Goal: Task Accomplishment & Management: Use online tool/utility

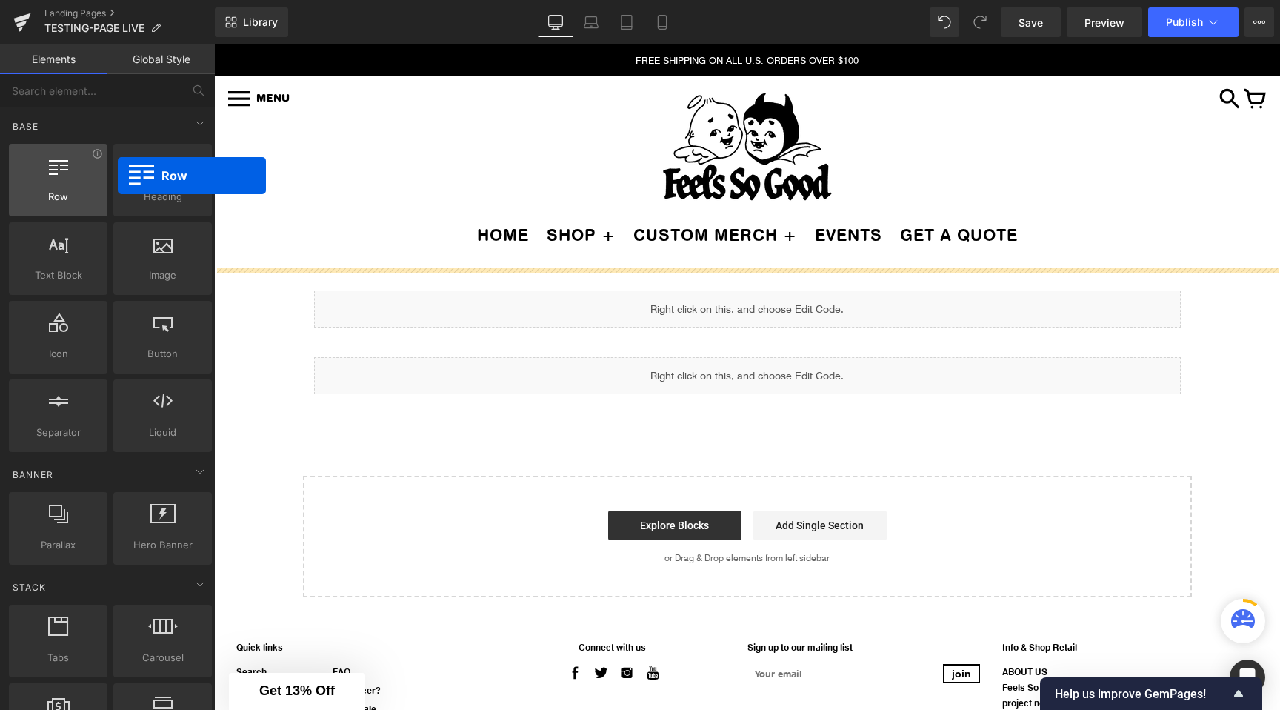
drag, startPoint x: 55, startPoint y: 194, endPoint x: 64, endPoint y: 163, distance: 32.6
click at [65, 162] on div "Row rows, columns, layouts, div" at bounding box center [58, 180] width 99 height 73
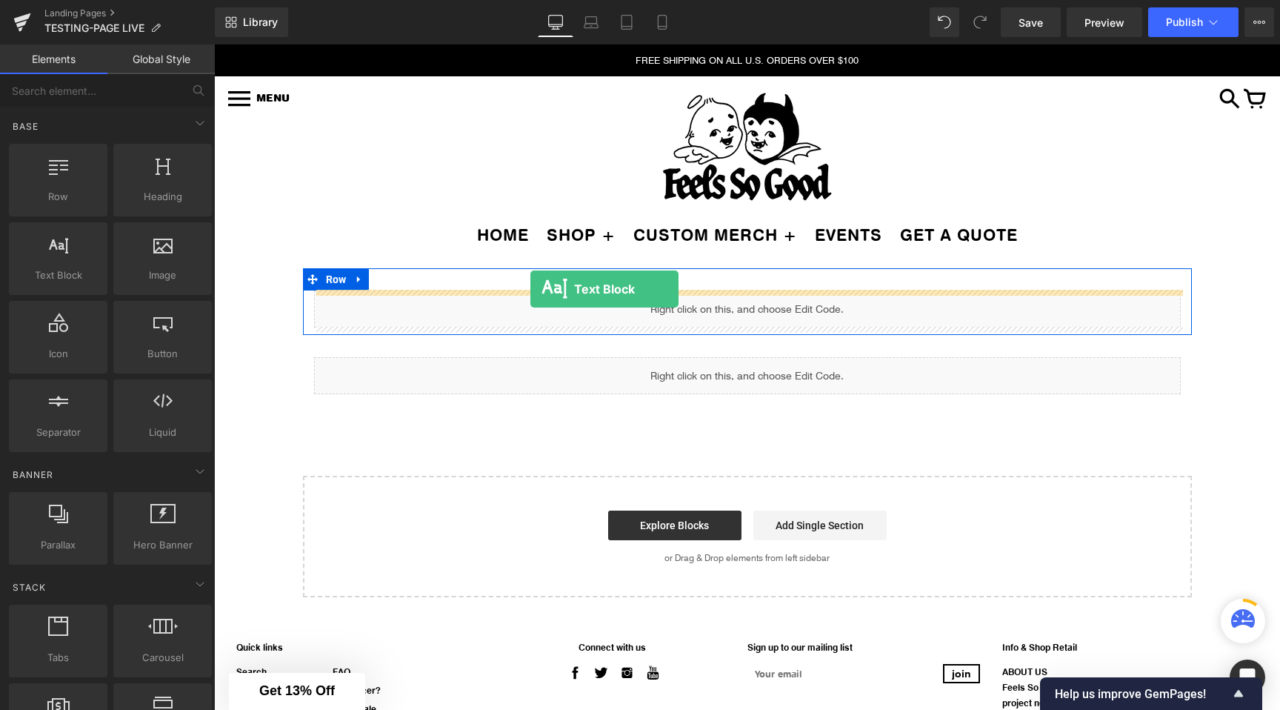
drag, startPoint x: 275, startPoint y: 301, endPoint x: 530, endPoint y: 289, distance: 255.8
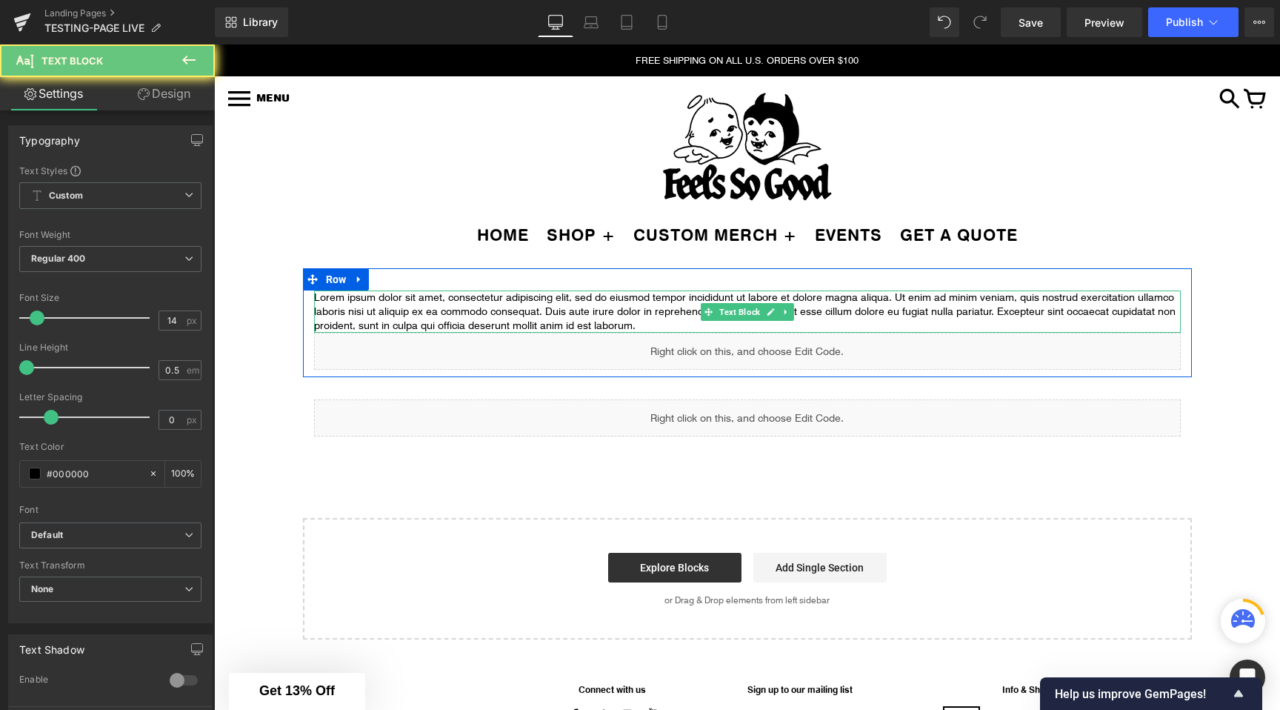
click at [680, 313] on p "Lorem ipsum dolor sit amet, consectetur adipiscing elit, sed do eiusmod tempor …" at bounding box center [747, 311] width 867 height 42
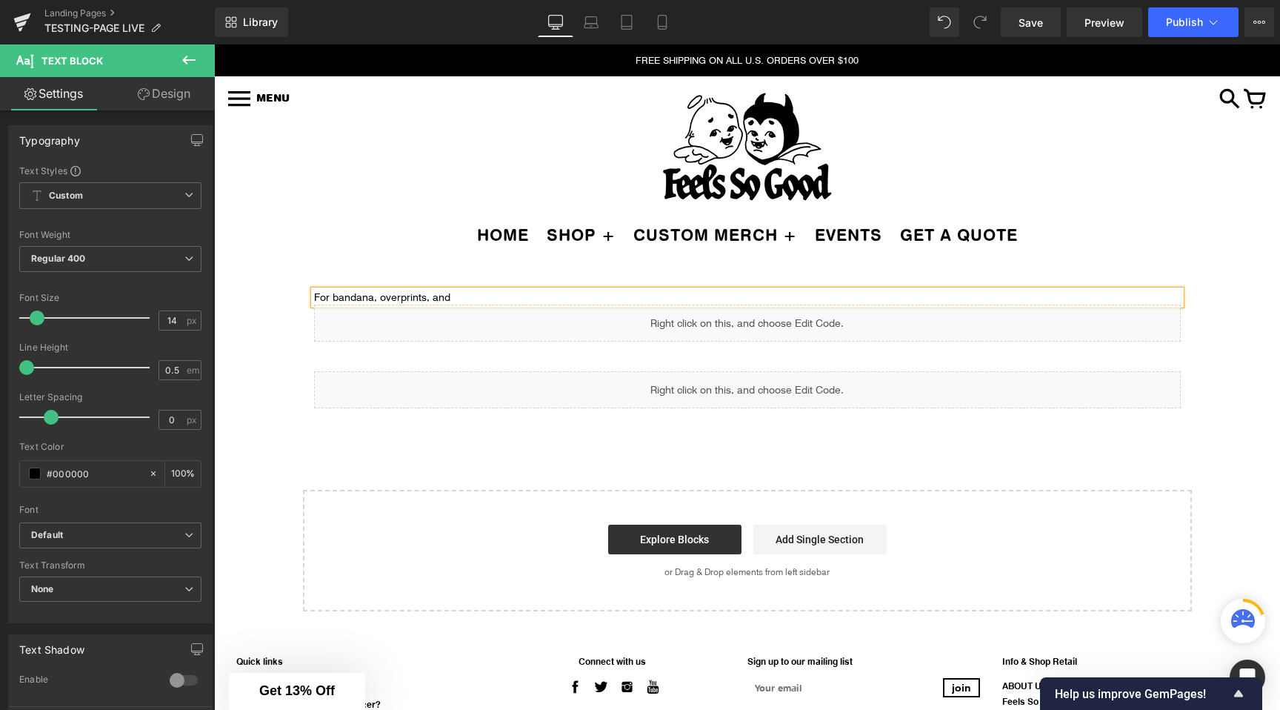
click at [398, 299] on p "For bandana, overprints, and" at bounding box center [747, 297] width 867 height 14
click at [482, 298] on p "For bandana, over sized prints, and" at bounding box center [747, 297] width 867 height 14
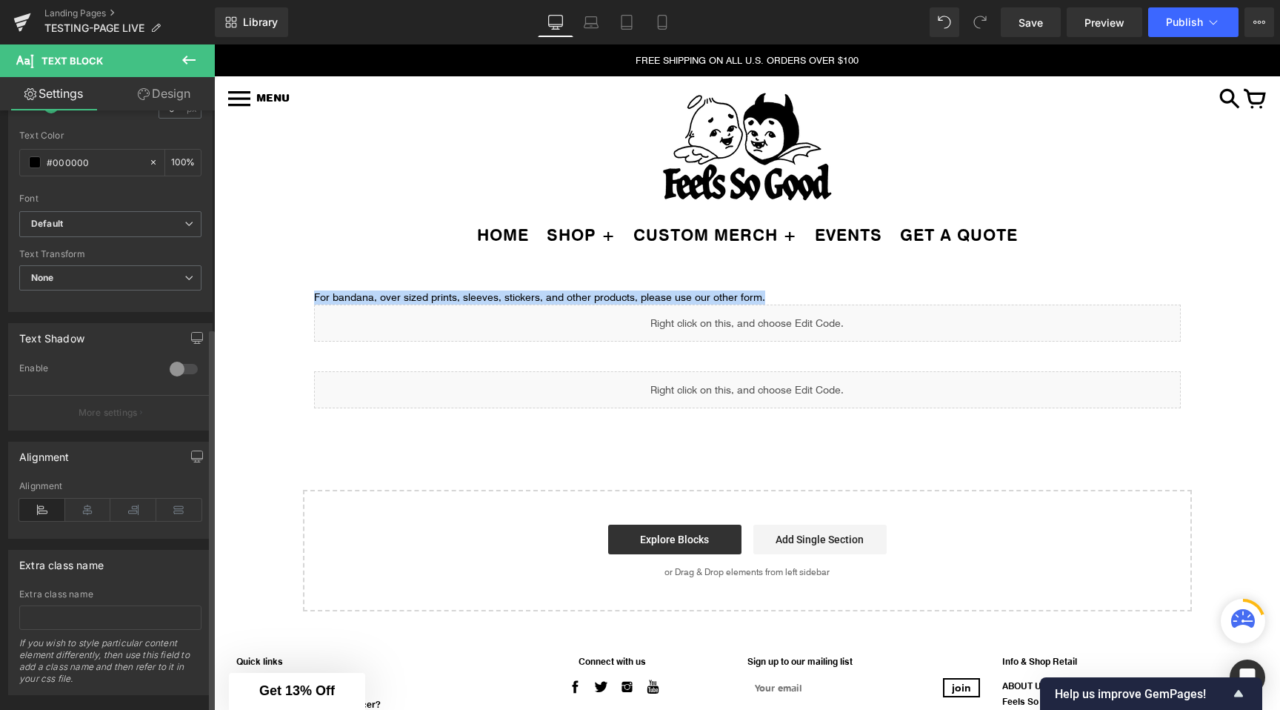
scroll to position [338, 0]
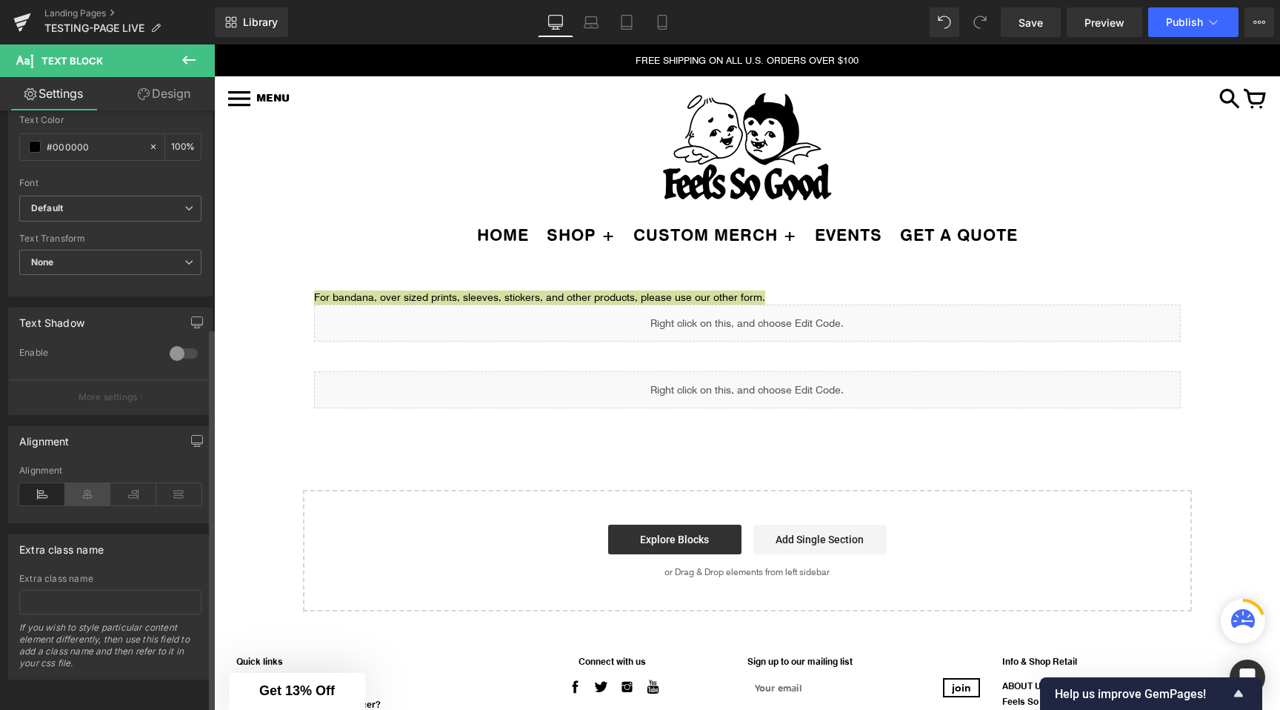
click at [83, 486] on icon at bounding box center [88, 494] width 46 height 22
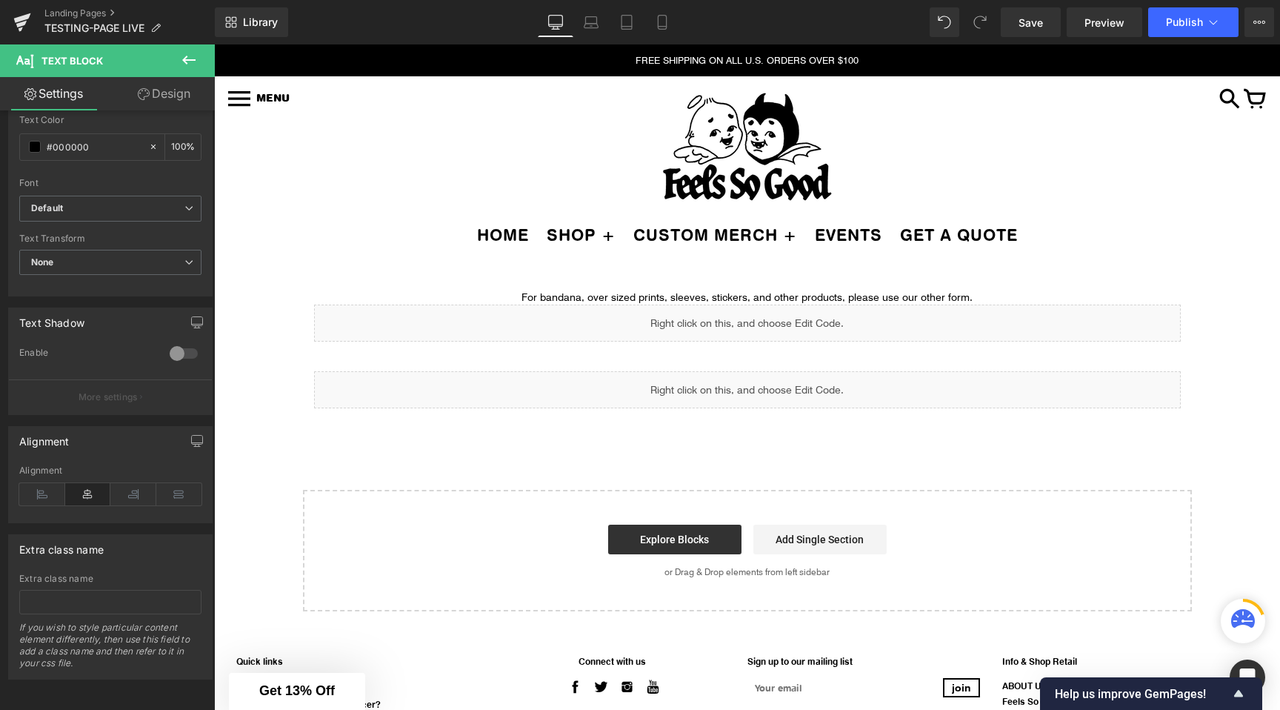
click at [450, 290] on div "For bandana, over sized prints, sleeves, stickers, and other products, please u…" at bounding box center [747, 297] width 867 height 14
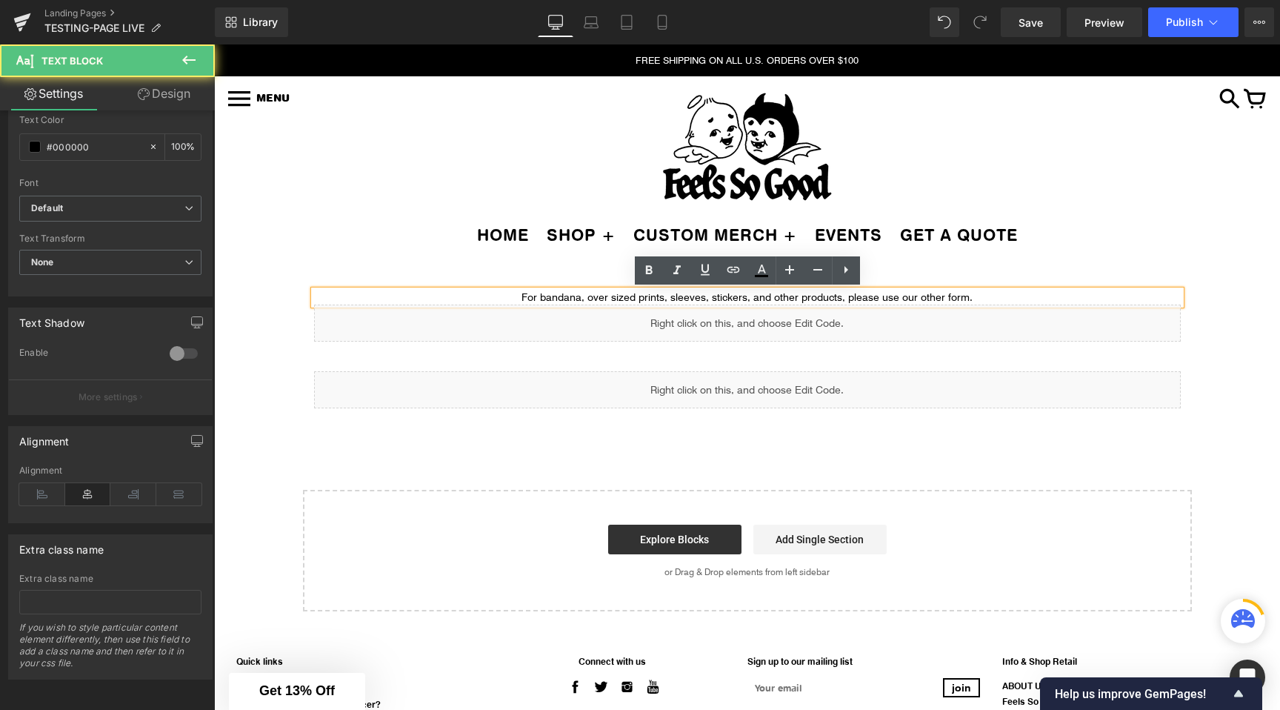
click at [981, 298] on p "For bandana, over sized prints, sleeves, stickers, and other products, please u…" at bounding box center [747, 297] width 867 height 14
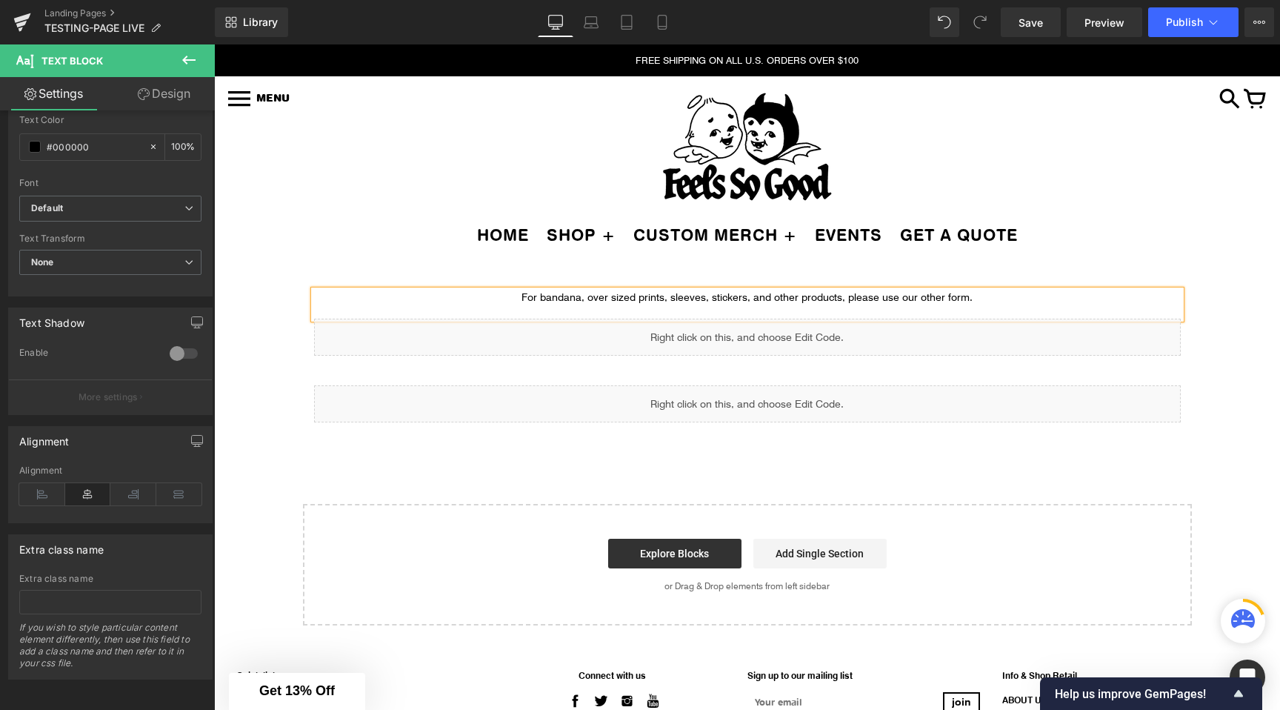
click at [524, 296] on p "For bandana, over sized prints, sleeves, stickers, and other products, please u…" at bounding box center [747, 297] width 867 height 14
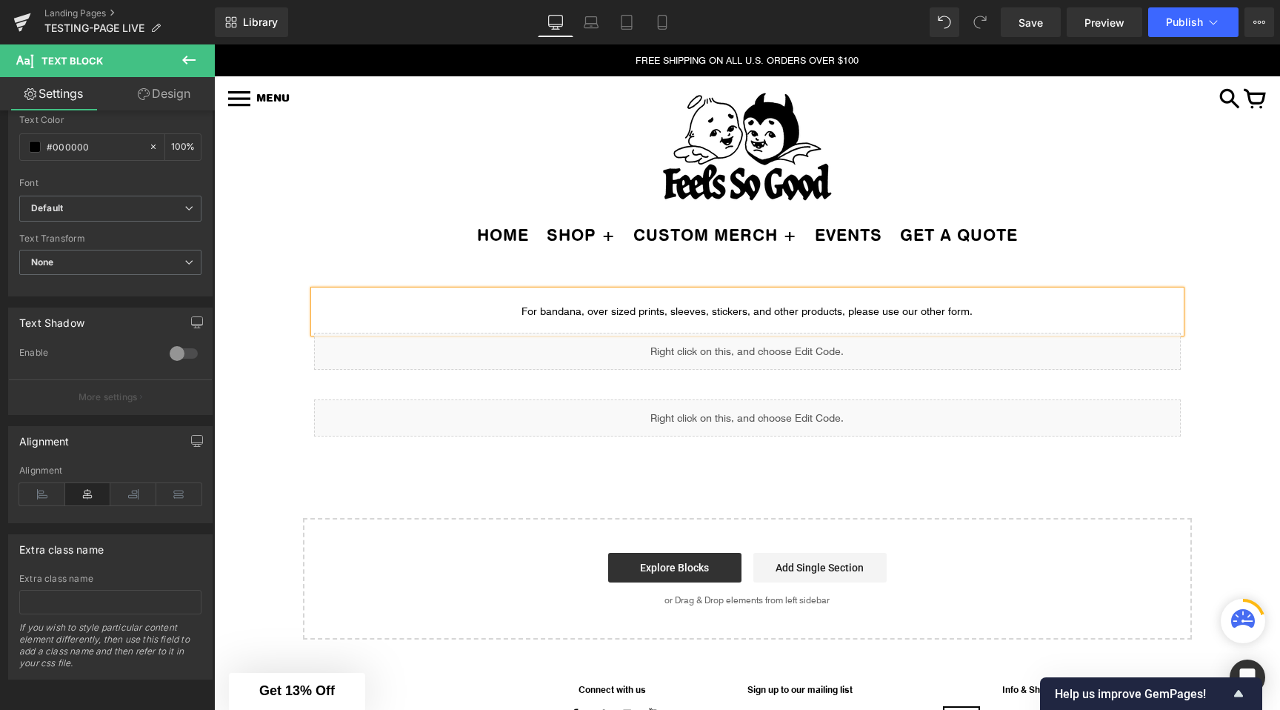
click at [256, 293] on div "Image Row Image Row For bandana, over sized prints, sleeves, stickers, and othe…" at bounding box center [747, 453] width 1066 height 371
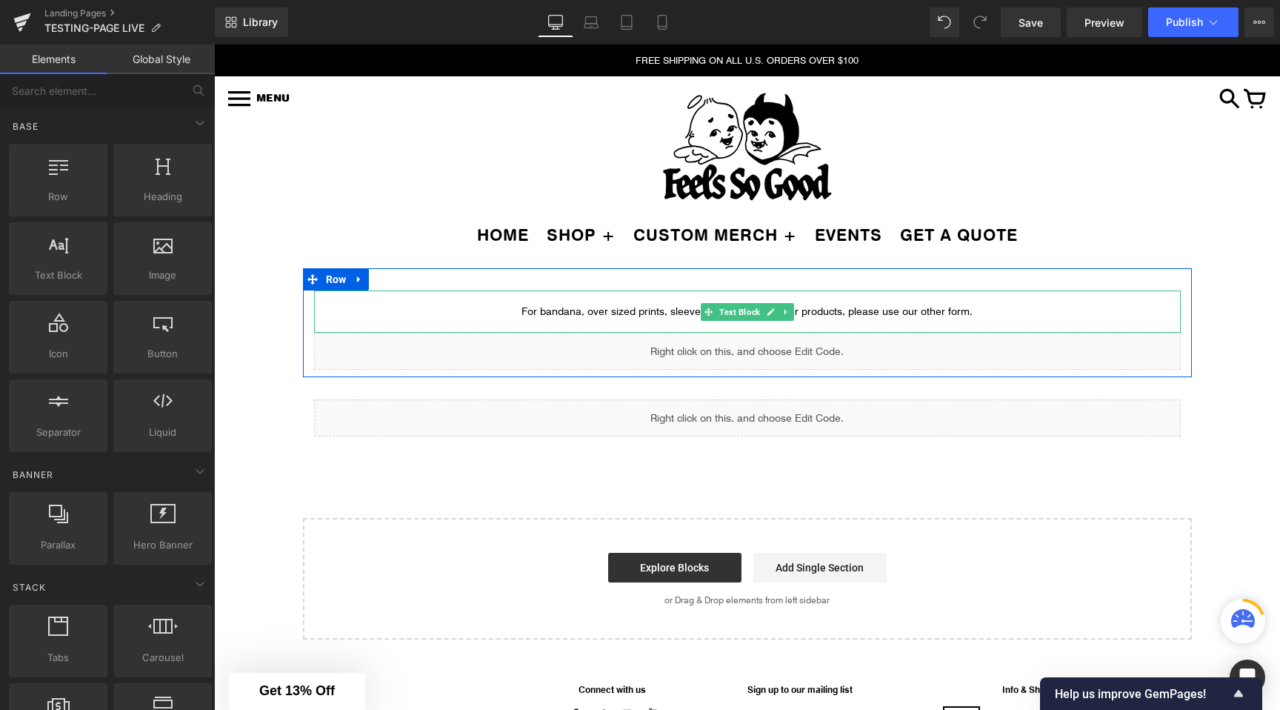
click at [820, 314] on p "For bandana, over sized prints, sleeves, stickers, and other products, please u…" at bounding box center [747, 311] width 867 height 14
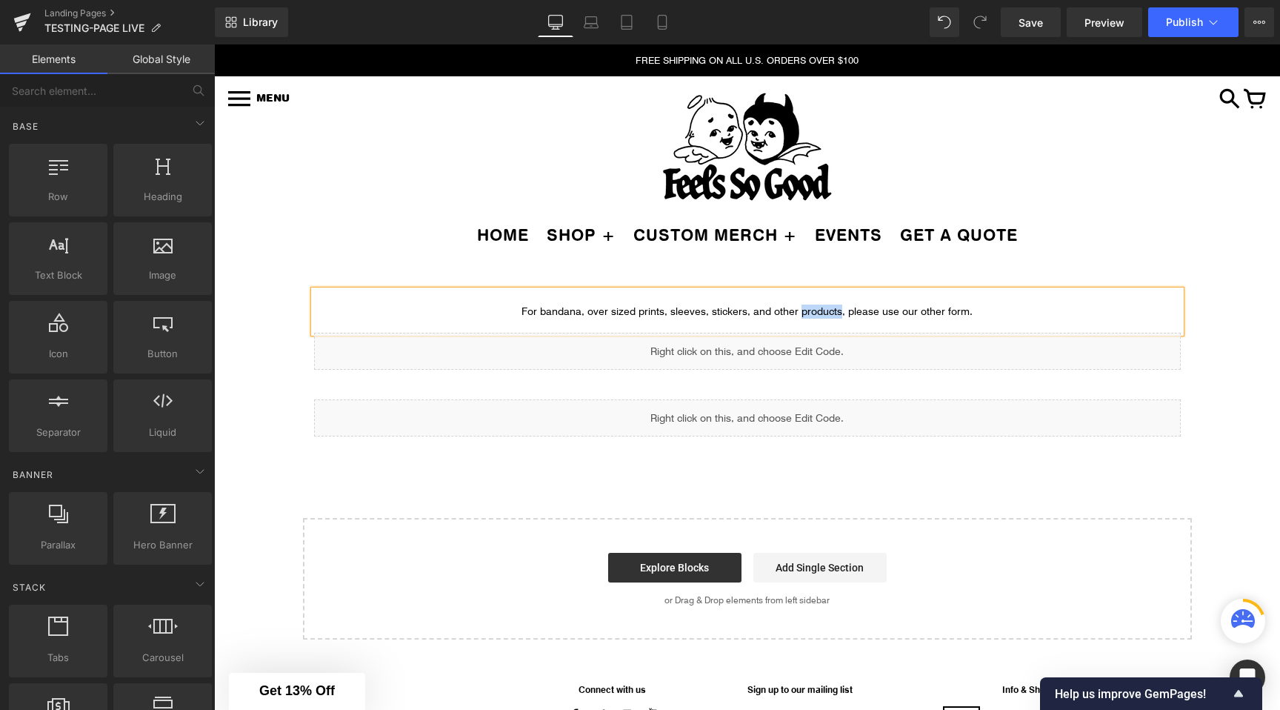
click at [820, 314] on p "For bandana, over sized prints, sleeves, stickers, and other products, please u…" at bounding box center [747, 311] width 867 height 14
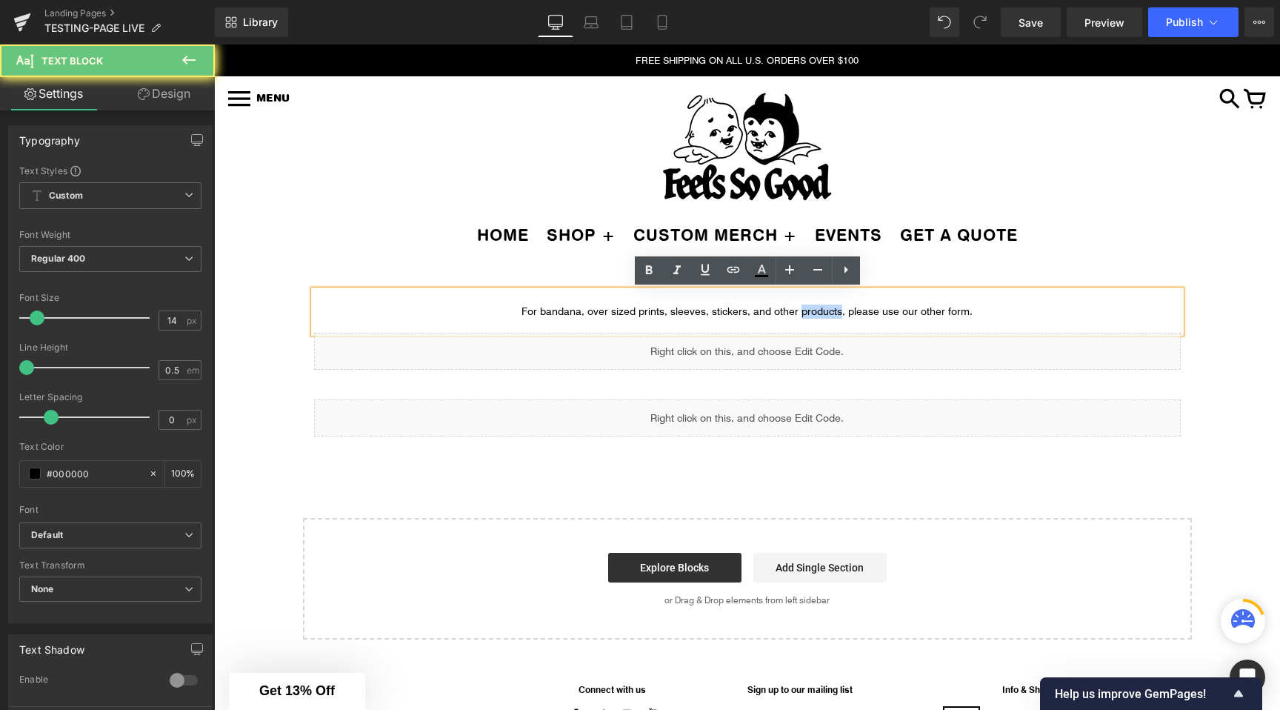
click at [802, 313] on p "For bandana, over sized prints, sleeves, stickers, and other products, please u…" at bounding box center [747, 311] width 867 height 14
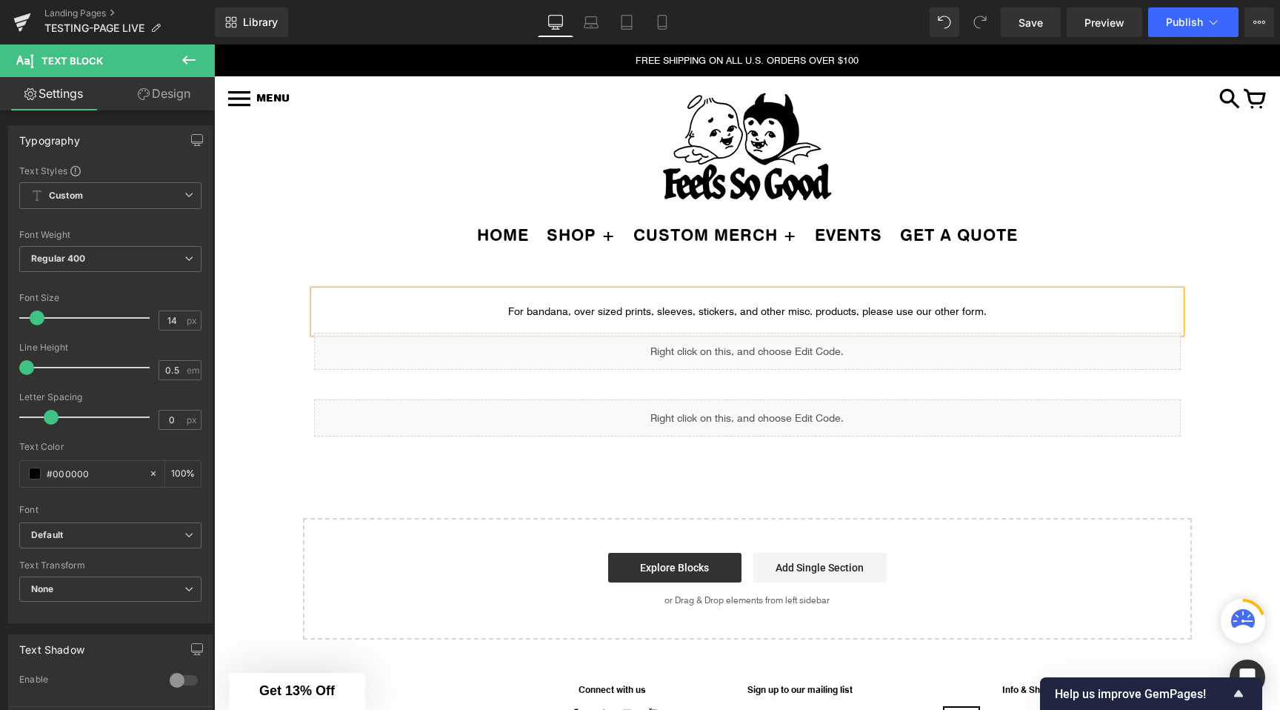
click at [989, 309] on p "For bandana, over sized prints, sleeves, stickers, and other misc. products, pl…" at bounding box center [747, 311] width 867 height 14
drag, startPoint x: 1135, startPoint y: 270, endPoint x: 1115, endPoint y: 287, distance: 25.7
click at [1139, 286] on div "For bandana, over sized prints, sleeves, stickers, and other misc. products, pl…" at bounding box center [747, 322] width 889 height 109
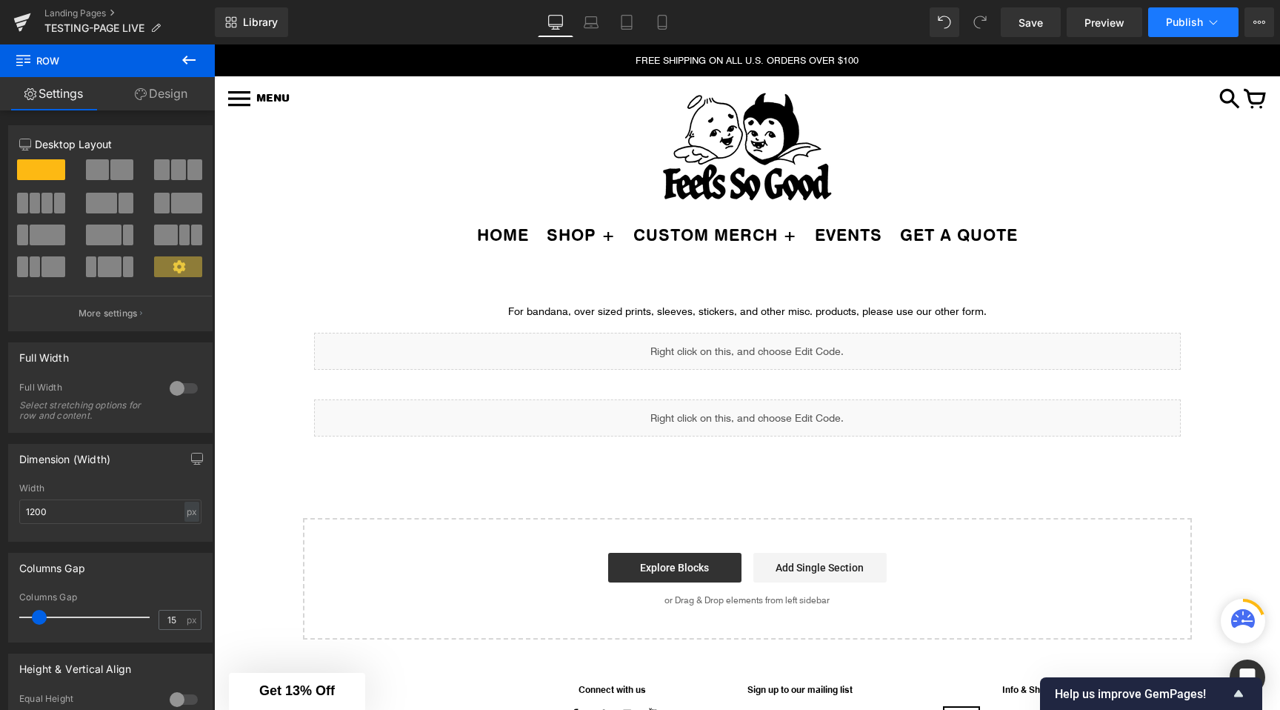
click at [1214, 31] on button "Publish" at bounding box center [1193, 22] width 90 height 30
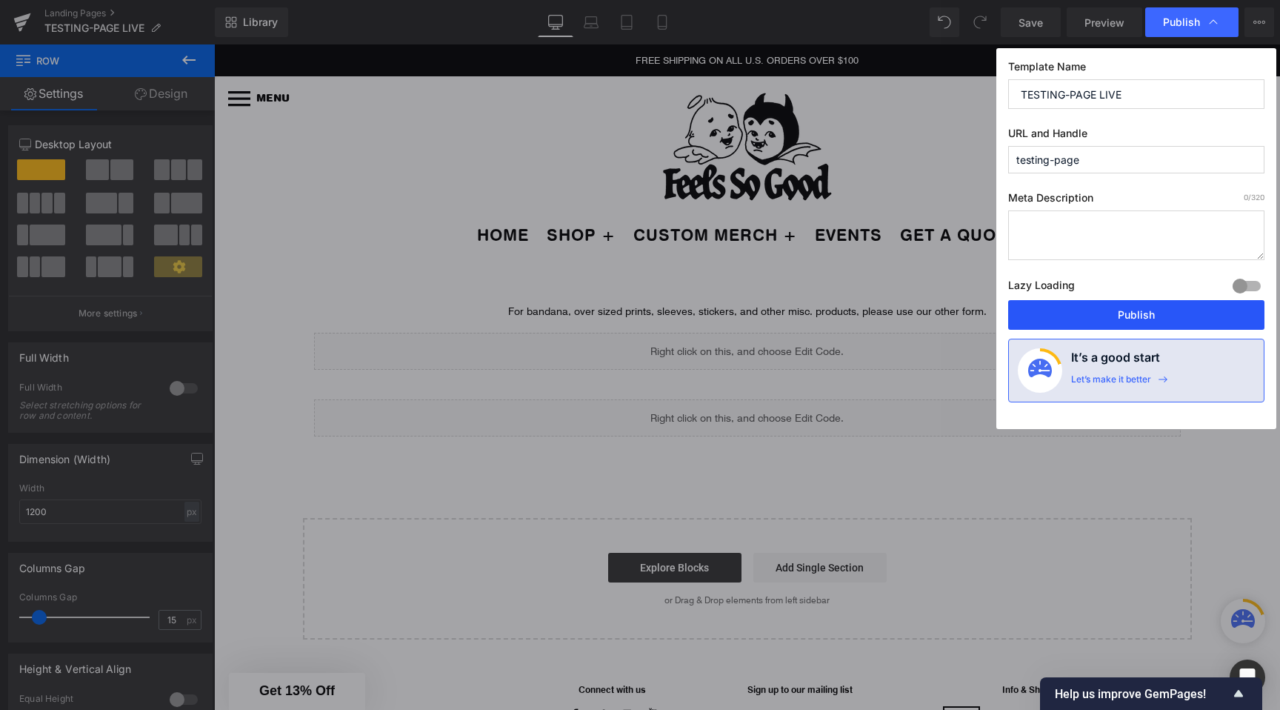
click at [1049, 310] on button "Publish" at bounding box center [1136, 315] width 256 height 30
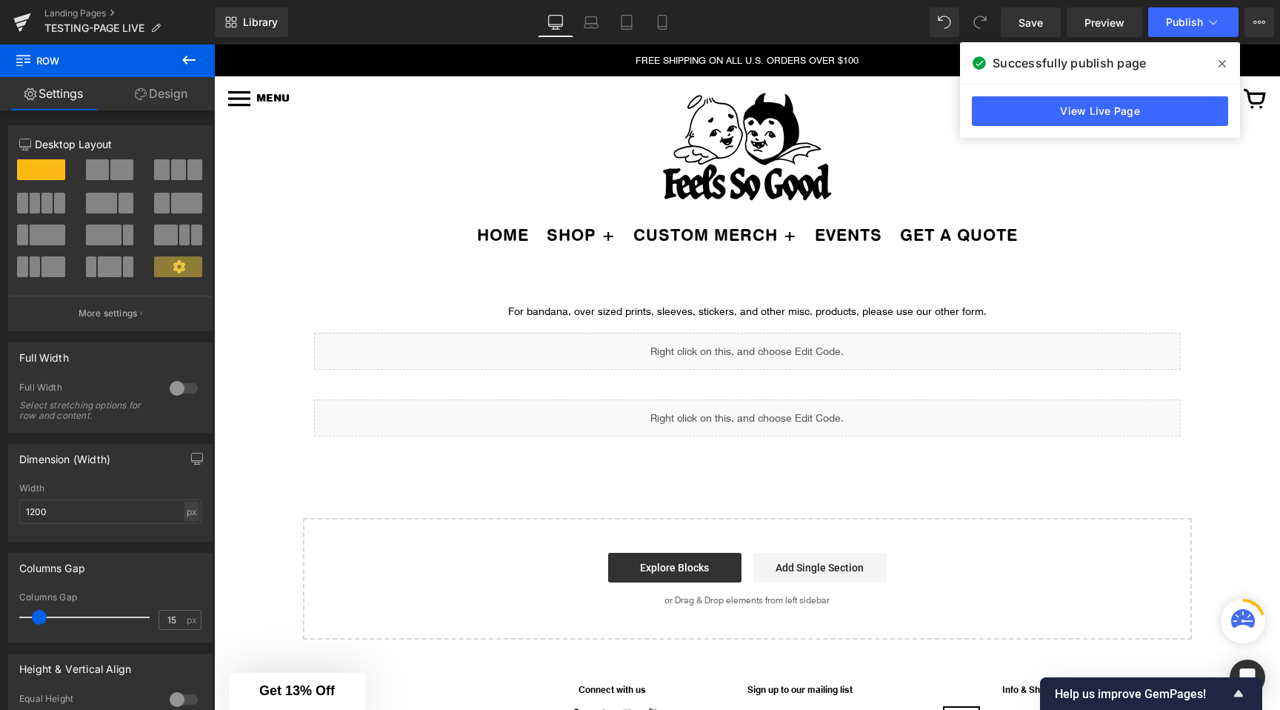
click at [1227, 61] on span at bounding box center [1222, 64] width 24 height 24
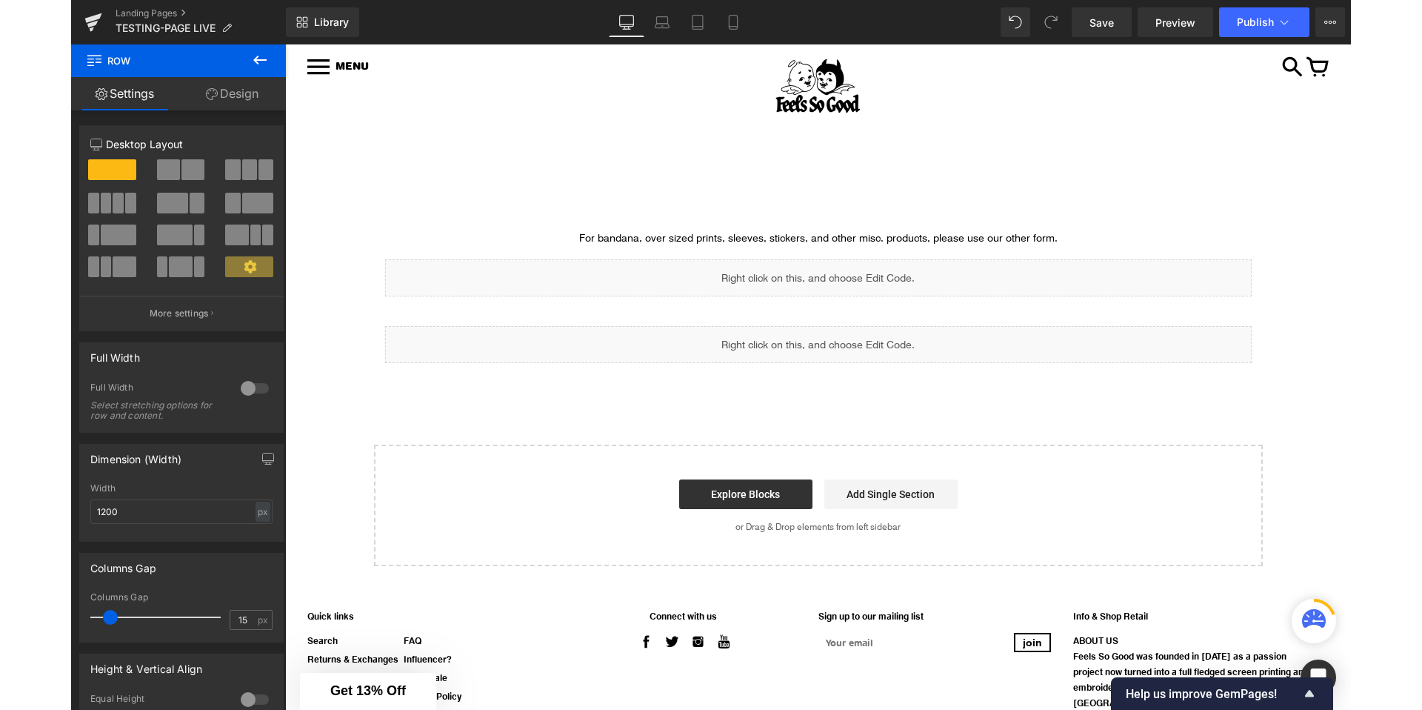
scroll to position [0, 0]
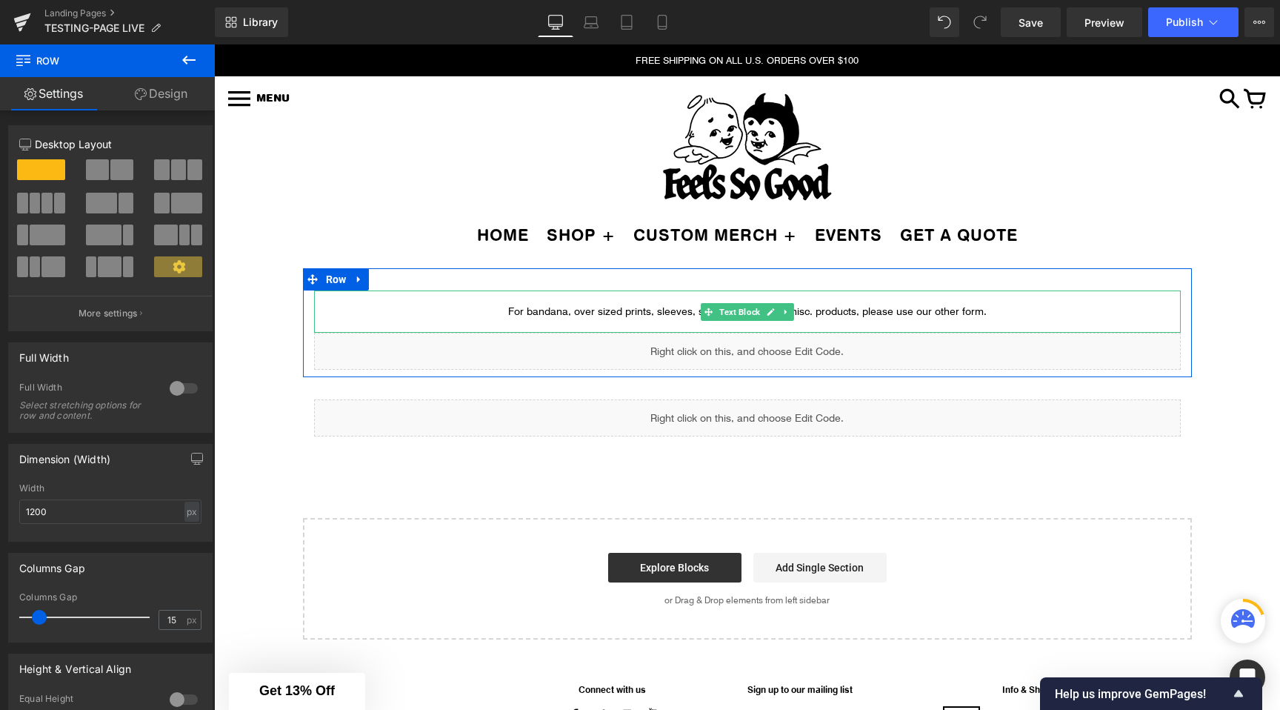
click at [533, 314] on p "For bandana, over sized prints, sleeves, stickers, and other misc. products, pl…" at bounding box center [747, 311] width 867 height 14
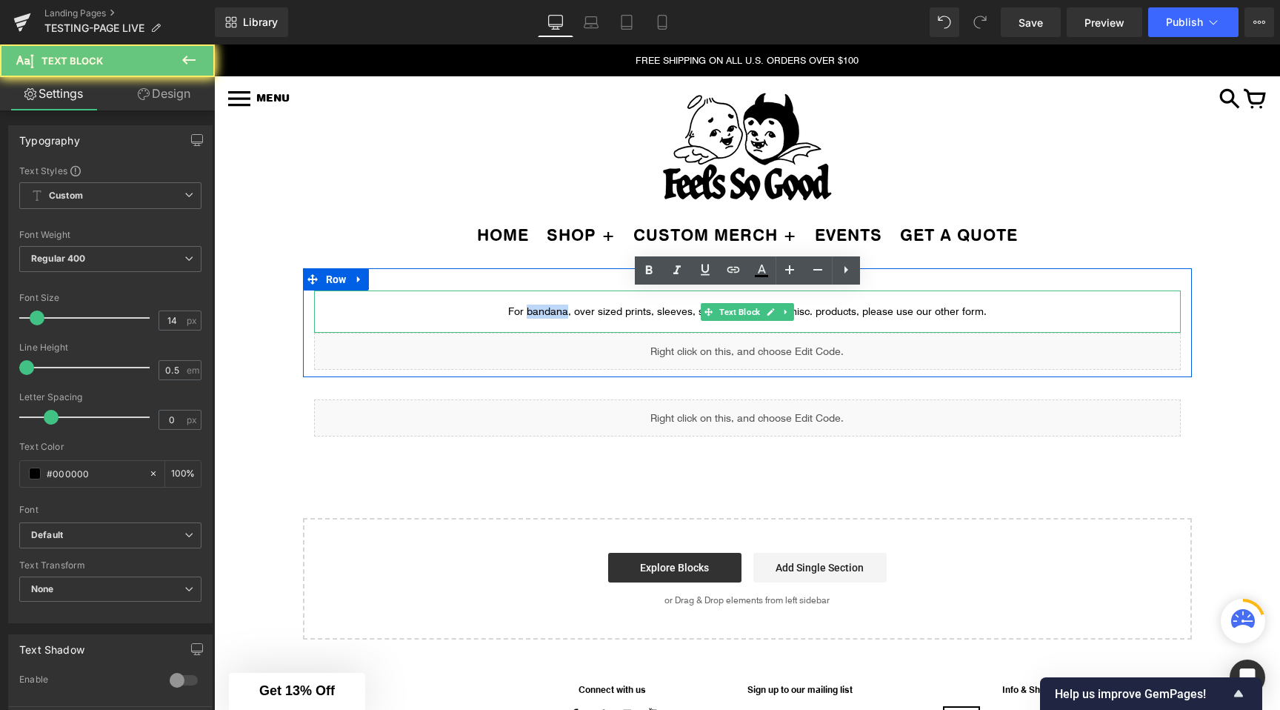
click at [533, 314] on p "For bandana, over sized prints, sleeves, stickers, and other misc. products, pl…" at bounding box center [747, 311] width 867 height 14
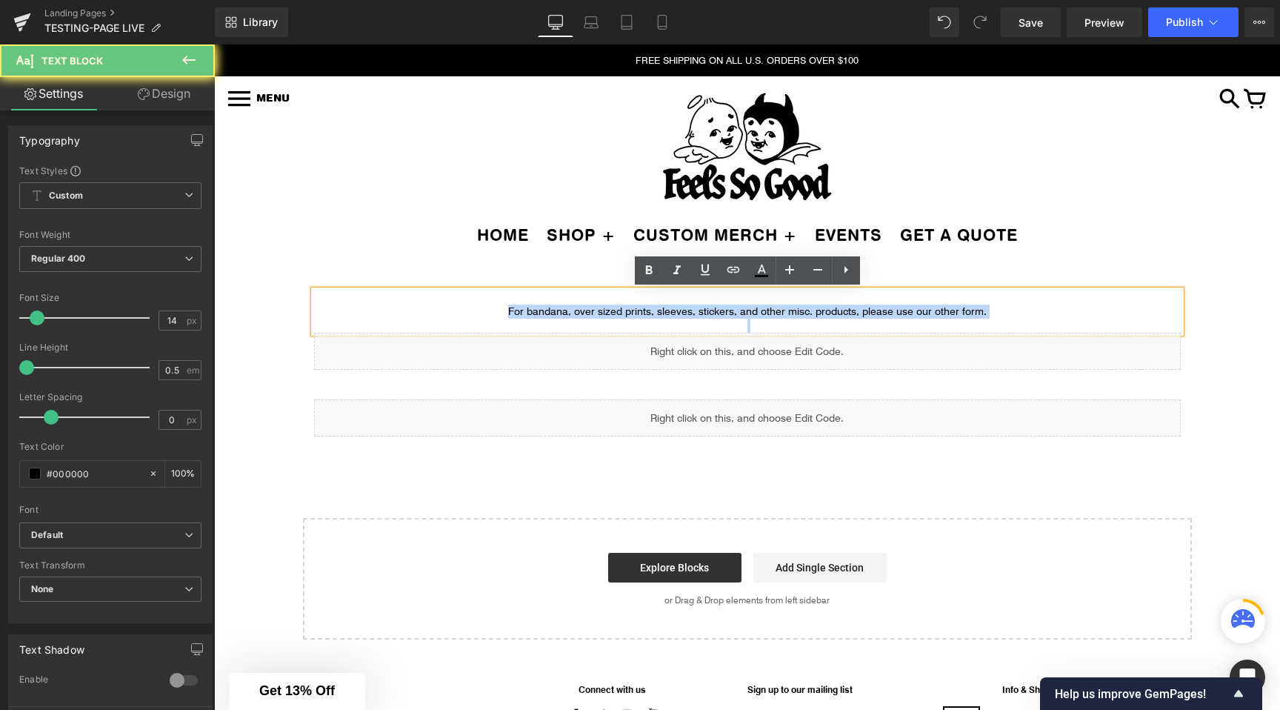
click at [533, 314] on p "For bandana, over sized prints, sleeves, stickers, and other misc. products, pl…" at bounding box center [747, 311] width 867 height 14
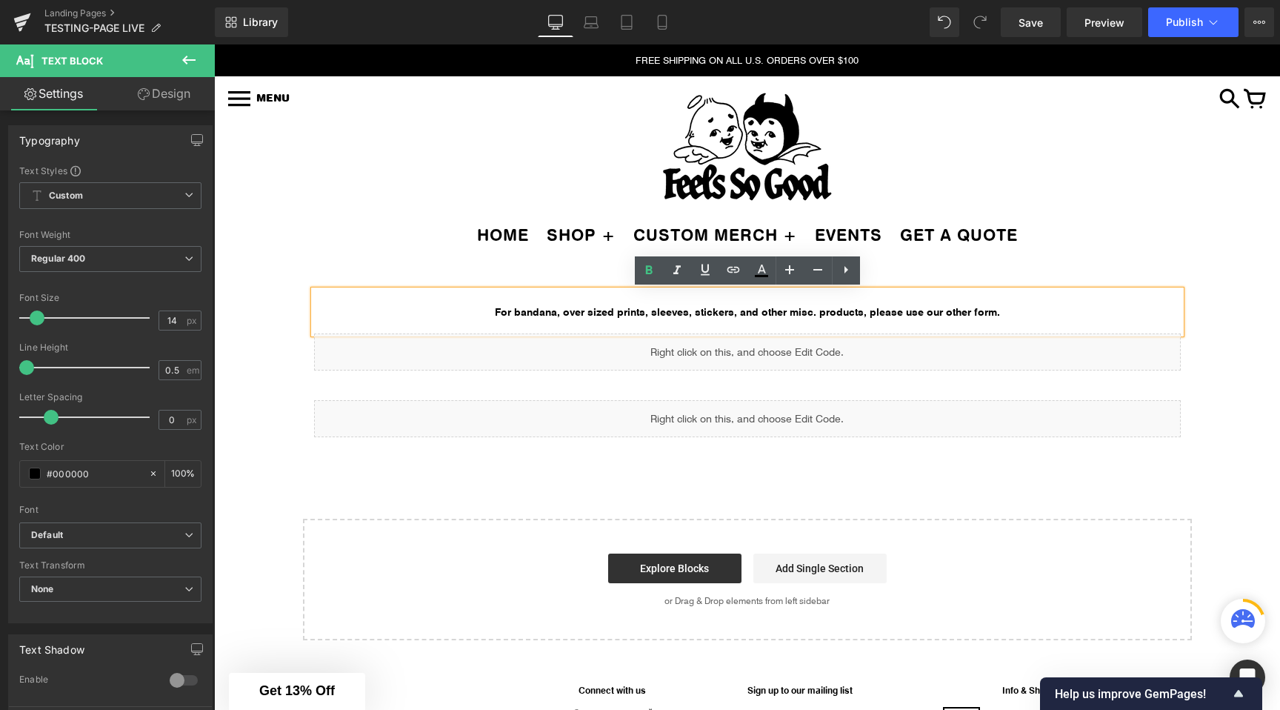
click at [290, 283] on div "Image Row Image Row For bandana, over sized prints, sleeves, stickers, and othe…" at bounding box center [747, 454] width 1066 height 372
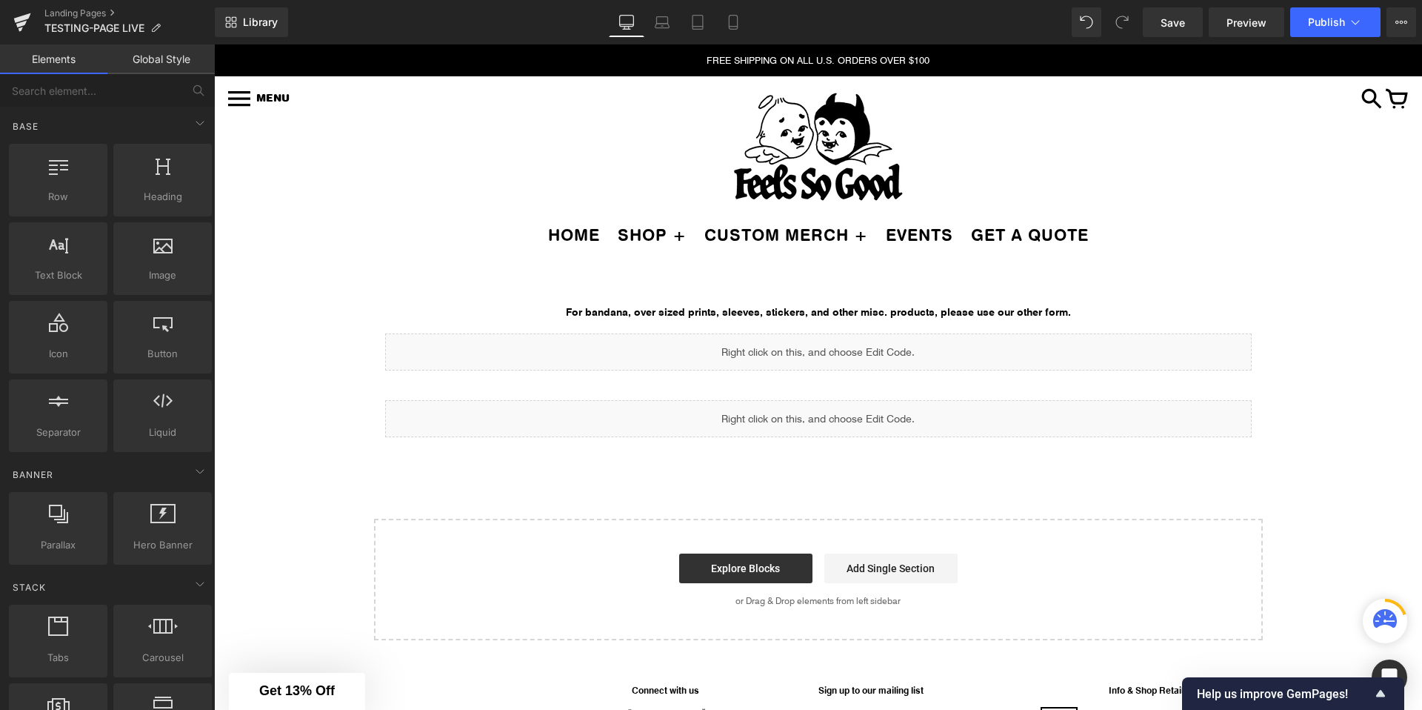
click at [564, 309] on p "For bandana, over sized prints, sleeves, stickers, and other misc. products, pl…" at bounding box center [818, 311] width 867 height 15
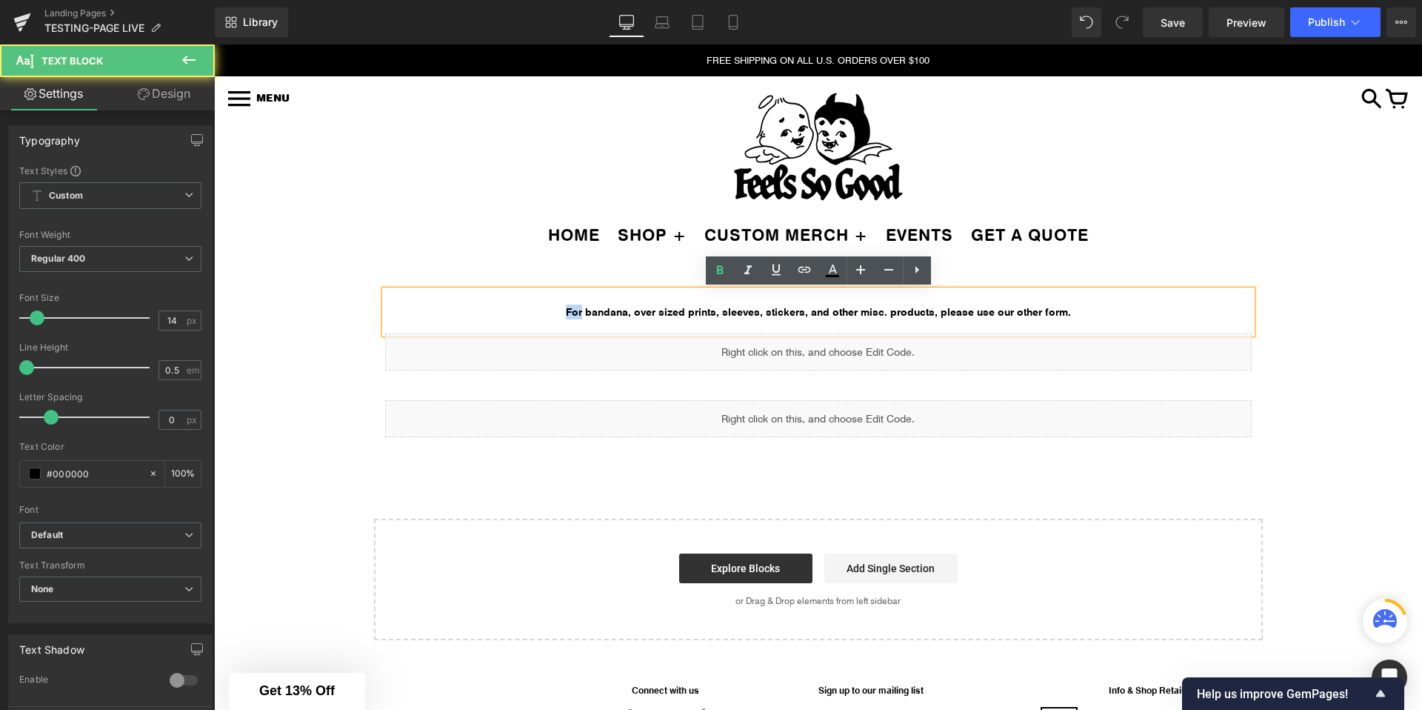
click at [564, 309] on p "For bandana, over sized prints, sleeves, stickers, and other misc. products, pl…" at bounding box center [818, 311] width 867 height 15
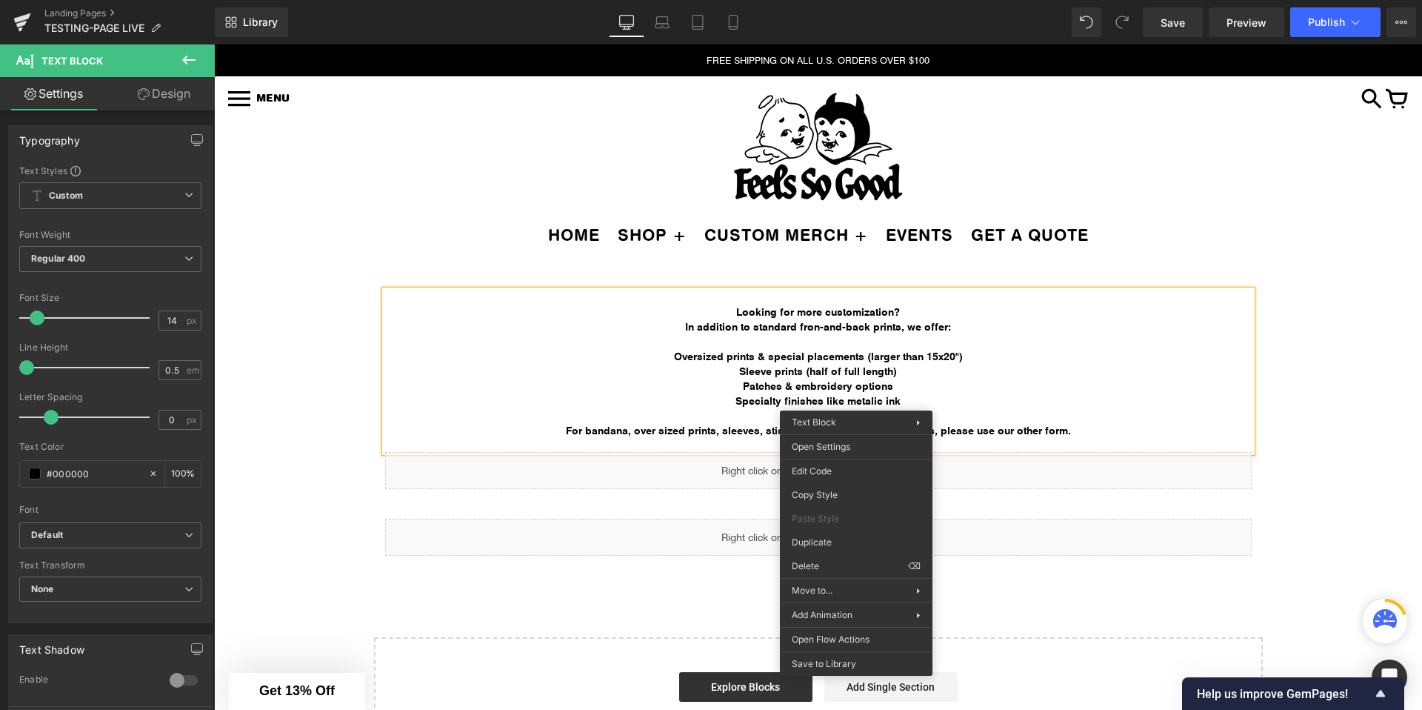
click at [875, 387] on strong "Patches & embroidery options" at bounding box center [818, 385] width 150 height 14
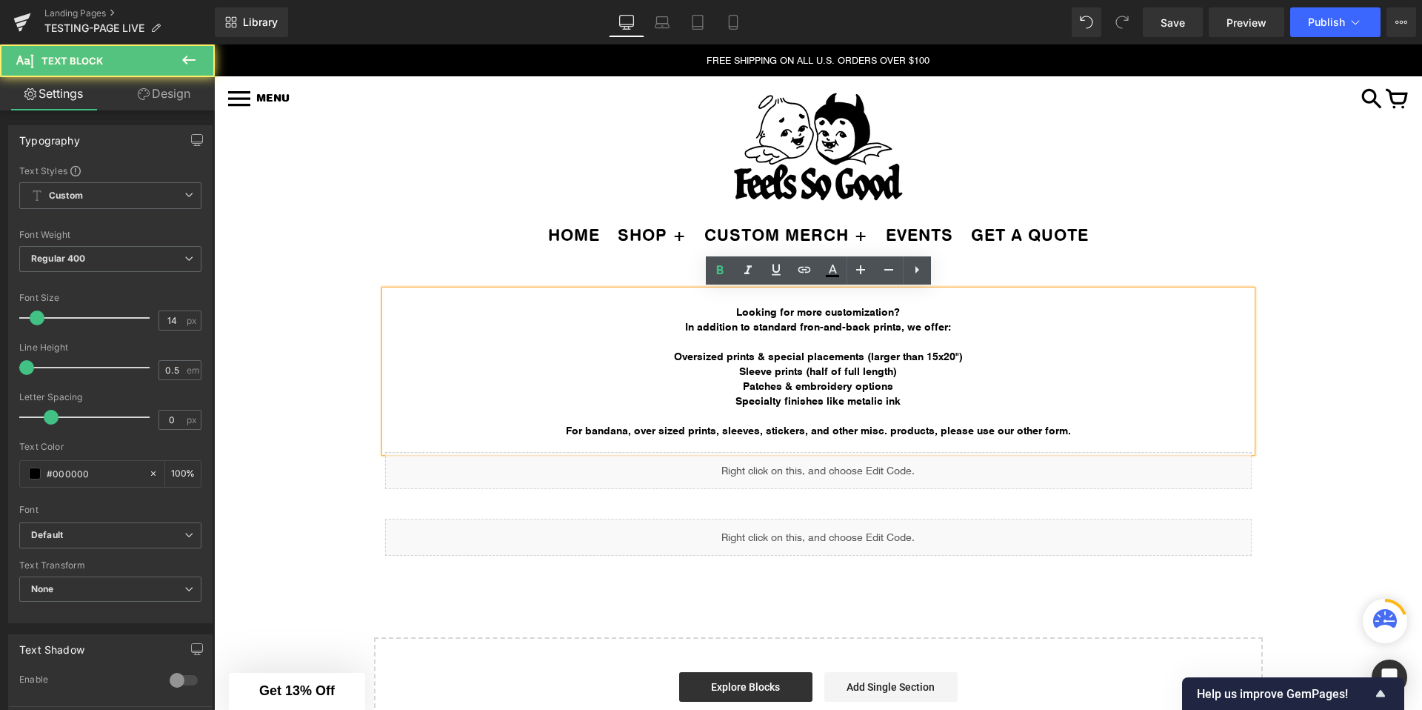
click at [867, 397] on strong "Specialty finishes like metalic ink" at bounding box center [817, 400] width 165 height 14
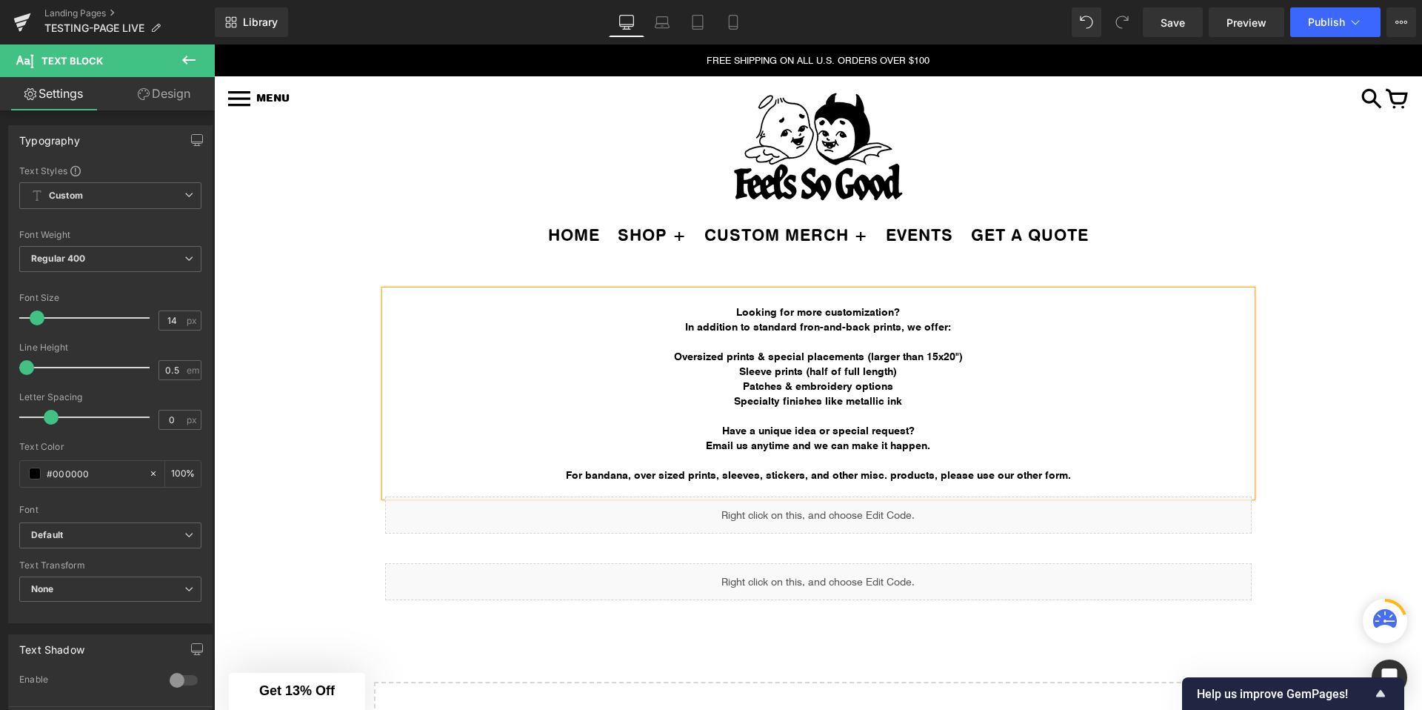
click at [1279, 435] on div "Image Row Image Row Looking for more customization? In addition to standard fro…" at bounding box center [818, 535] width 1208 height 535
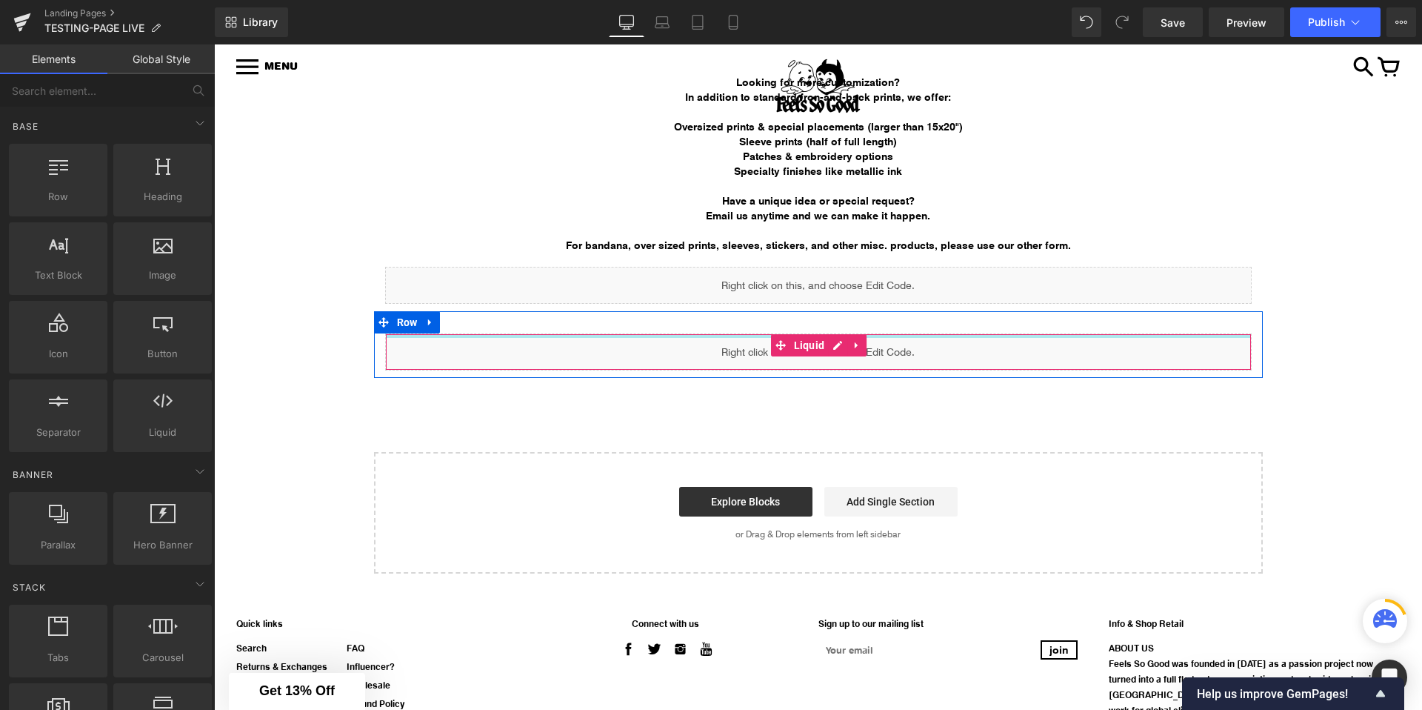
scroll to position [147, 0]
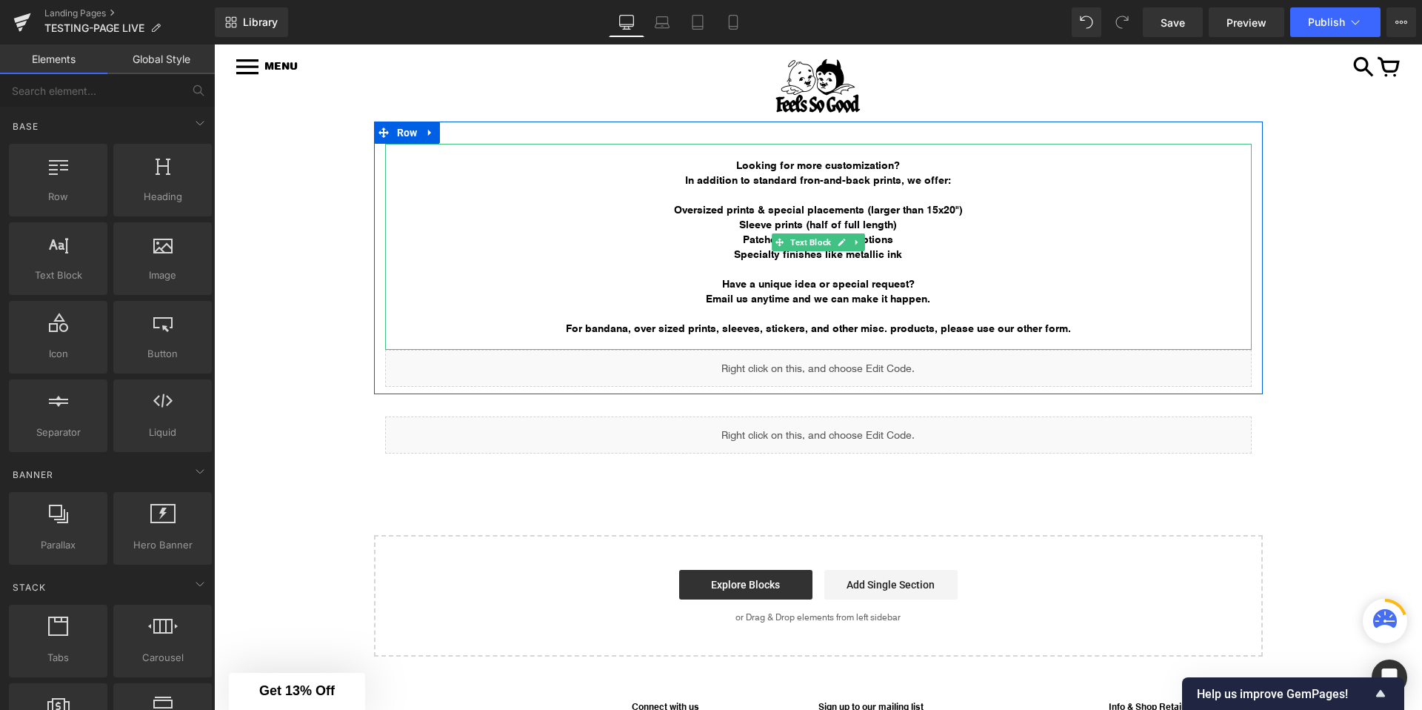
click at [818, 180] on strong "In addition to standard fron-and-back prints, we offer:" at bounding box center [818, 180] width 266 height 14
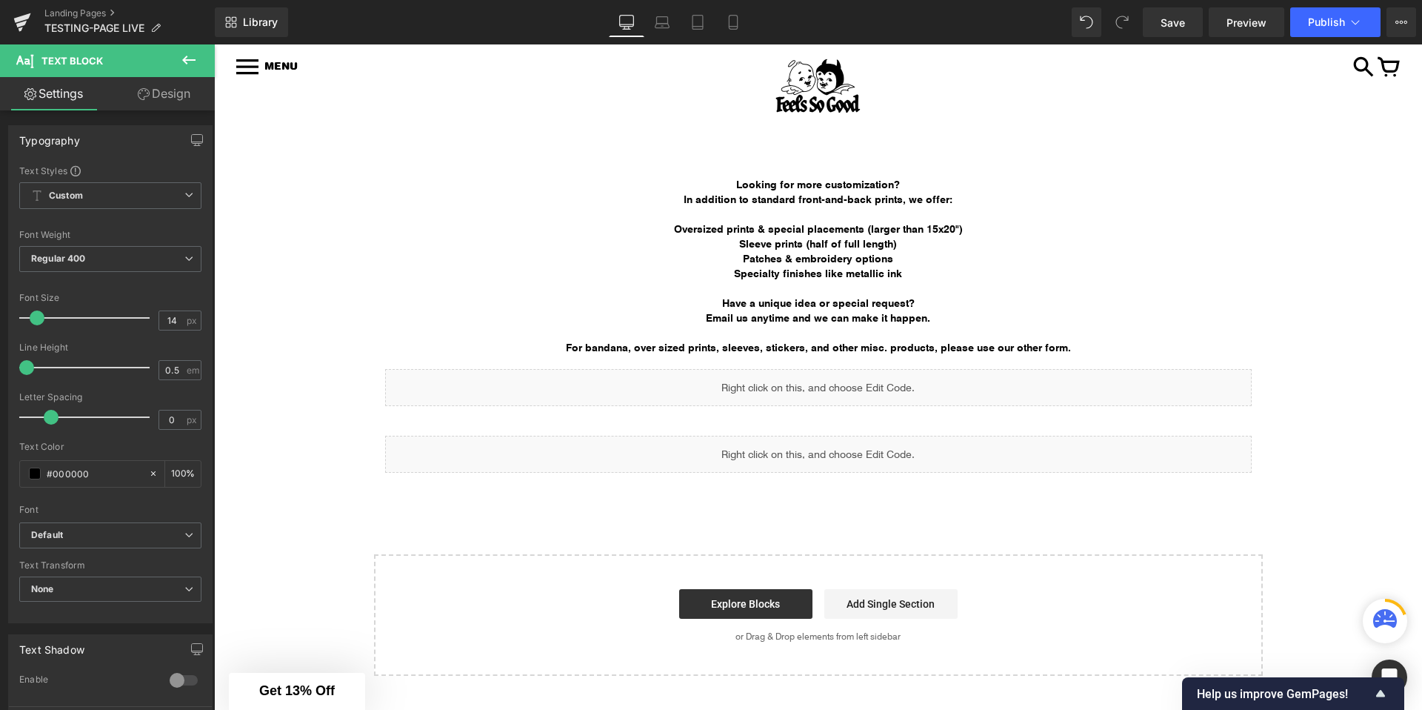
scroll to position [127, 0]
click at [666, 341] on strong "For bandana, over sized prints, sleeves, stickers, and other misc. products, pl…" at bounding box center [818, 348] width 505 height 14
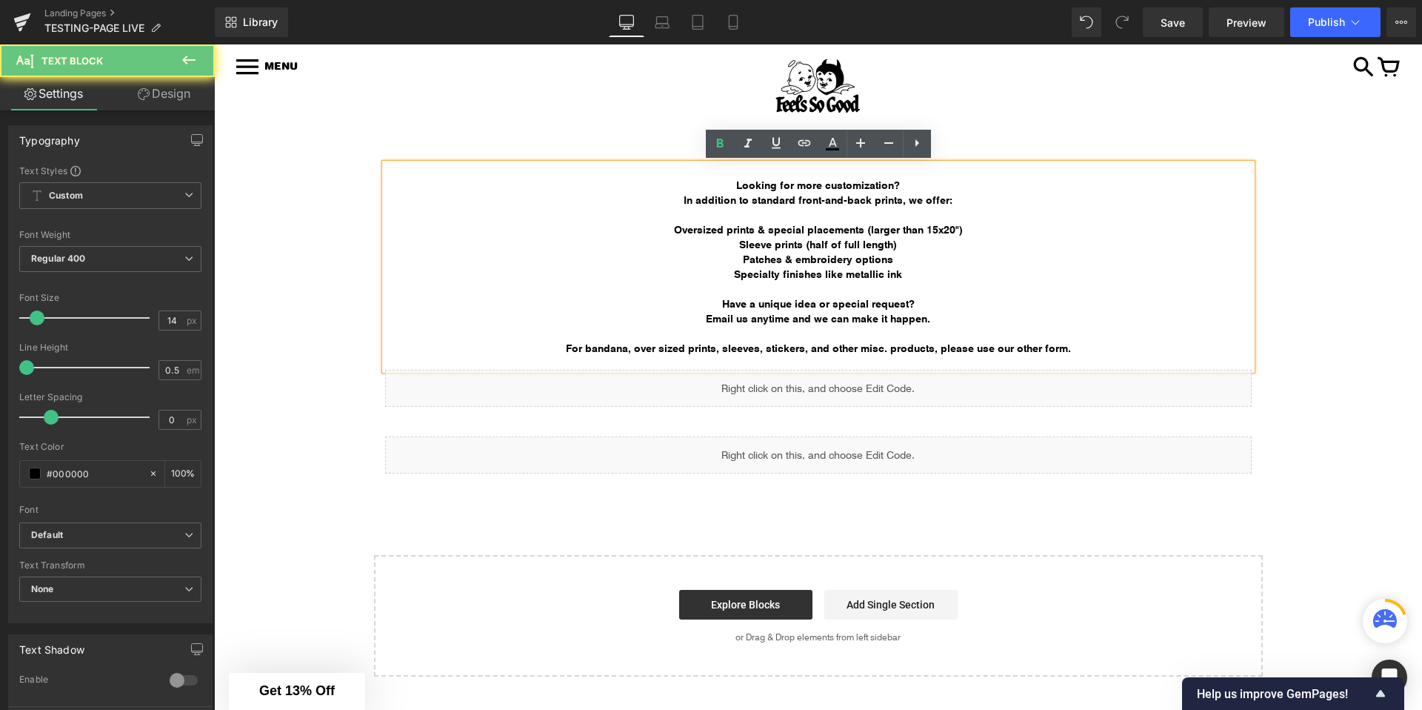
click at [698, 342] on strong "For bandana, over sized prints, sleeves, stickers, and other misc. products, pl…" at bounding box center [818, 348] width 505 height 14
drag, startPoint x: 698, startPoint y: 342, endPoint x: 655, endPoint y: 341, distance: 43.0
click at [655, 341] on strong "For bandana, over sized prints, sleeves, stickers, and other misc. products, pl…" at bounding box center [818, 348] width 505 height 14
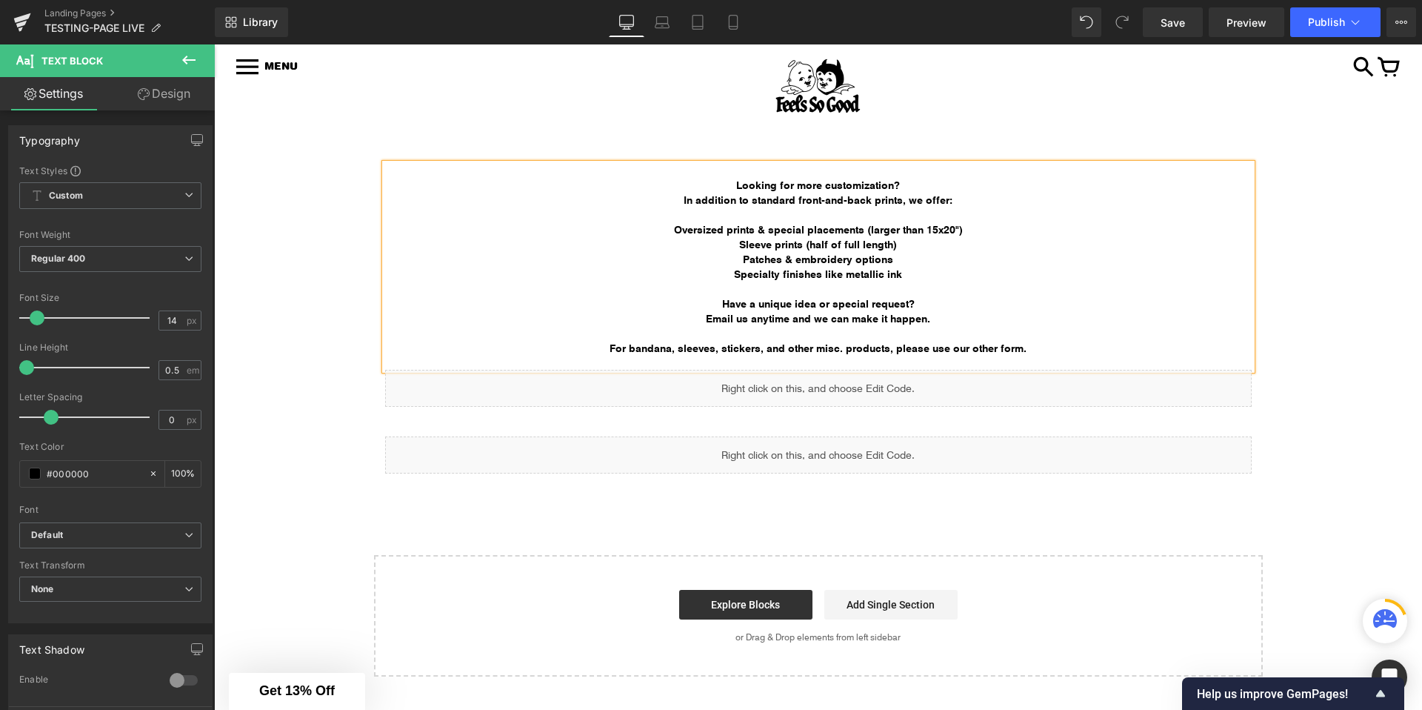
click at [889, 341] on strong "For bandana, sleeves, stickers, and other misc. products, please use our other …" at bounding box center [818, 348] width 417 height 14
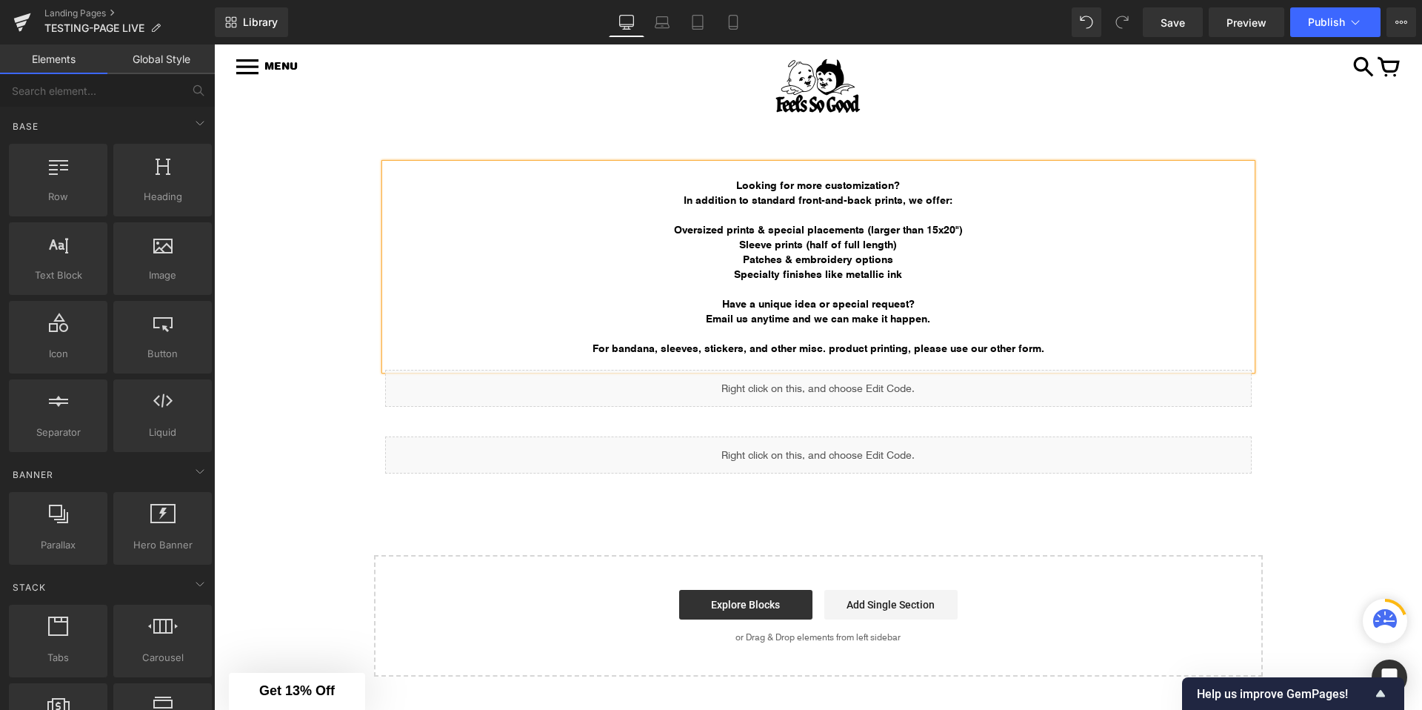
click at [355, 343] on div "Image Row Image Row Looking for more customization? In addition to standard fro…" at bounding box center [818, 408] width 1208 height 535
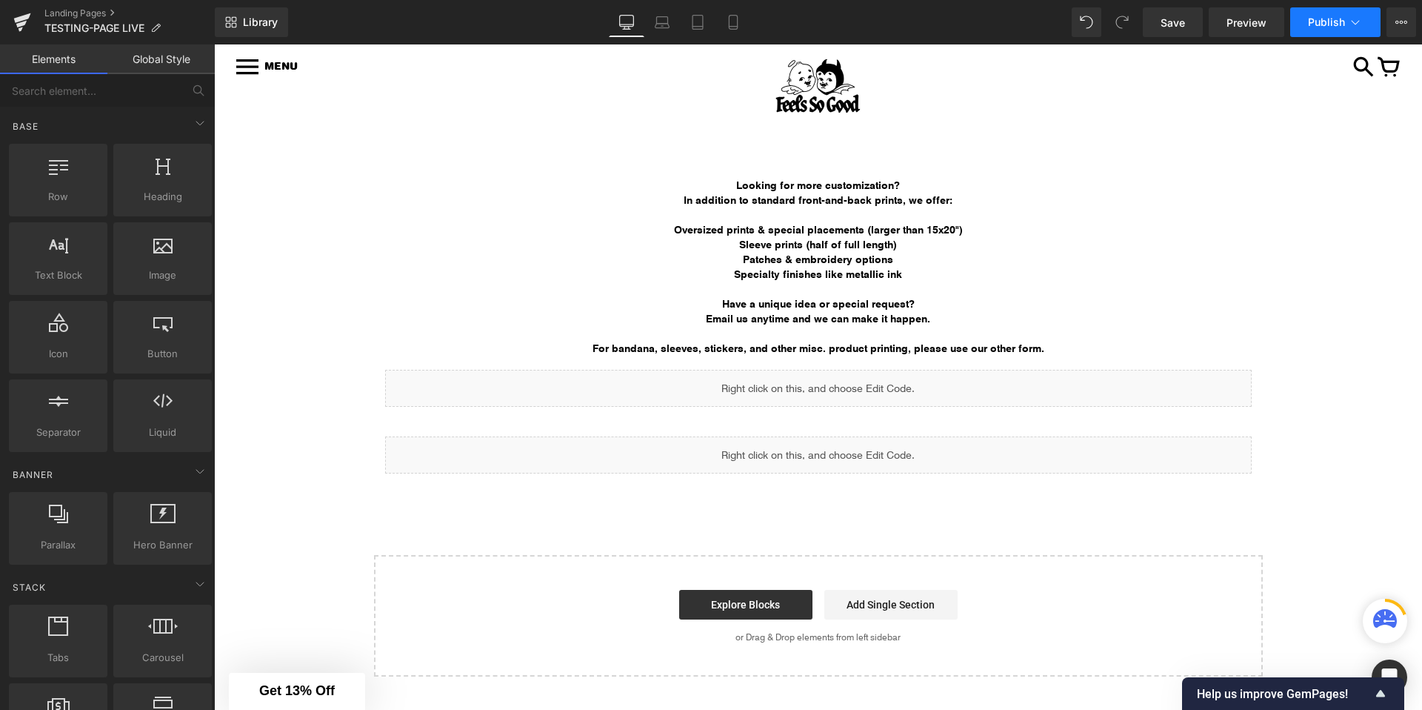
click at [1279, 32] on button "Publish" at bounding box center [1335, 22] width 90 height 30
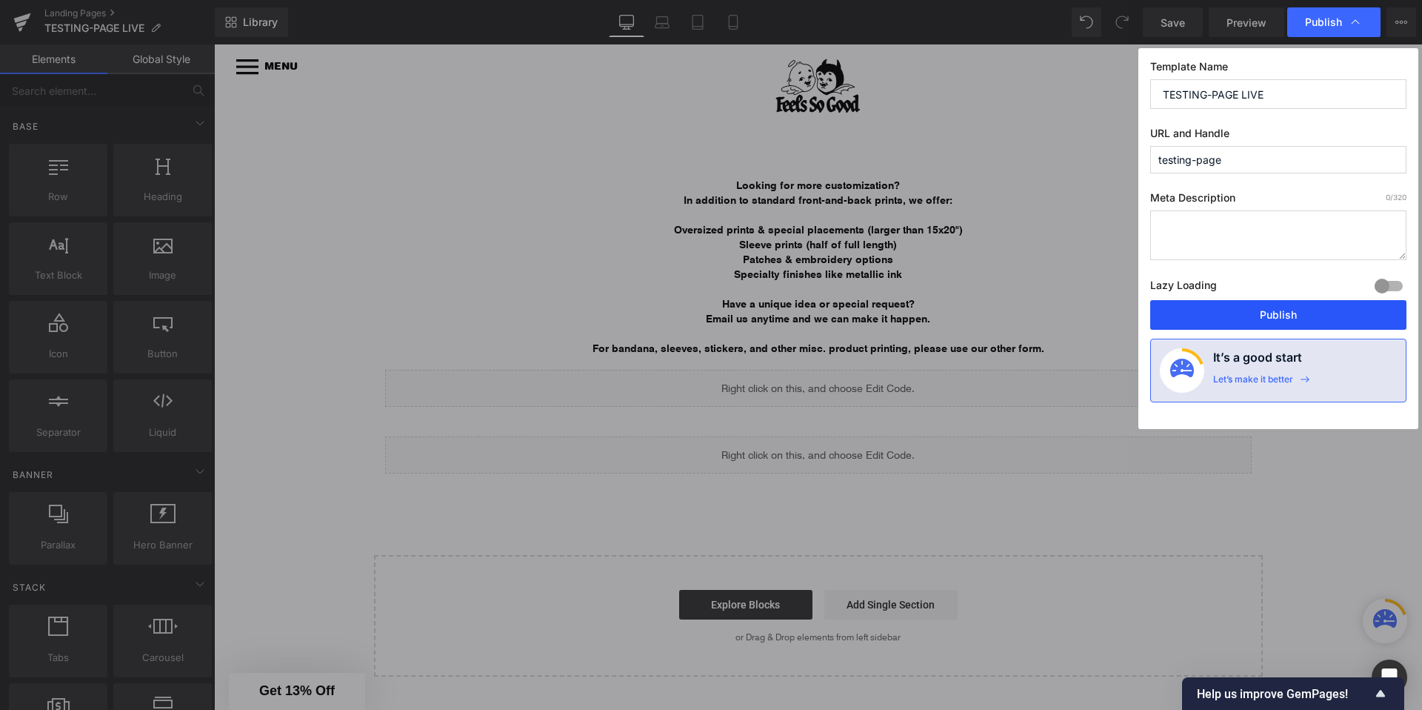
click at [1220, 320] on button "Publish" at bounding box center [1278, 315] width 256 height 30
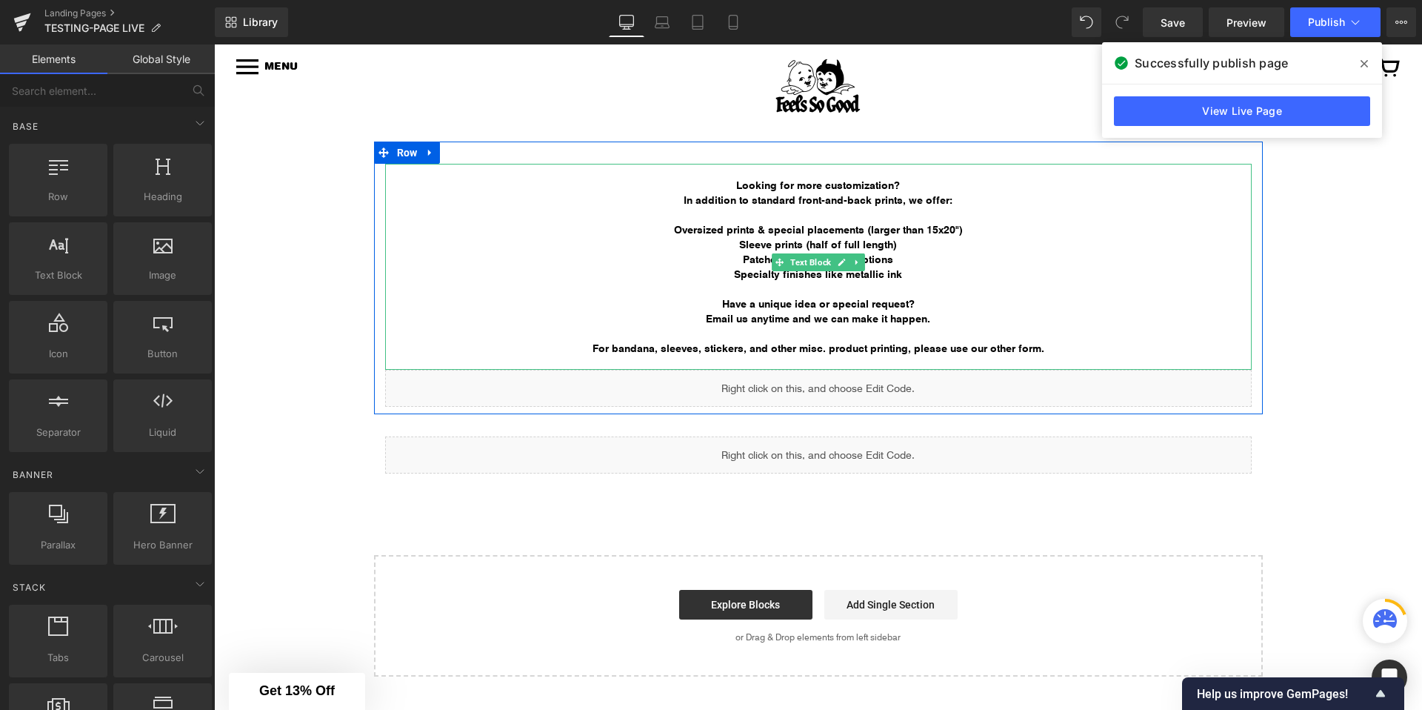
click at [777, 193] on strong "In addition to standard front-and-back prints, we offer:" at bounding box center [818, 200] width 269 height 14
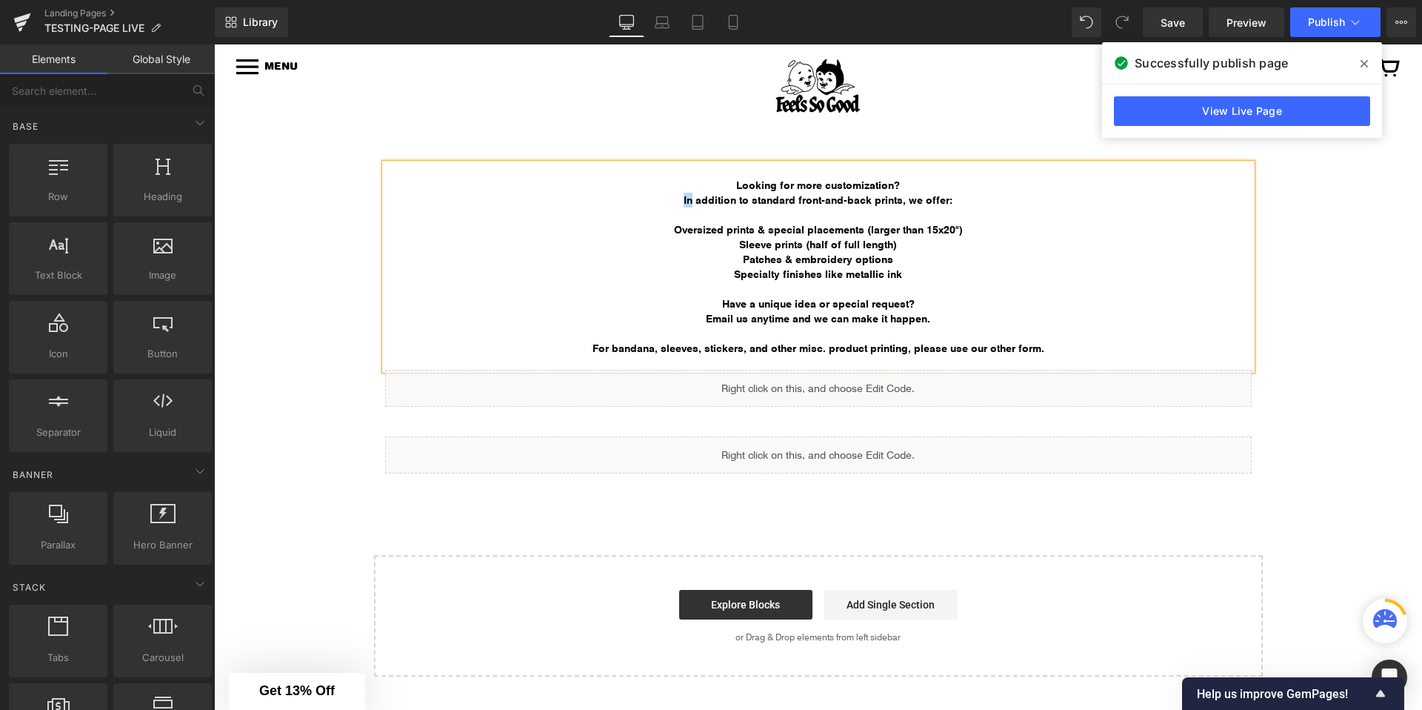
click at [777, 193] on strong "In addition to standard front-and-back prints, we offer:" at bounding box center [818, 200] width 269 height 14
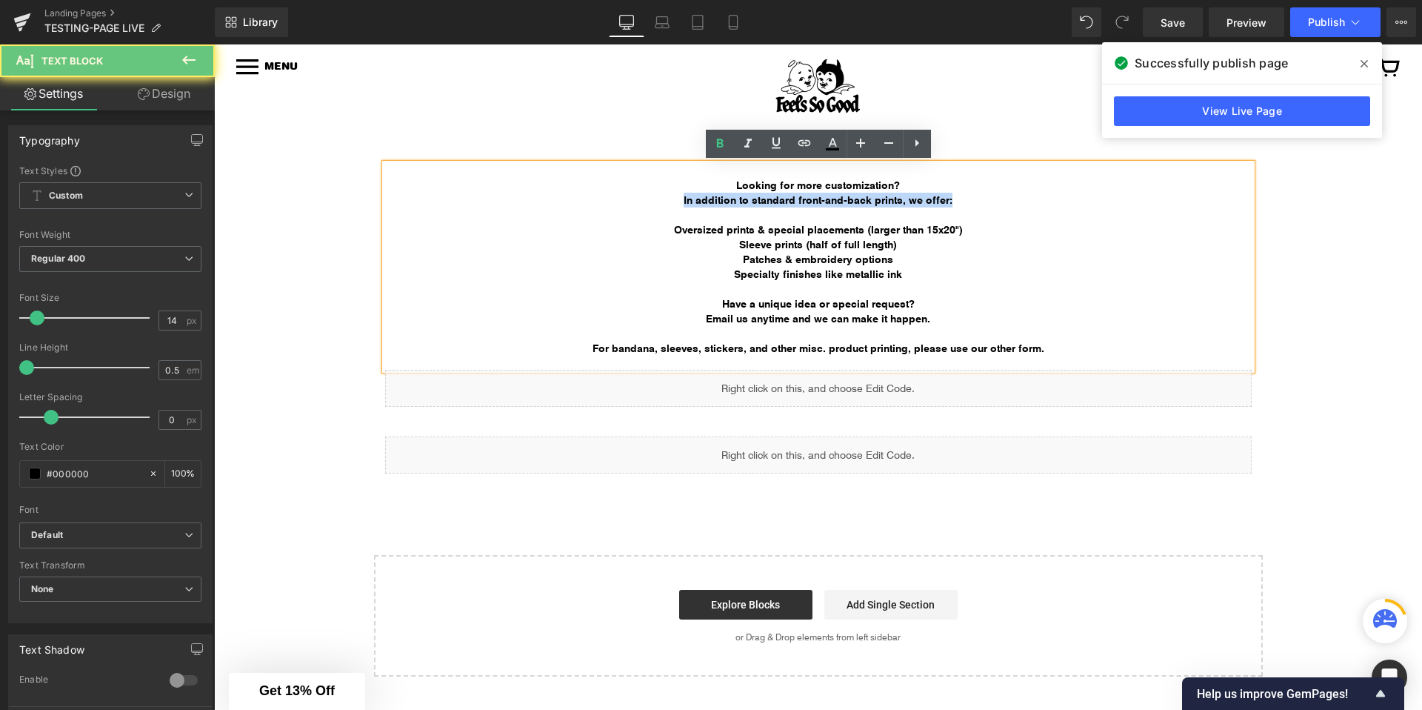
click at [777, 193] on strong "In addition to standard front-and-back prints, we offer:" at bounding box center [818, 200] width 269 height 14
click at [788, 184] on strong "Looking for more customization?" at bounding box center [818, 185] width 164 height 14
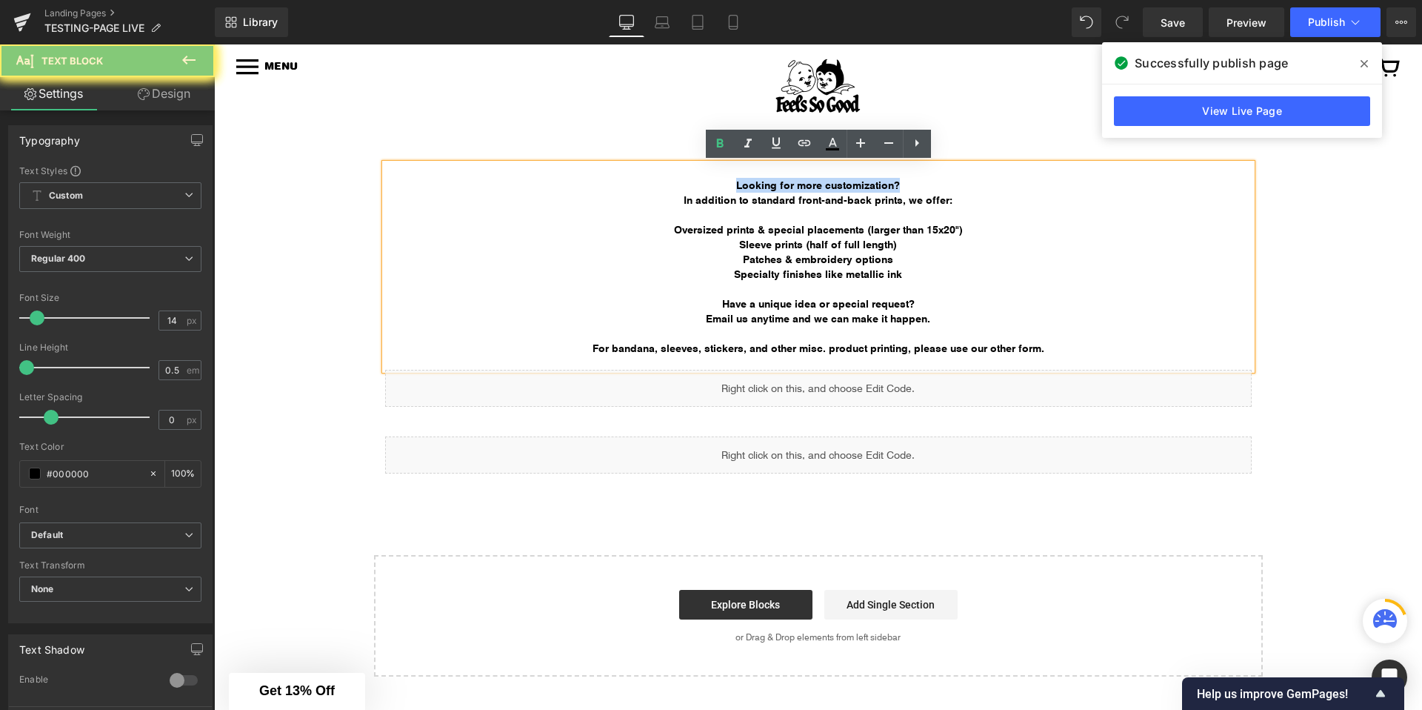
click at [788, 184] on strong "Looking for more customization?" at bounding box center [818, 185] width 164 height 14
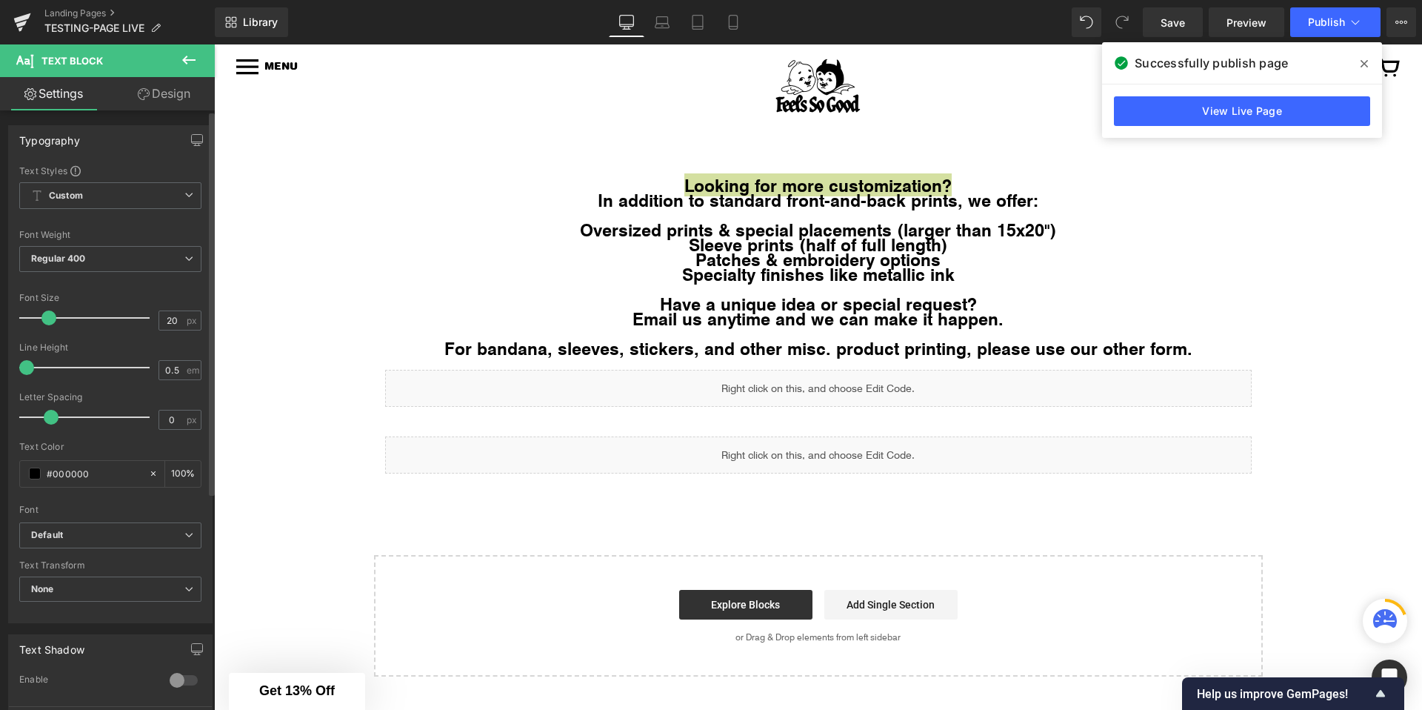
type input "19"
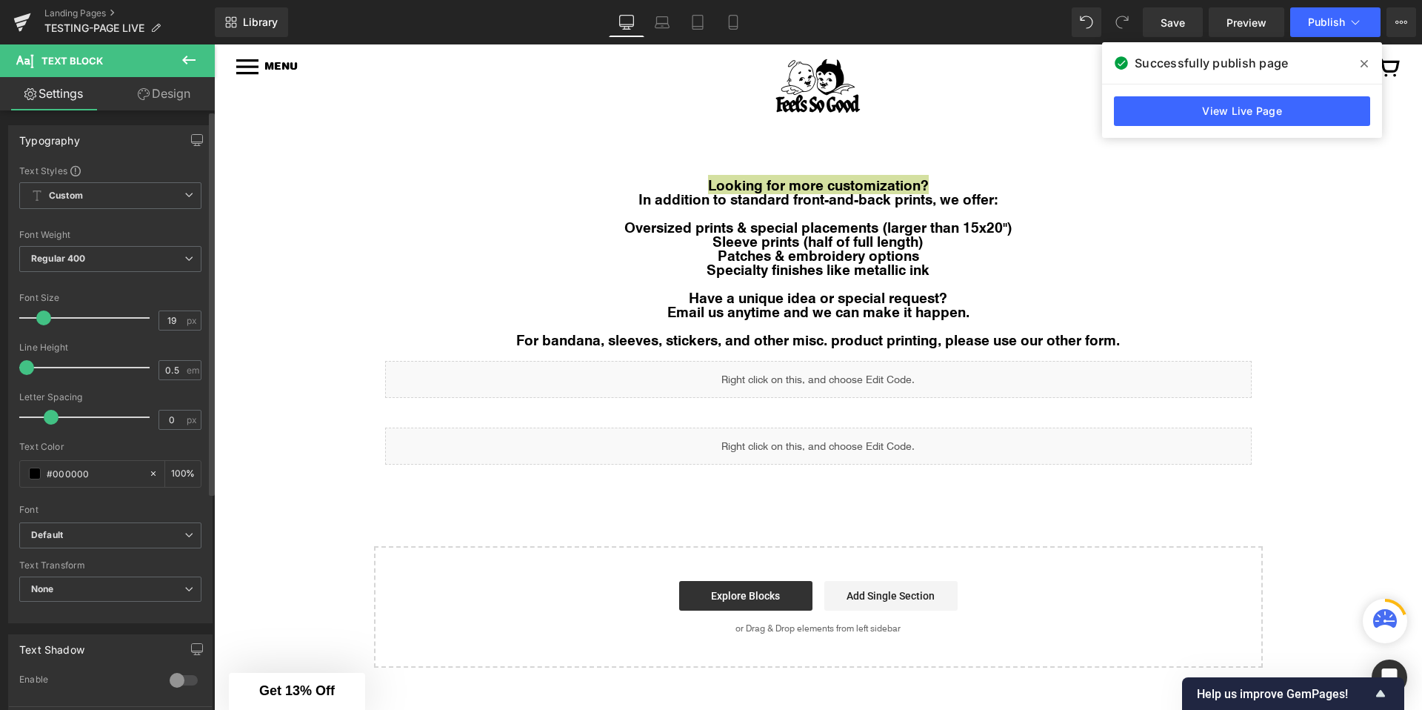
click at [43, 316] on span at bounding box center [43, 317] width 15 height 15
click at [375, 311] on div "Looking for more customization? In addition to standard front-and-back prints, …" at bounding box center [818, 273] width 889 height 264
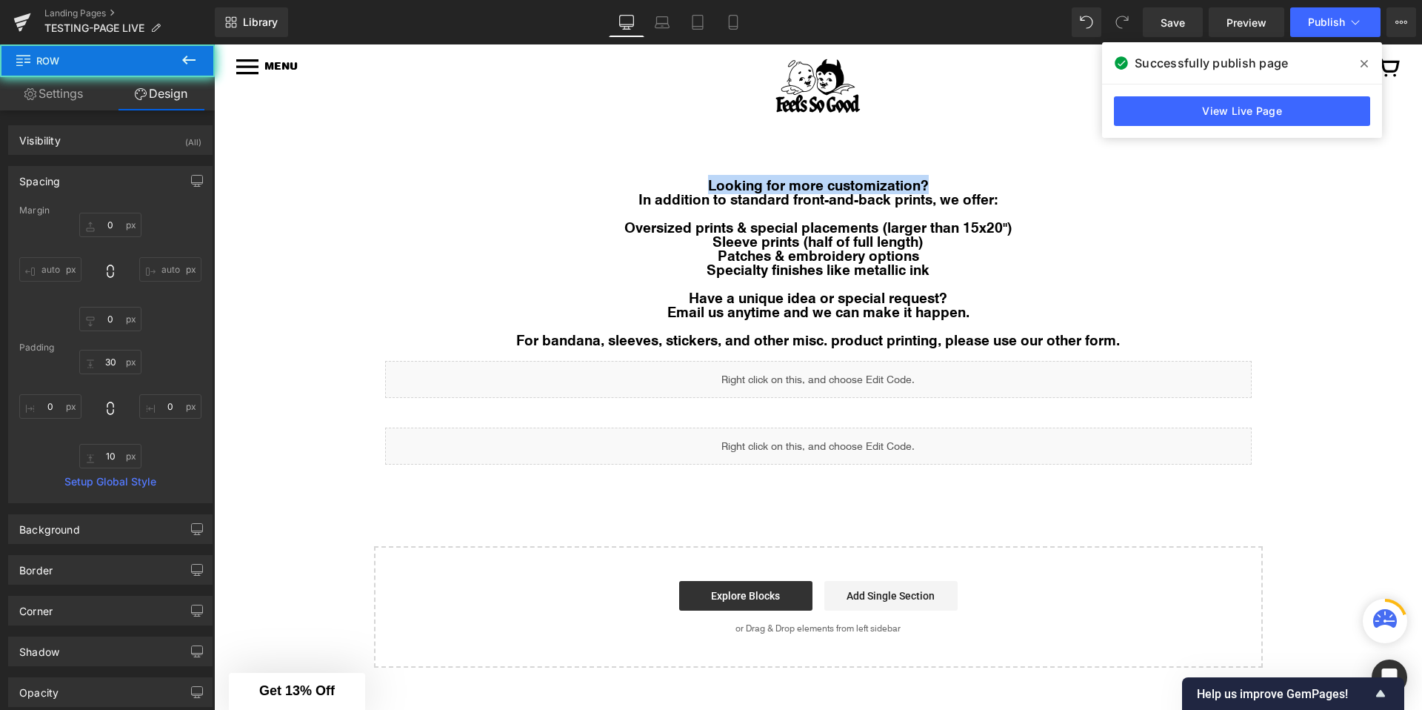
click at [325, 299] on div "Image Row Image Row Looking for more customization? In addition to standard fro…" at bounding box center [818, 404] width 1208 height 526
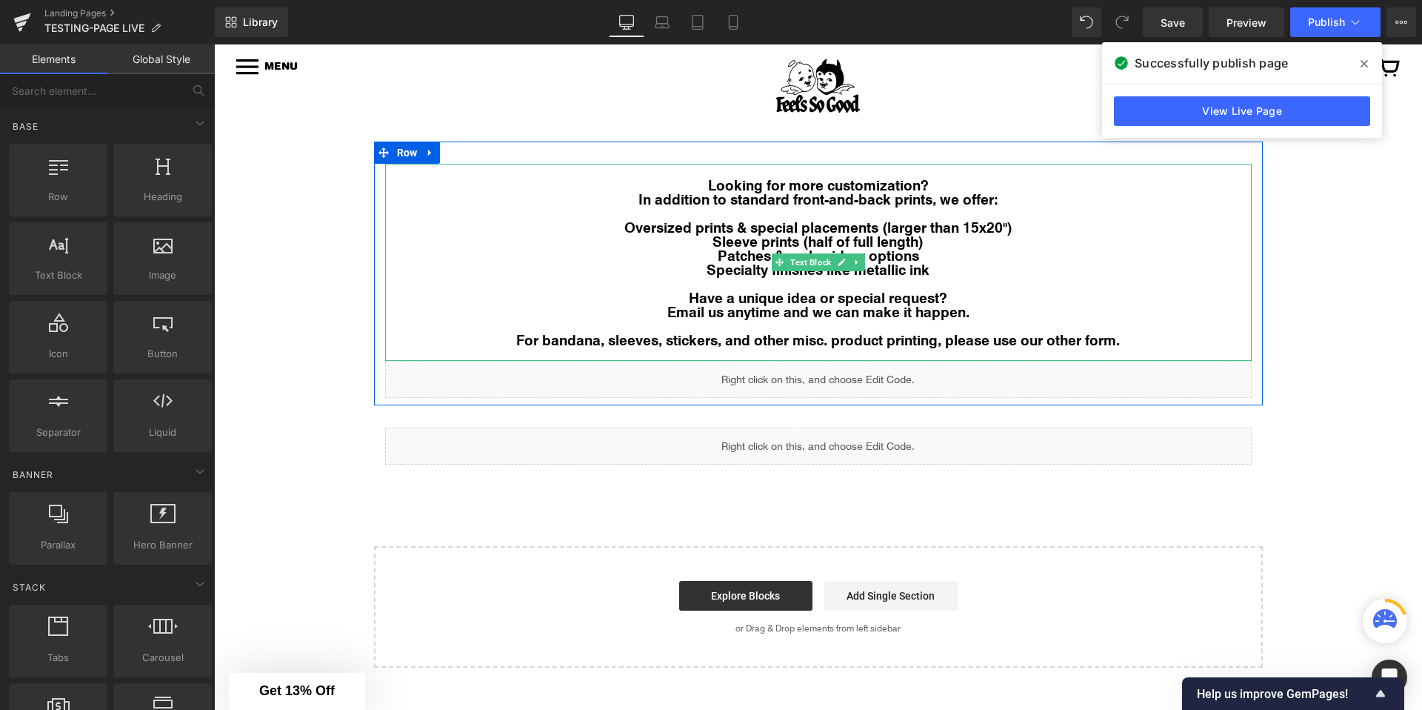
click at [741, 193] on strong "In addition to standard front-and-back prints, we offer:" at bounding box center [818, 198] width 360 height 19
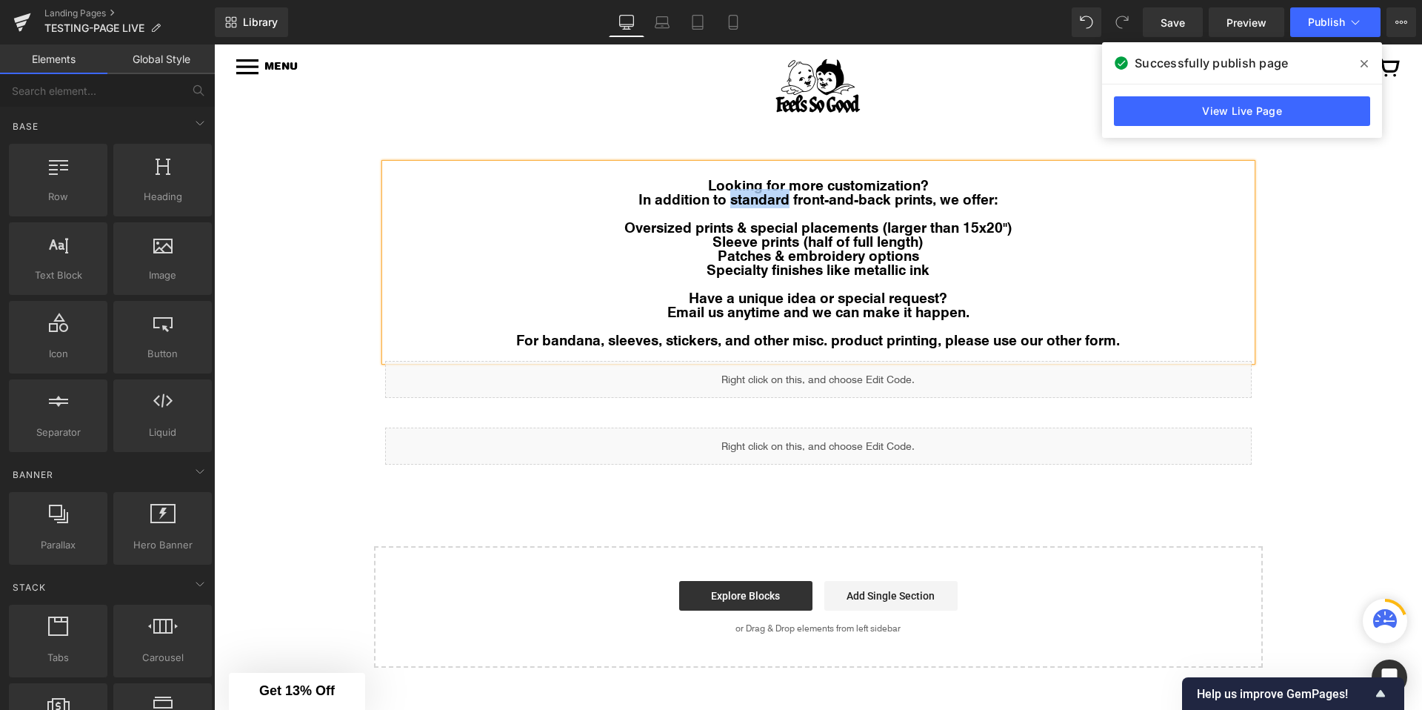
click at [741, 193] on strong "In addition to standard front-and-back prints, we offer:" at bounding box center [818, 198] width 360 height 19
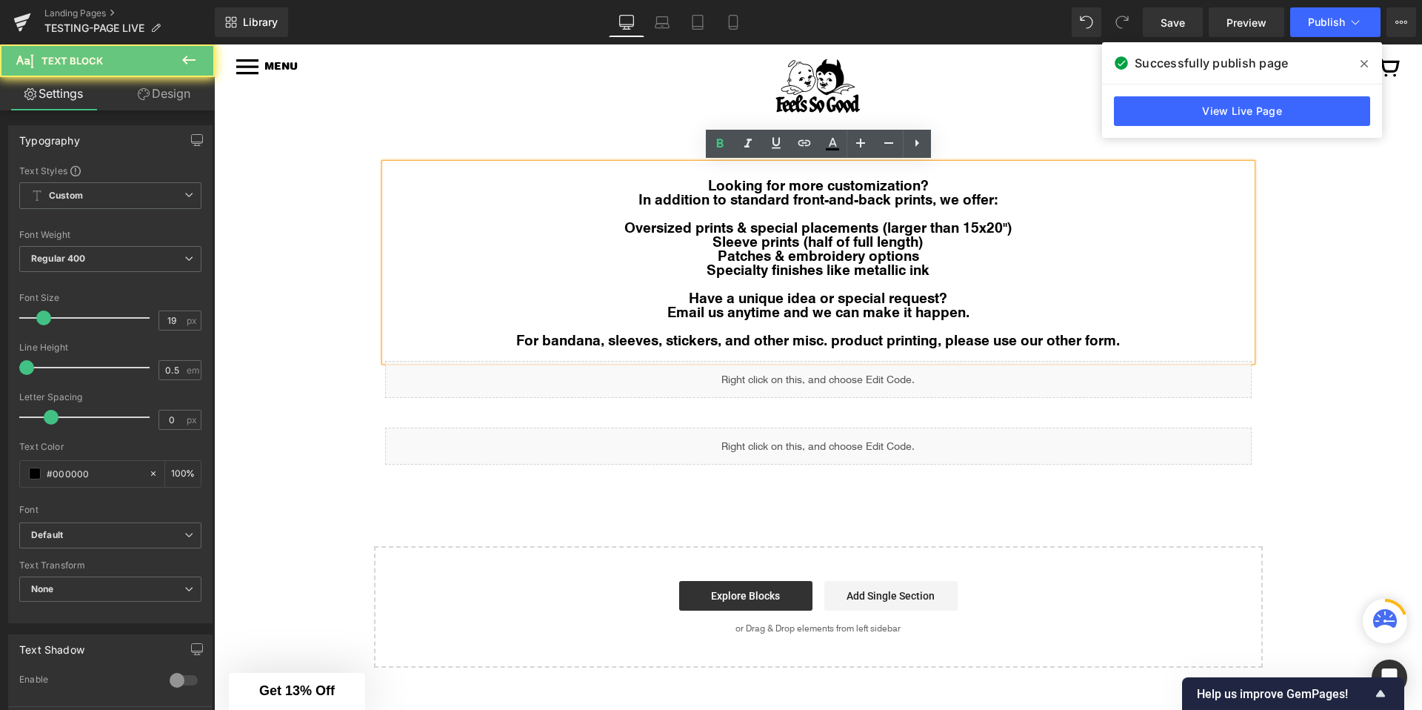
click at [703, 220] on strong "Oversized prints & special placements (larger than 15x20")" at bounding box center [818, 226] width 388 height 19
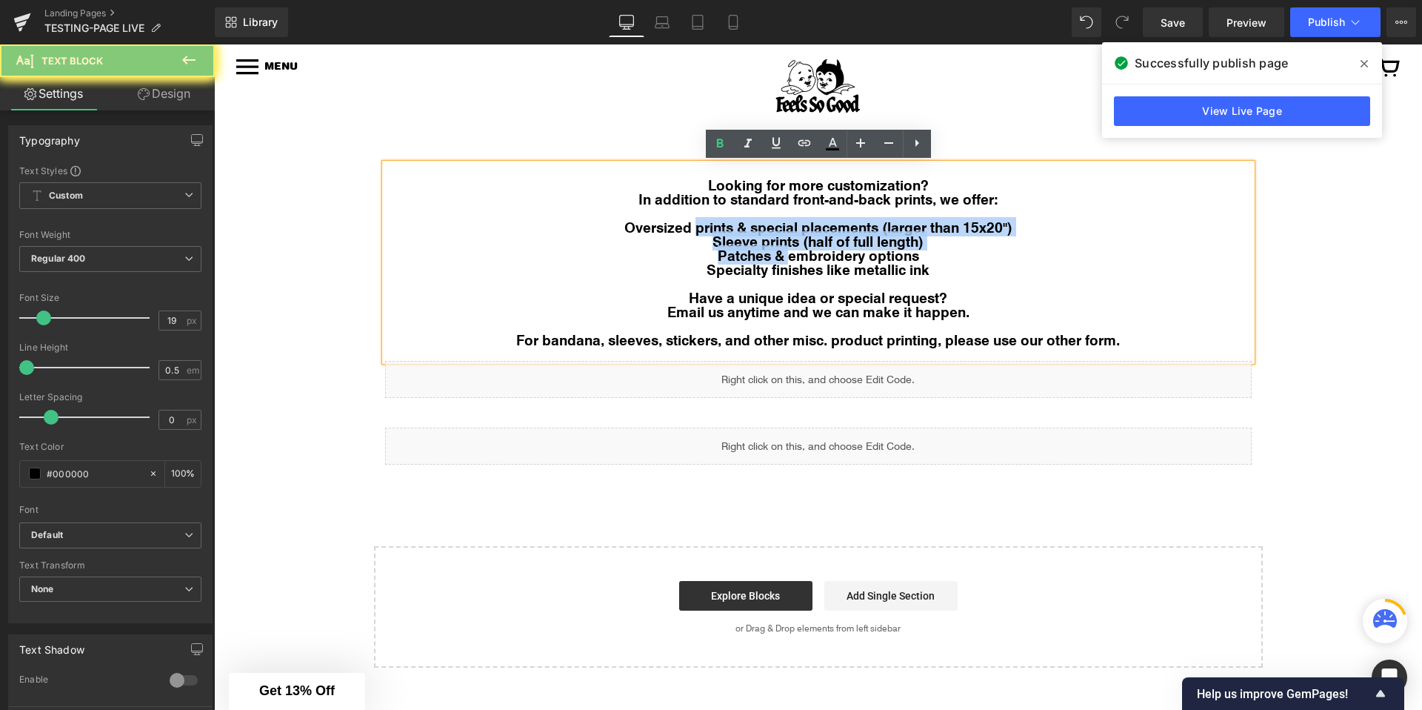
drag, startPoint x: 703, startPoint y: 220, endPoint x: 784, endPoint y: 255, distance: 88.6
click at [784, 255] on div "Looking for more customization? In addition to standard front-and-back prints, …" at bounding box center [818, 262] width 867 height 197
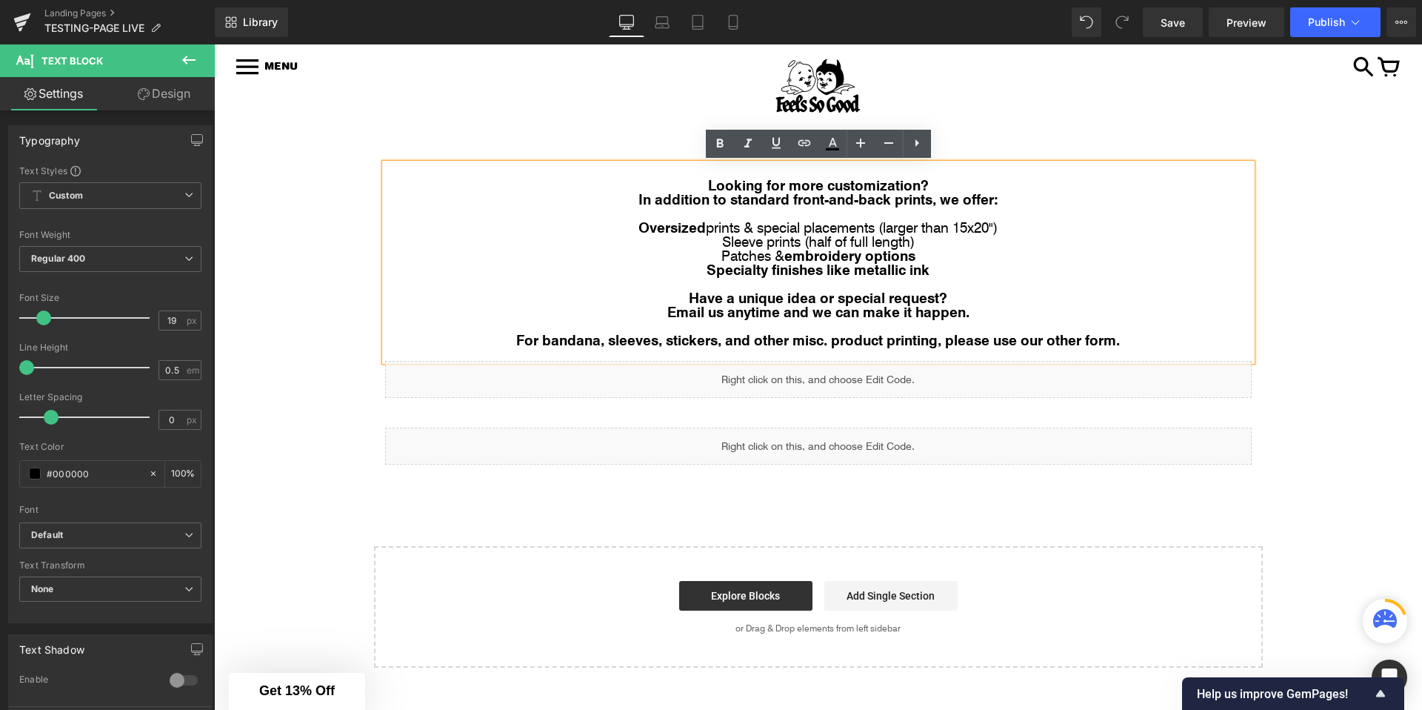
click at [701, 233] on strong "Oversized" at bounding box center [671, 226] width 67 height 19
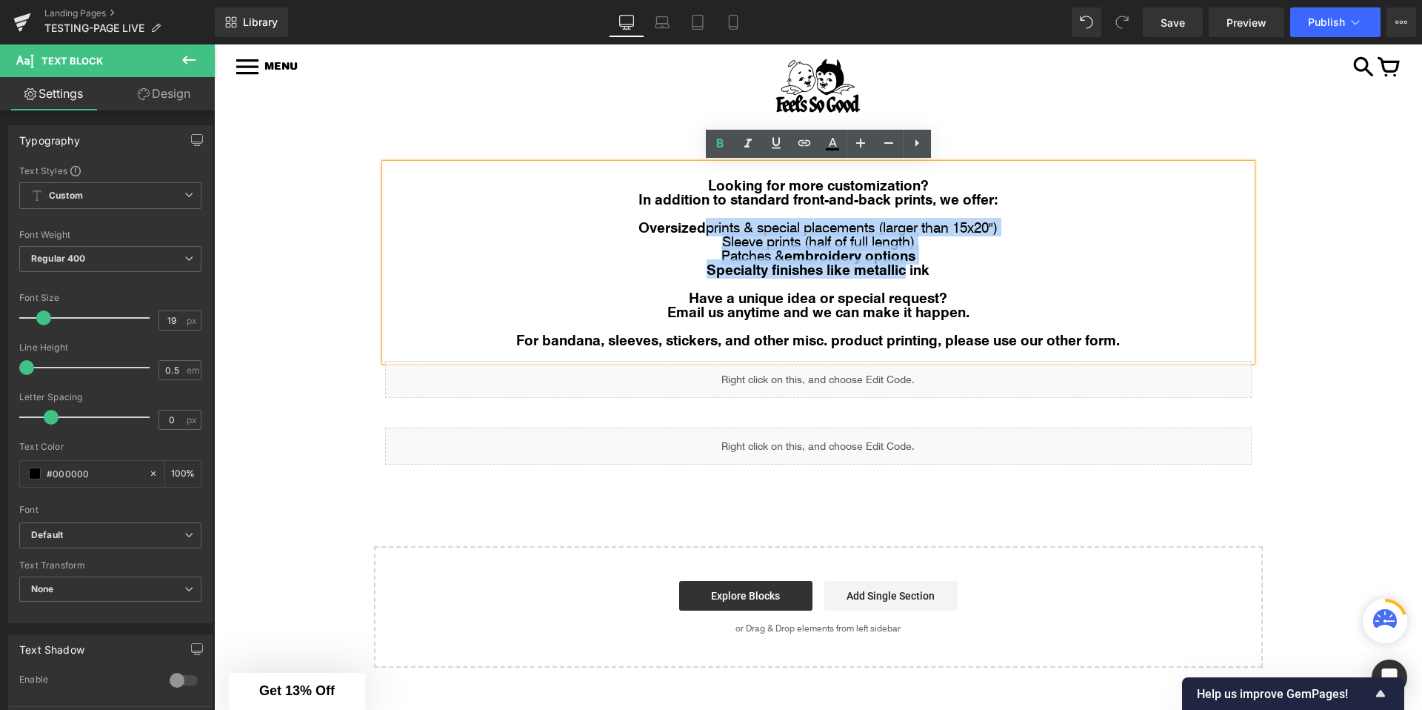
drag, startPoint x: 701, startPoint y: 233, endPoint x: 910, endPoint y: 277, distance: 214.1
click at [910, 277] on div "Looking for more customization? In addition to standard front-and-back prints, …" at bounding box center [818, 262] width 867 height 197
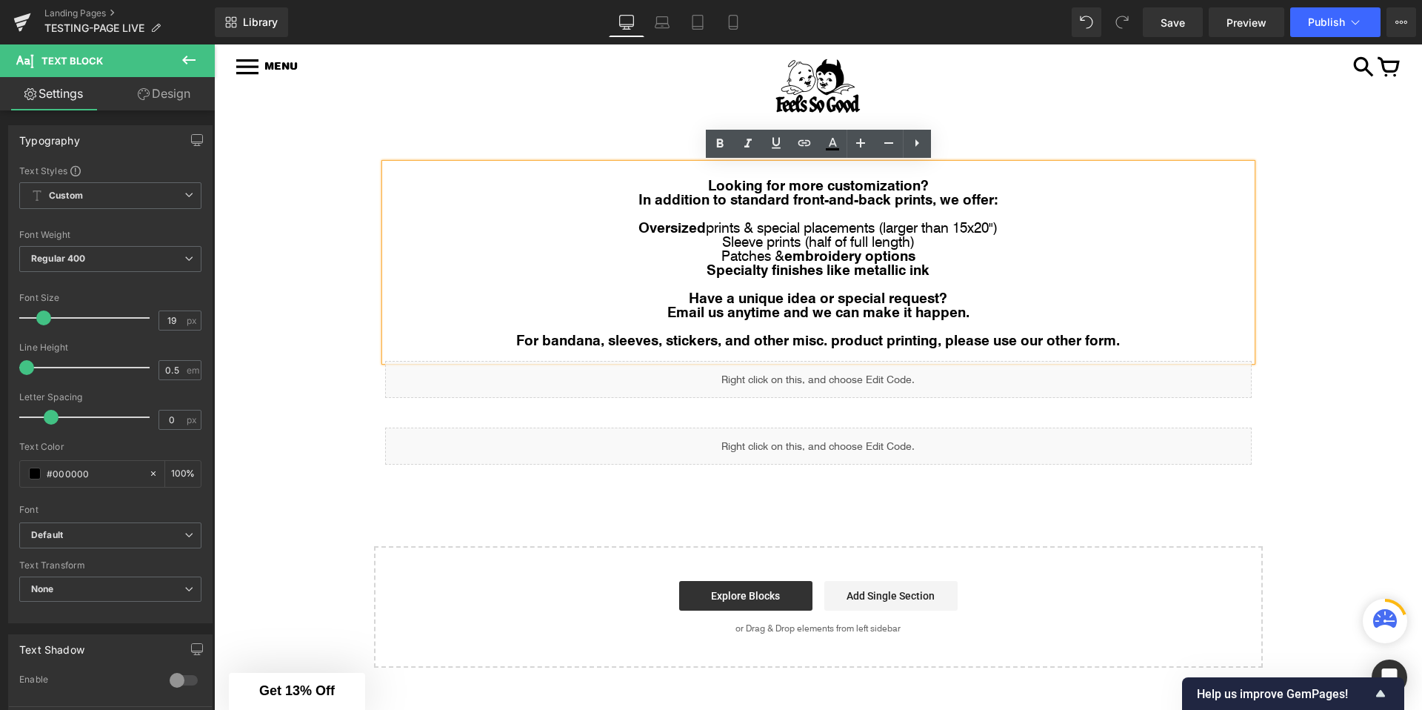
click at [930, 275] on strong "Specialty finishes like metallic ink" at bounding box center [818, 268] width 223 height 19
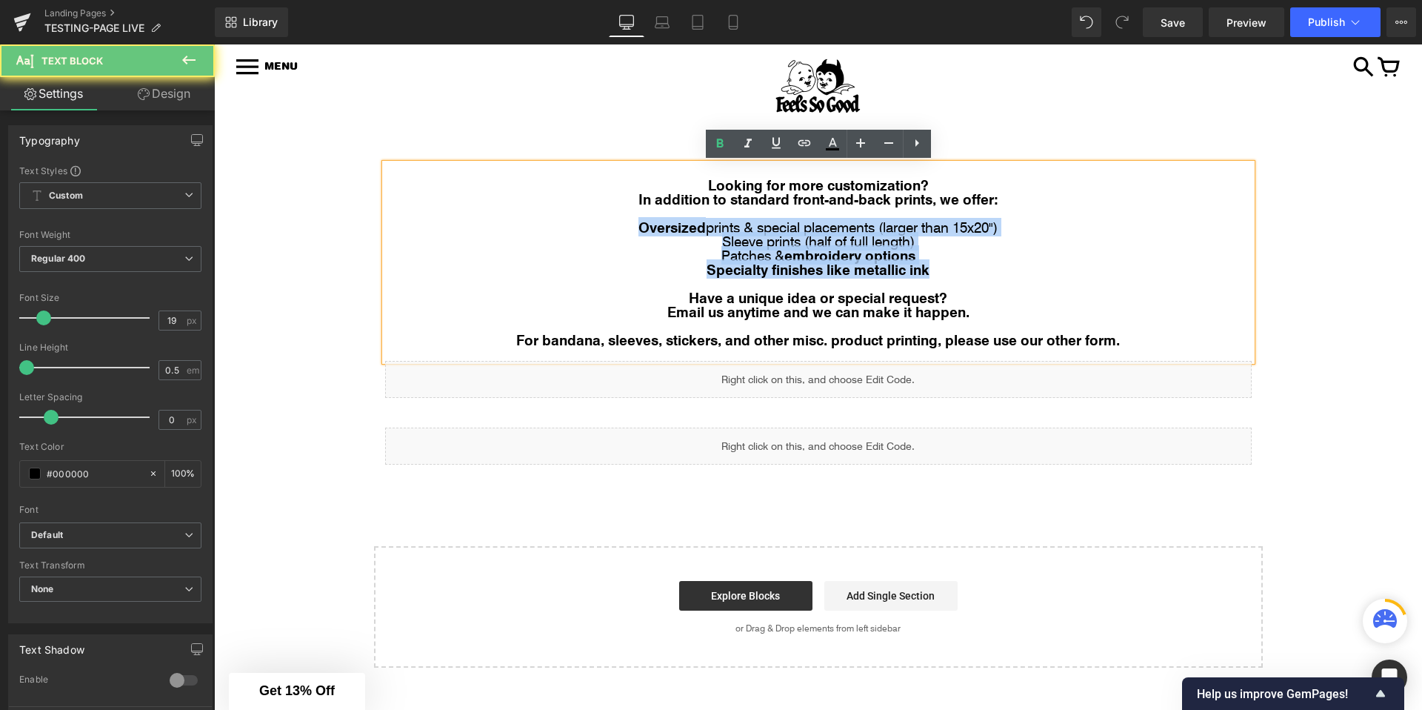
drag, startPoint x: 945, startPoint y: 275, endPoint x: 613, endPoint y: 228, distance: 335.1
click at [613, 228] on div "Looking for more customization? In addition to standard front-and-back prints, …" at bounding box center [818, 262] width 867 height 197
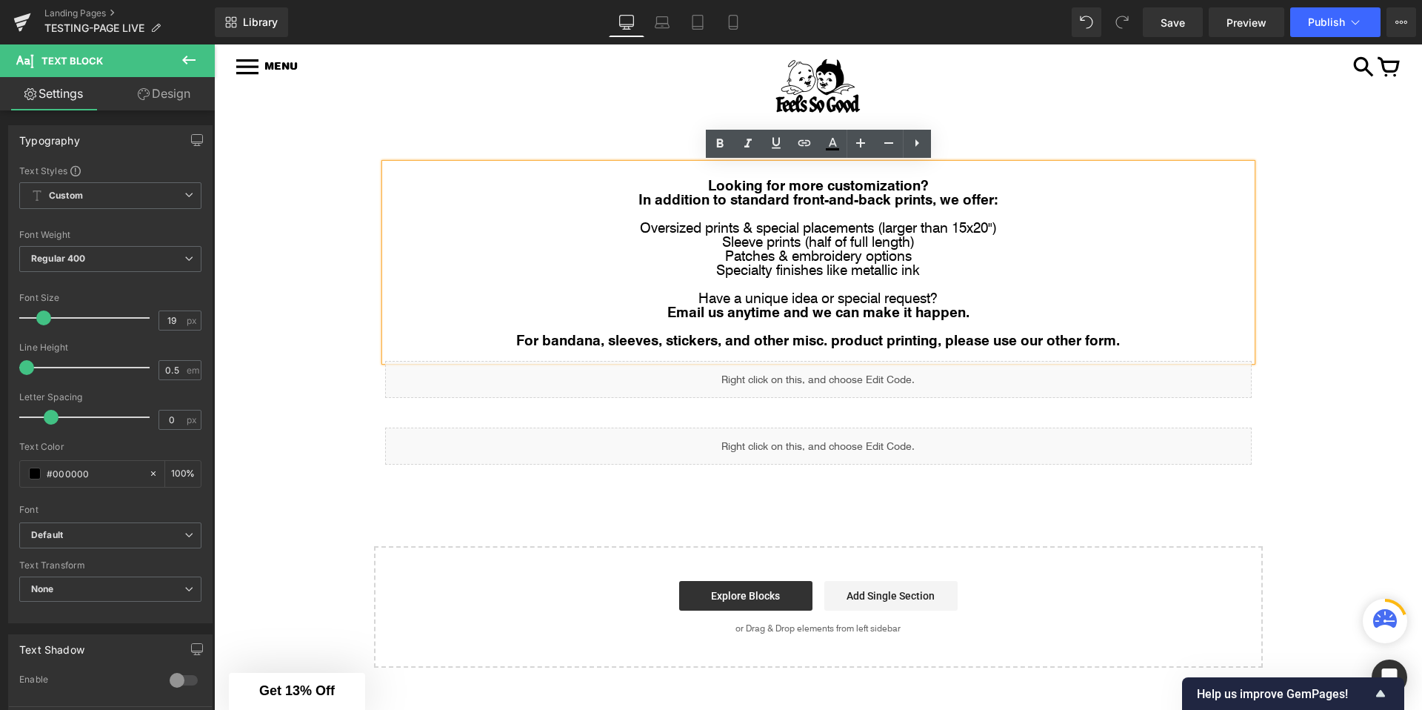
click at [977, 297] on p "Have a unique idea or special request?" at bounding box center [818, 297] width 867 height 14
drag, startPoint x: 947, startPoint y: 295, endPoint x: 655, endPoint y: 295, distance: 291.8
click at [655, 295] on p "Have a unique idea or special request?" at bounding box center [818, 297] width 867 height 14
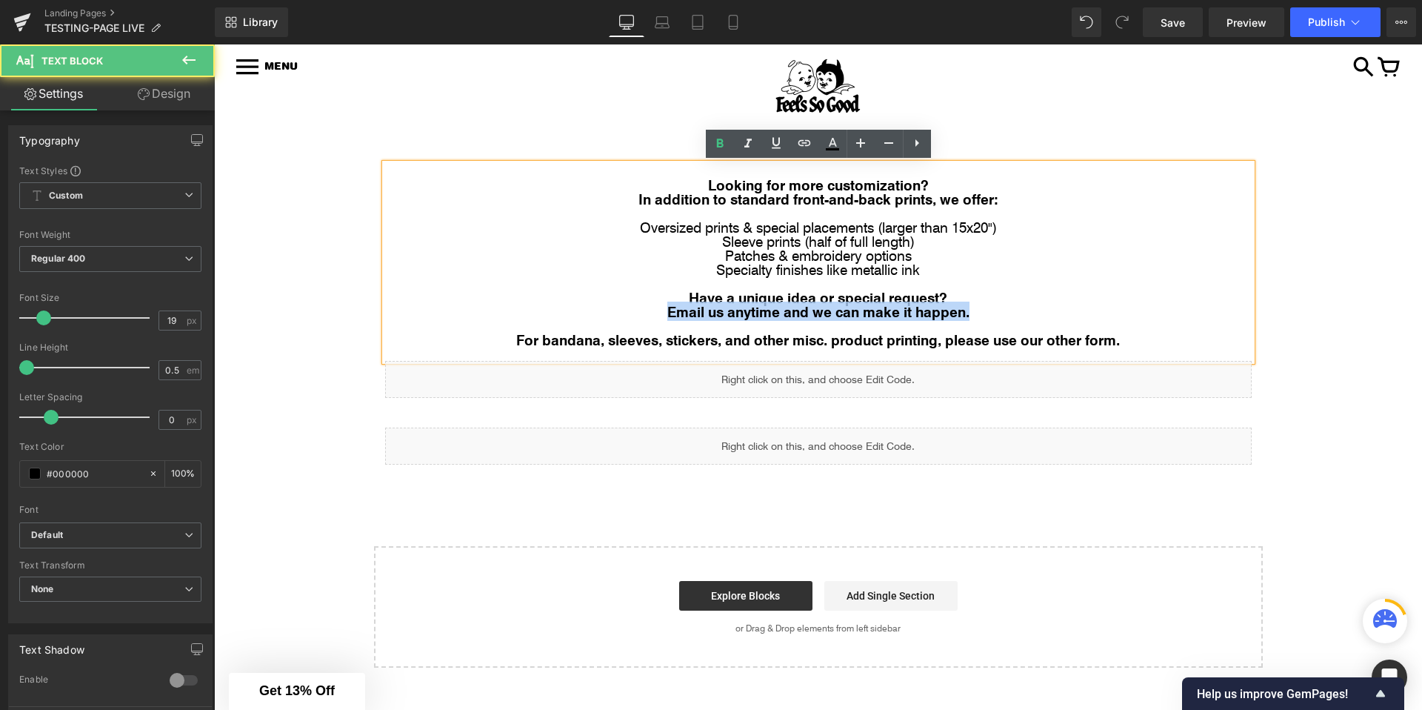
drag, startPoint x: 658, startPoint y: 312, endPoint x: 1132, endPoint y: 316, distance: 474.0
click at [1132, 316] on p "Email us anytime and we can make it happen." at bounding box center [818, 311] width 867 height 14
click at [1101, 315] on p "Email us anytime and we can make it happen." at bounding box center [818, 311] width 867 height 14
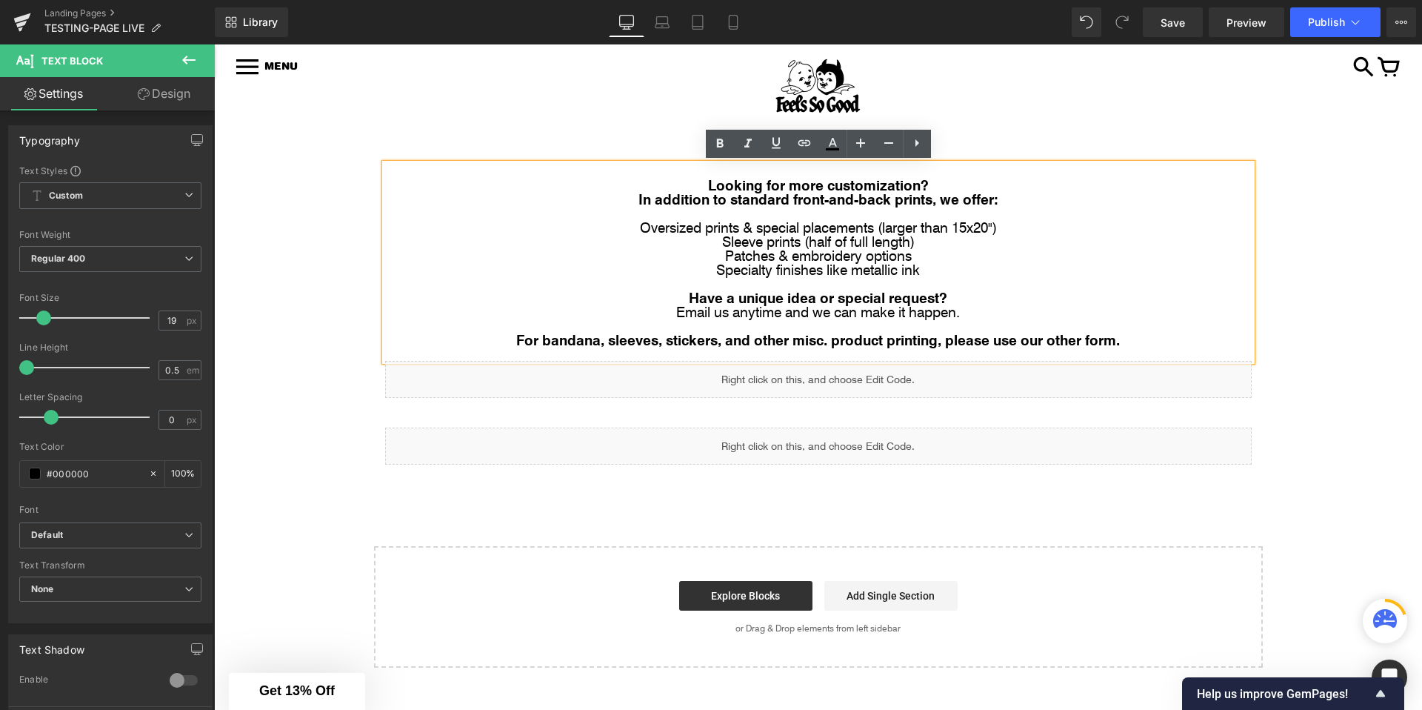
click at [493, 340] on p "For bandana, sleeves, stickers, and other misc. product printing, please use ou…" at bounding box center [818, 340] width 867 height 14
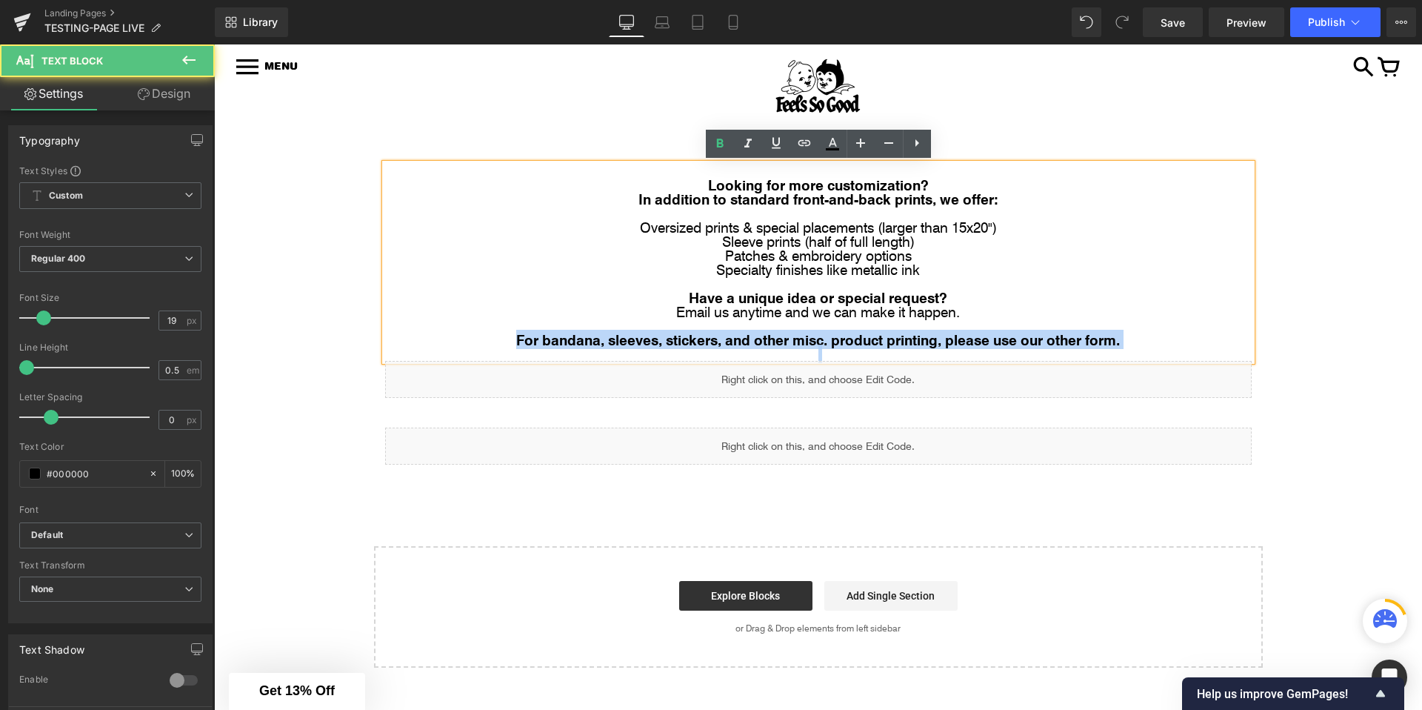
click at [493, 340] on p "For bandana, sleeves, stickers, and other misc. product printing, please use ou…" at bounding box center [818, 340] width 867 height 14
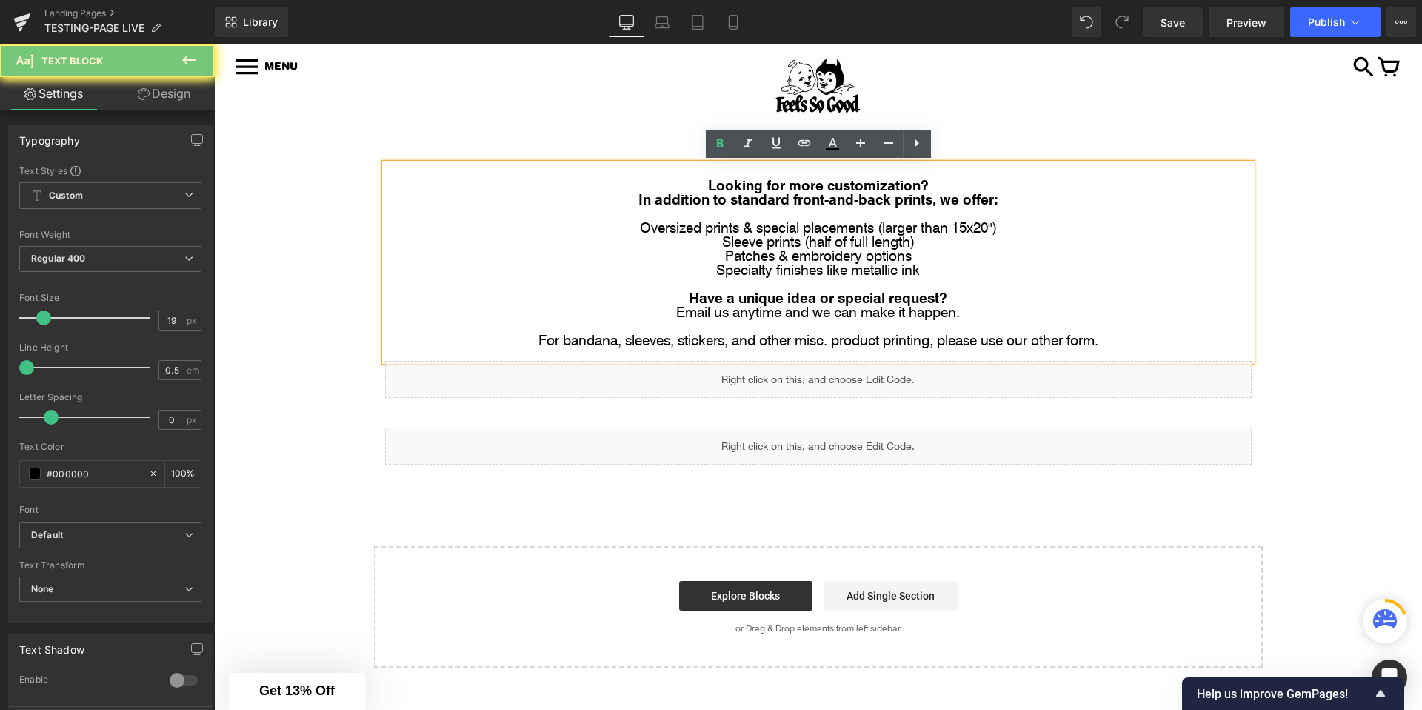
click at [283, 310] on div "Image Row Image Row Looking for more customization? In addition to standard fro…" at bounding box center [818, 404] width 1208 height 526
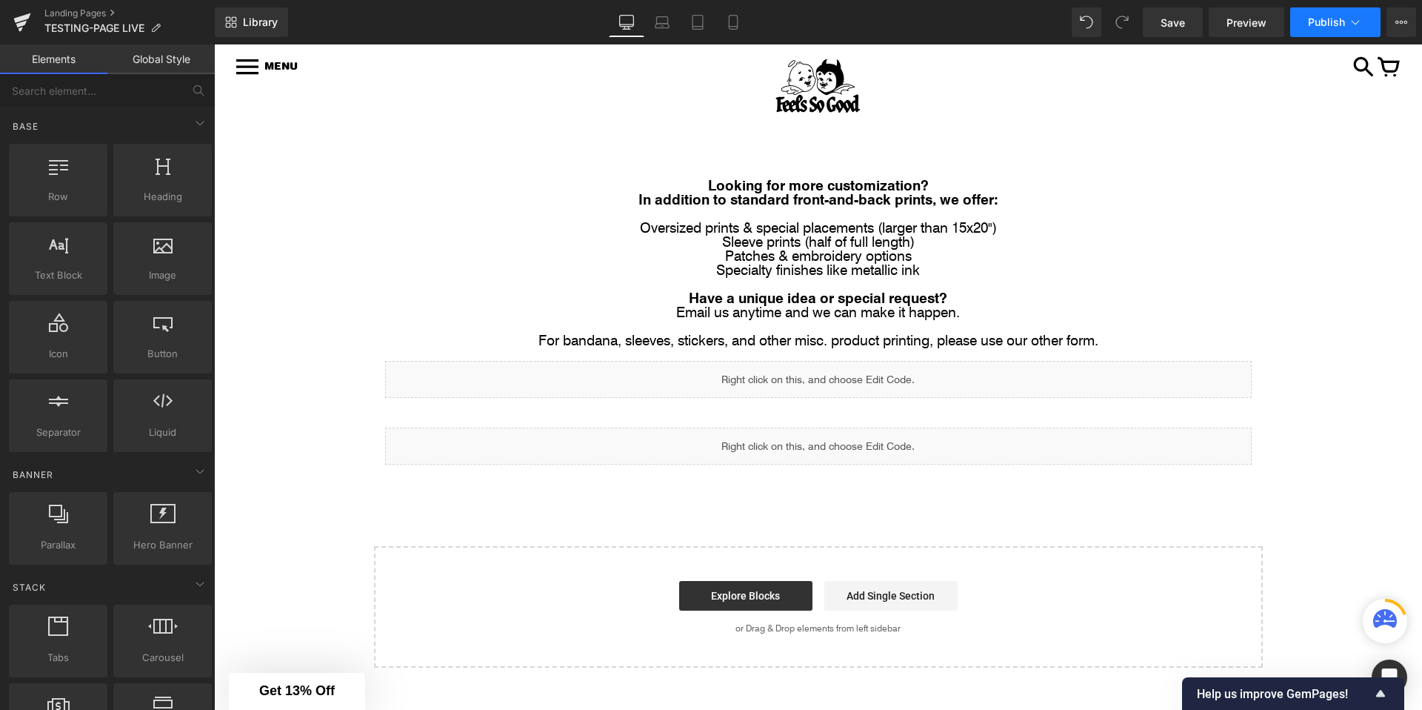
click at [1279, 26] on span "Publish" at bounding box center [1326, 22] width 37 height 12
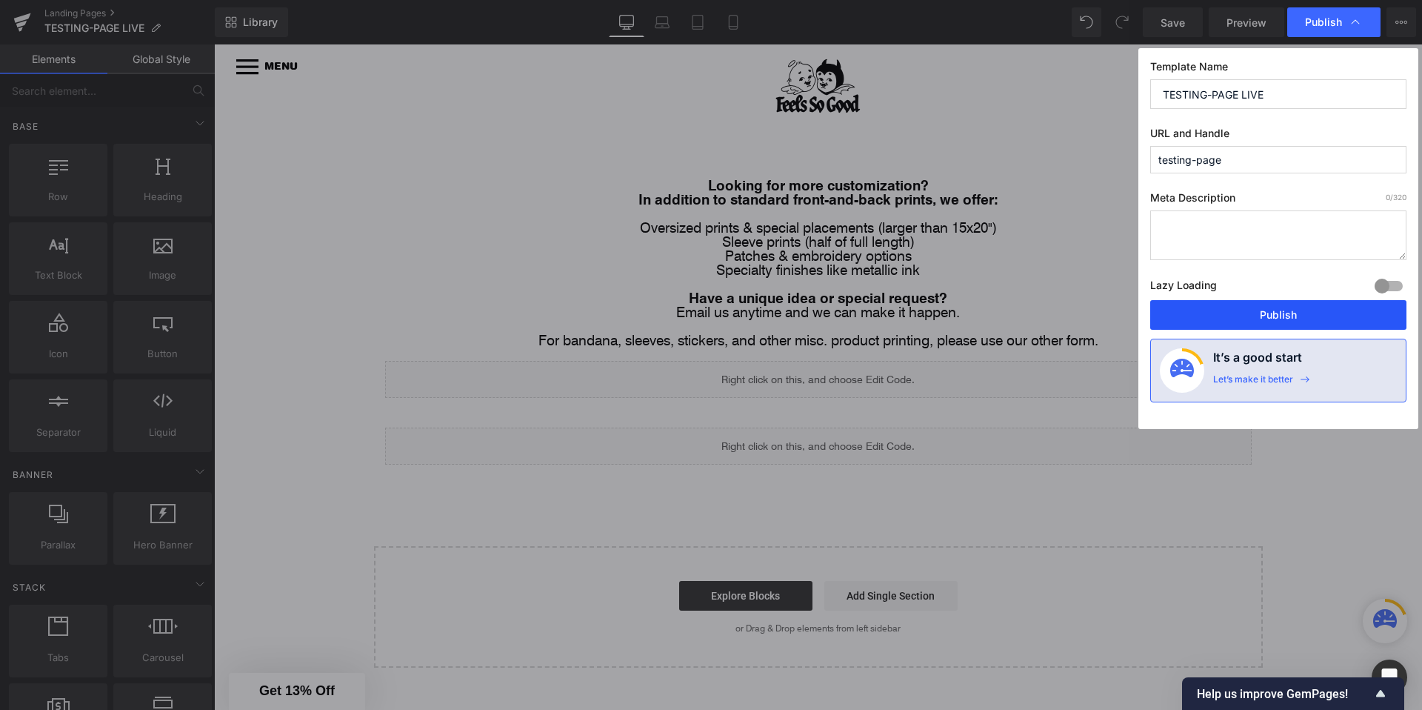
click at [1221, 317] on button "Publish" at bounding box center [1278, 315] width 256 height 30
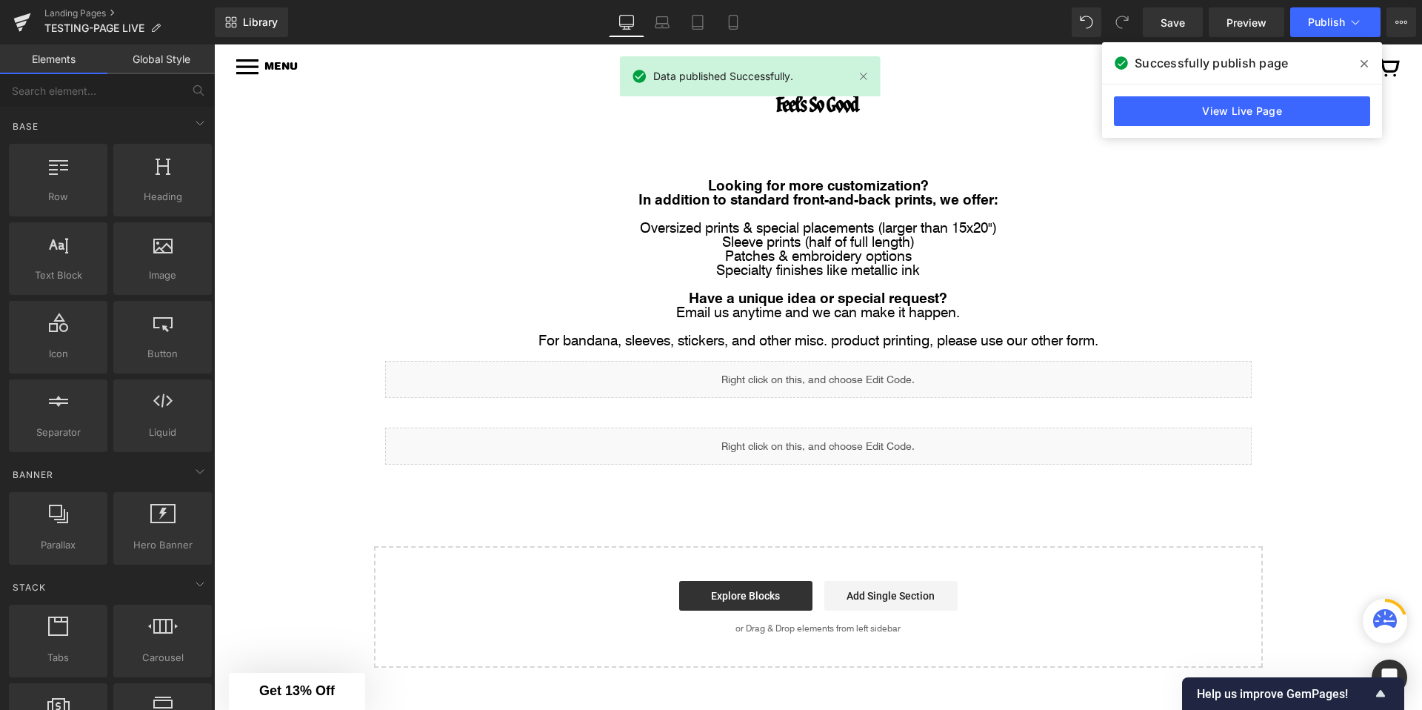
click at [1279, 64] on icon at bounding box center [1364, 63] width 7 height 7
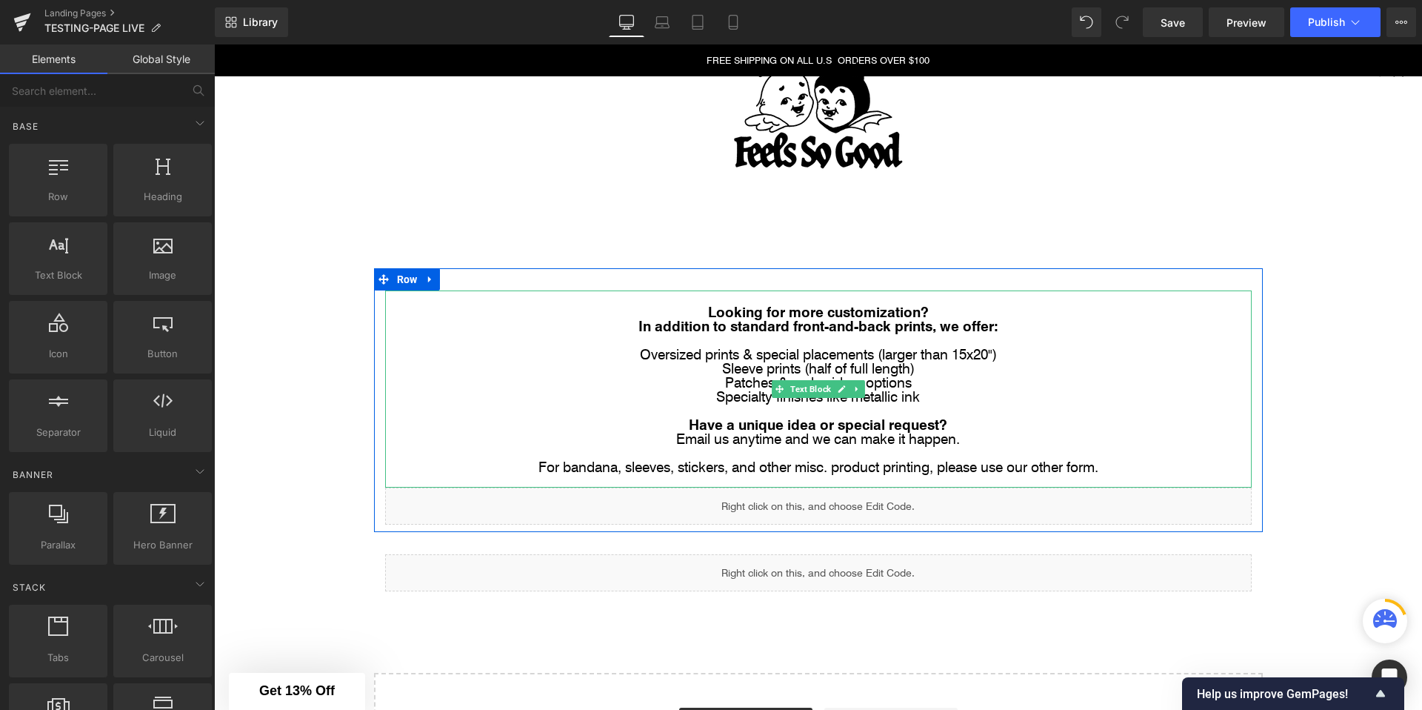
scroll to position [68, 0]
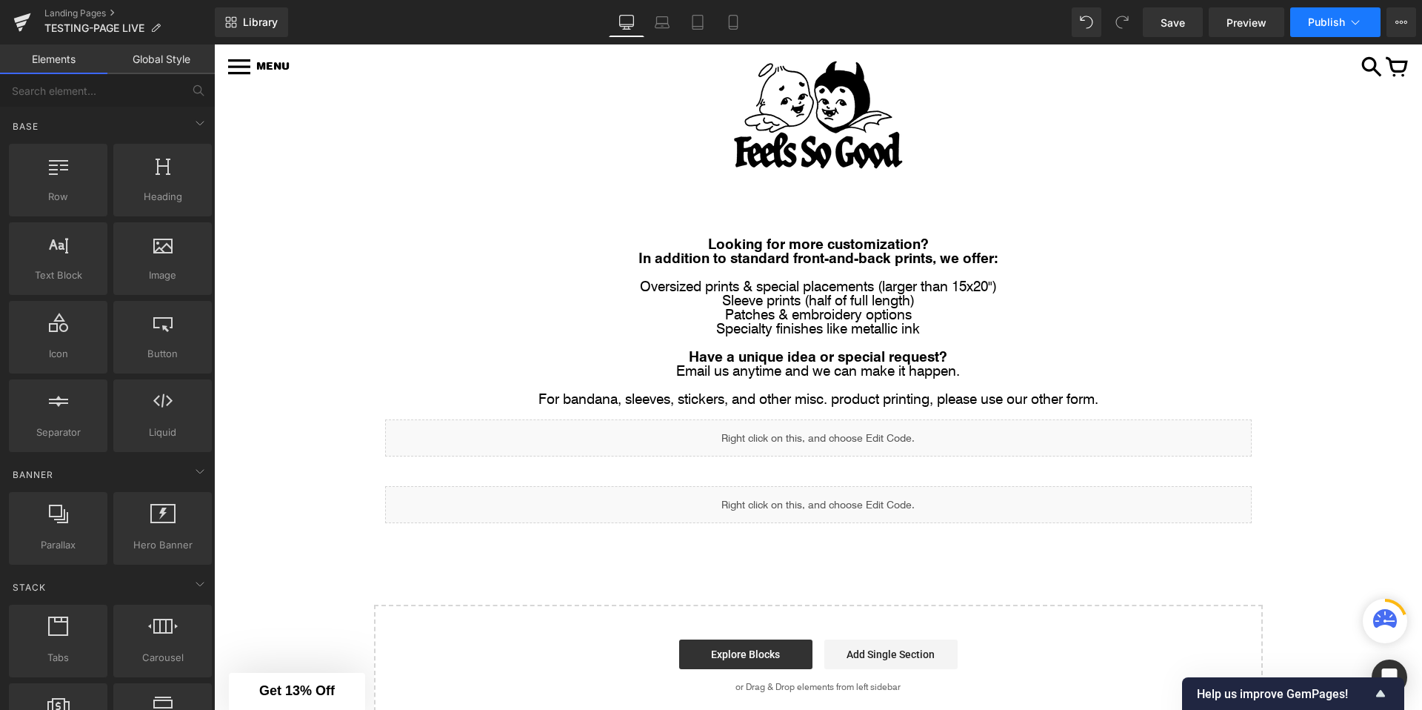
click at [1279, 32] on button "Publish" at bounding box center [1335, 22] width 90 height 30
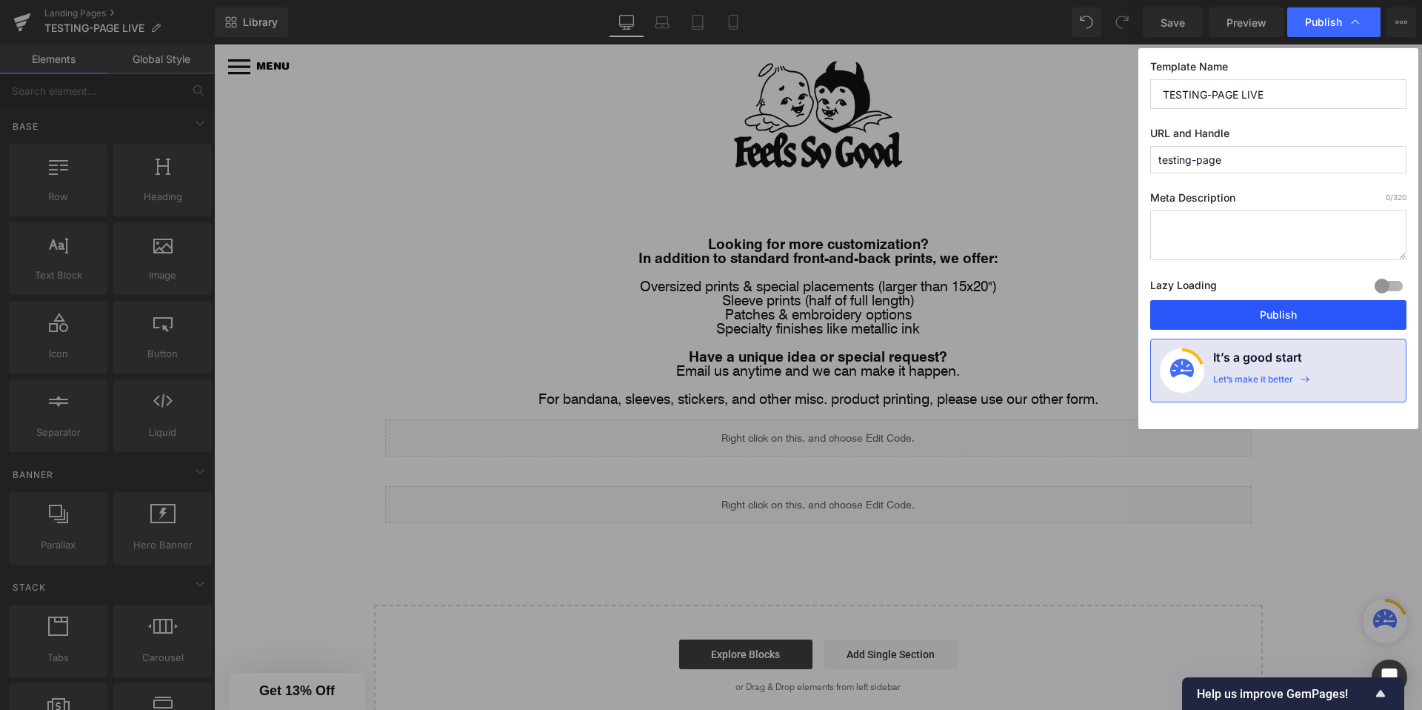
click at [1174, 327] on button "Publish" at bounding box center [1278, 315] width 256 height 30
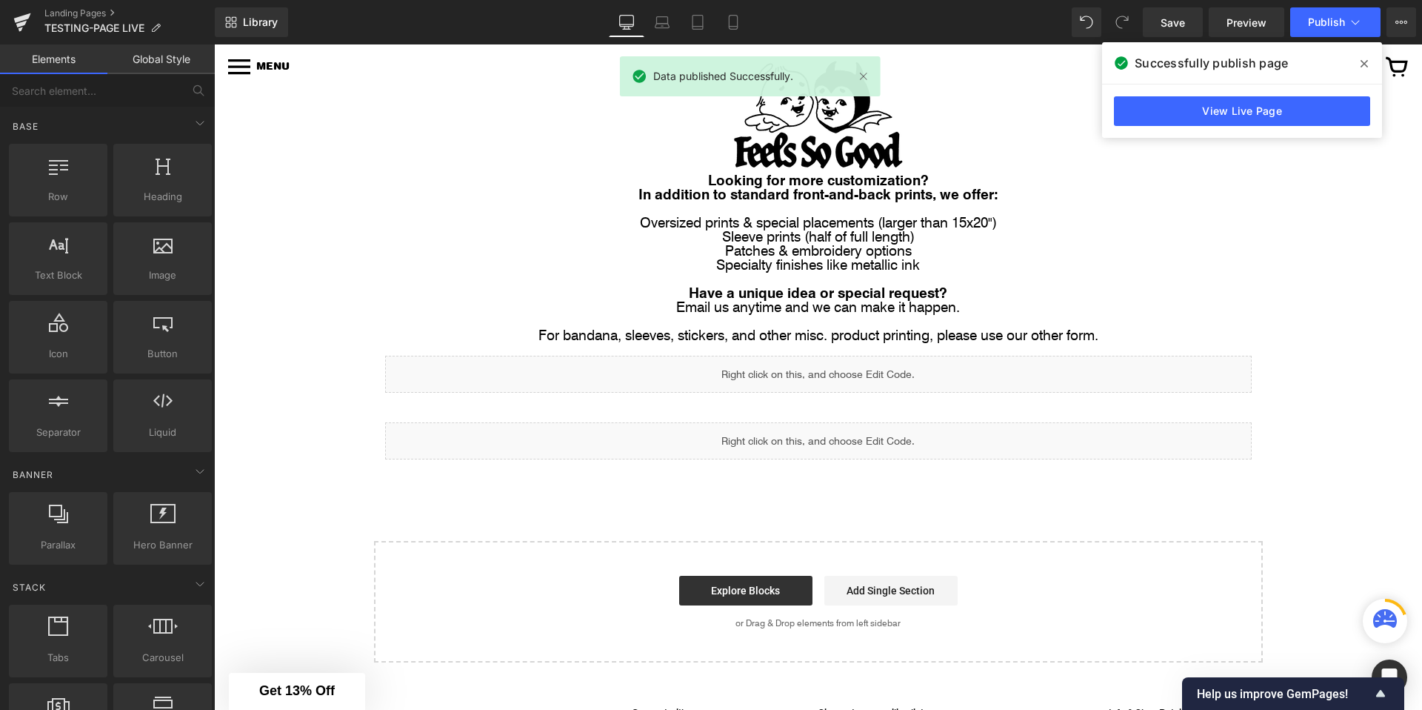
scroll to position [50, 0]
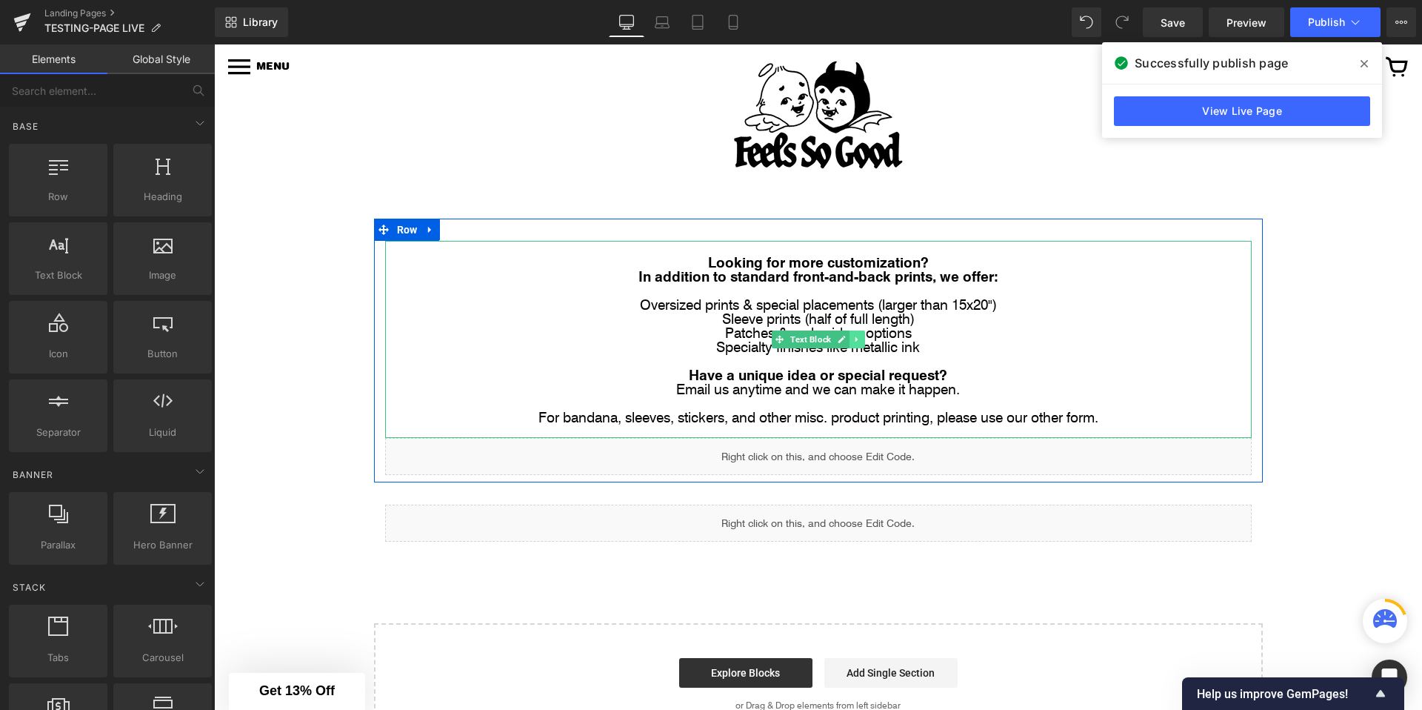
click at [858, 338] on icon at bounding box center [856, 339] width 8 height 9
click at [850, 342] on icon at bounding box center [849, 339] width 8 height 8
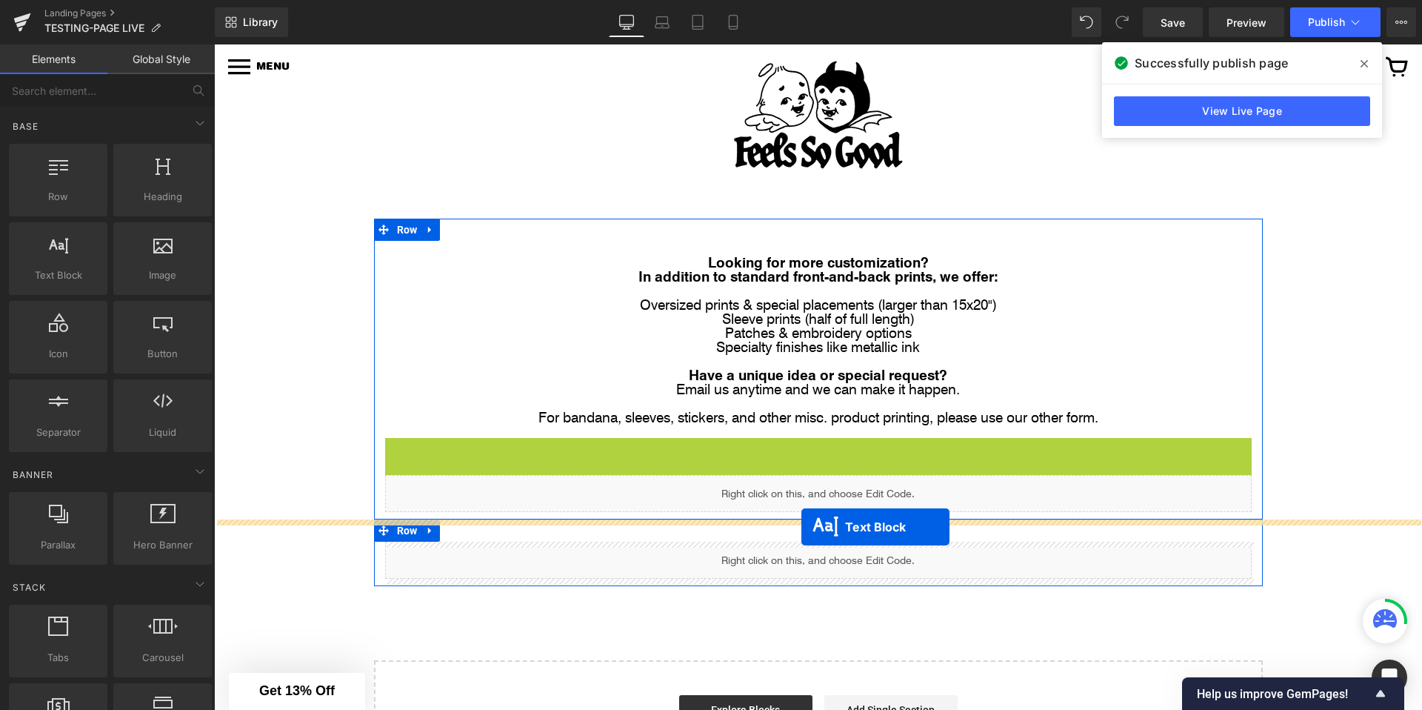
drag, startPoint x: 781, startPoint y: 534, endPoint x: 801, endPoint y: 527, distance: 22.0
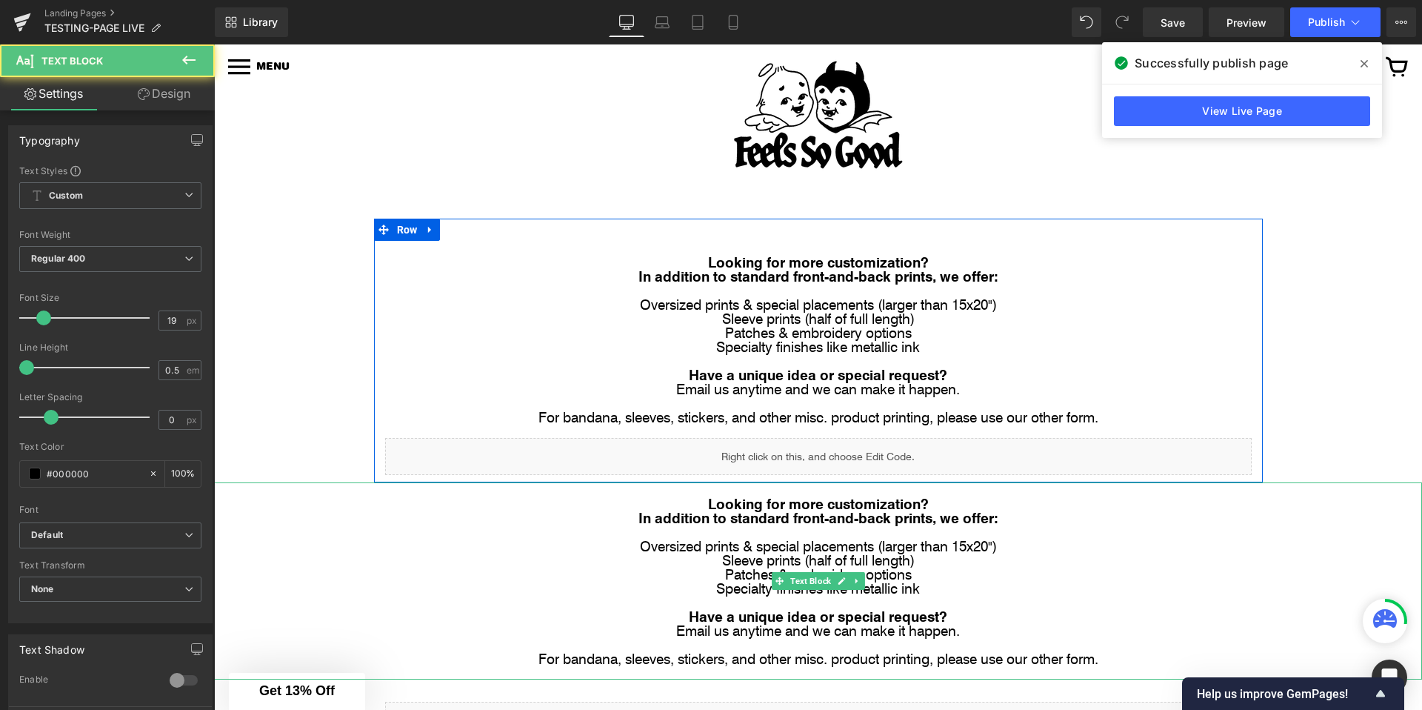
click at [724, 560] on p "Sleeve prints (half of full length)" at bounding box center [818, 560] width 1208 height 14
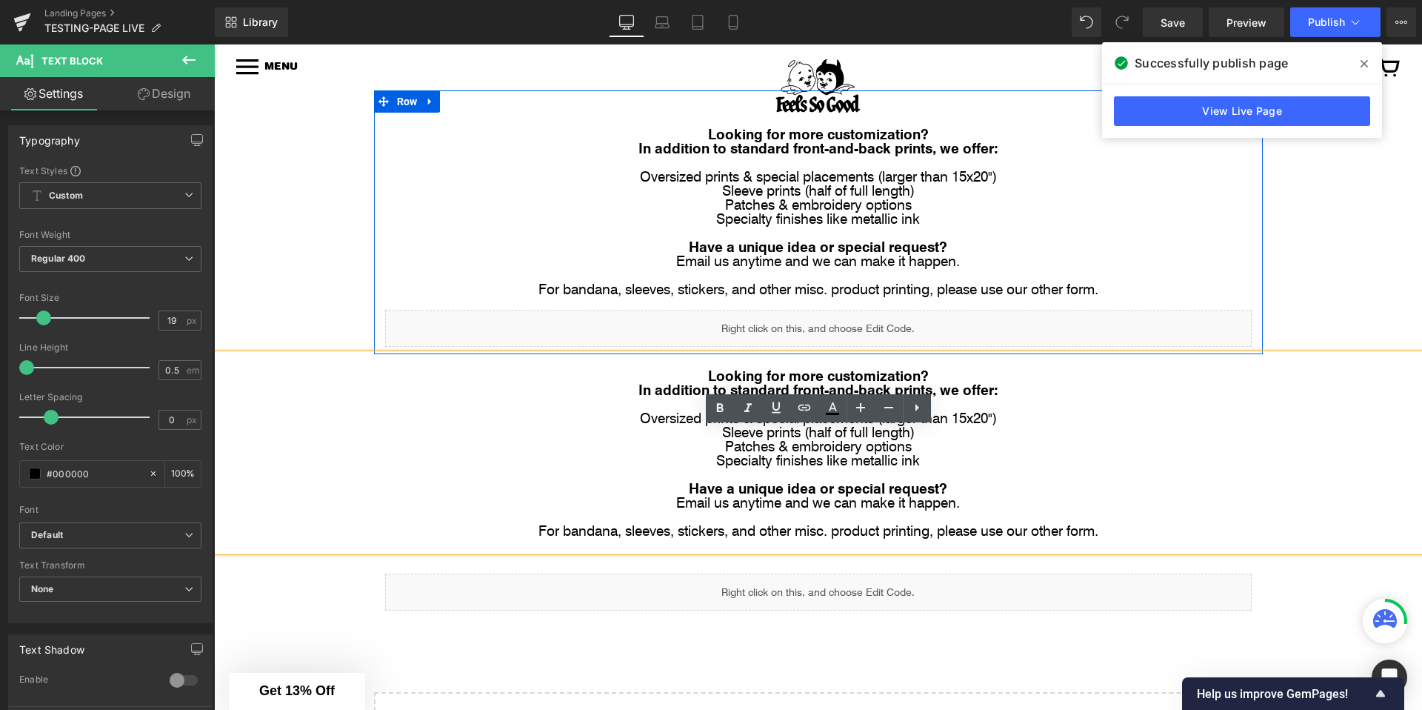
scroll to position [283, 0]
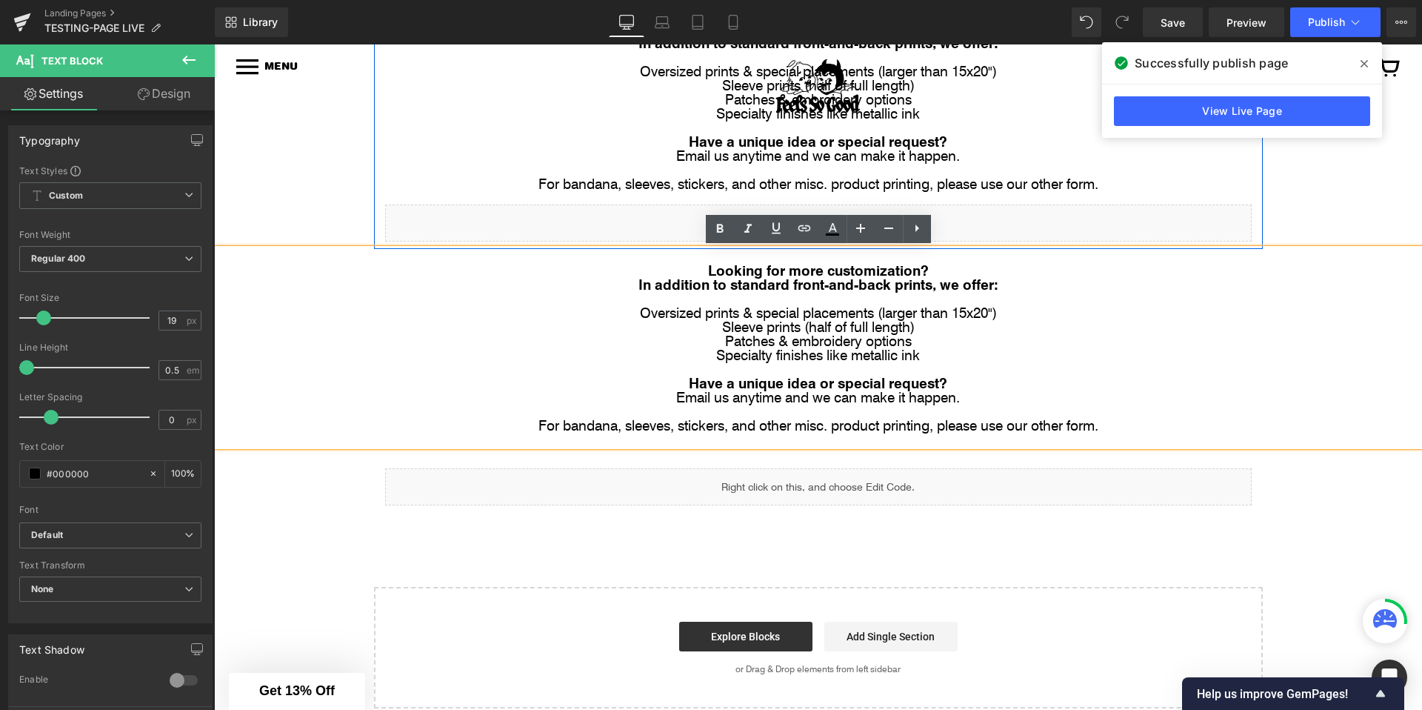
click at [321, 214] on div "Image Row Image Row Looking for more customization? In addition to standard fro…" at bounding box center [818, 346] width 1208 height 723
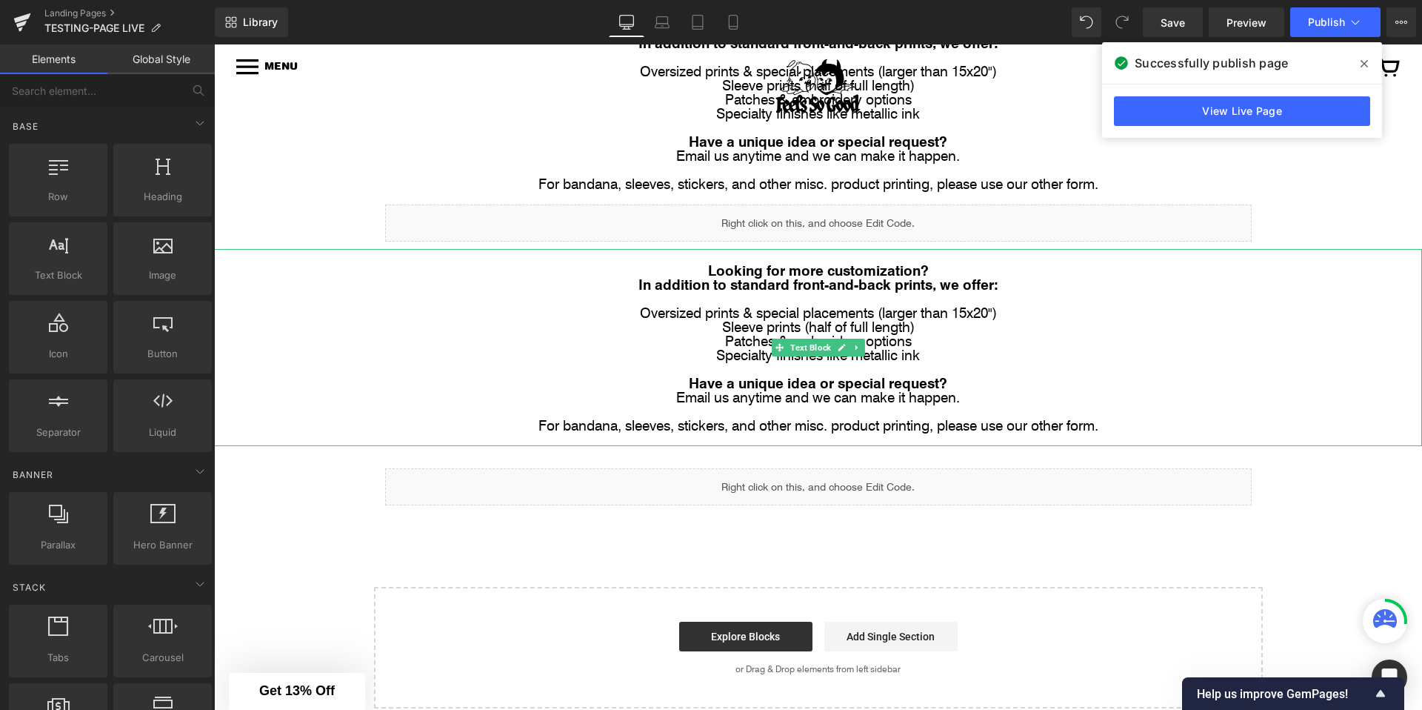
click at [699, 263] on p "Looking for more customization?" at bounding box center [818, 270] width 1208 height 14
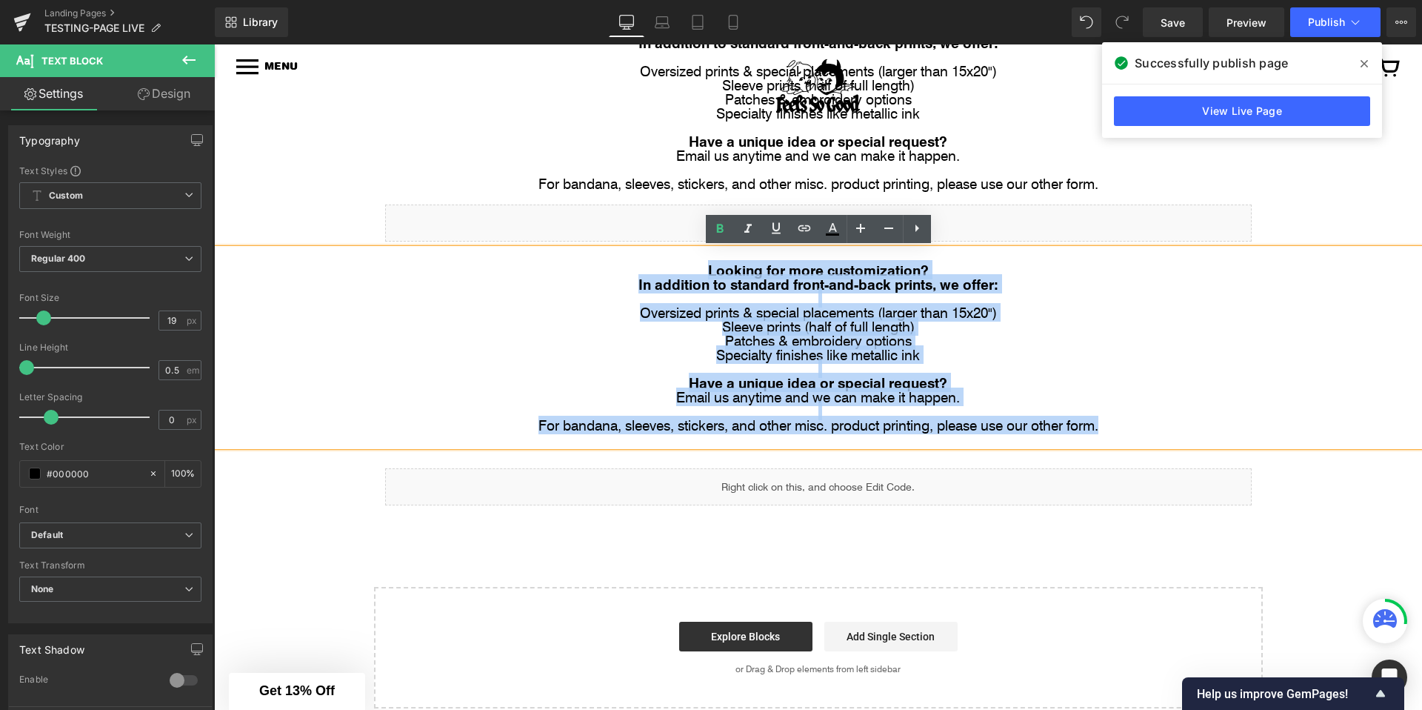
drag, startPoint x: 699, startPoint y: 262, endPoint x: 1102, endPoint y: 430, distance: 436.6
click at [1102, 430] on div "Looking for more customization? In addition to standard front-and-back prints, …" at bounding box center [818, 347] width 1208 height 197
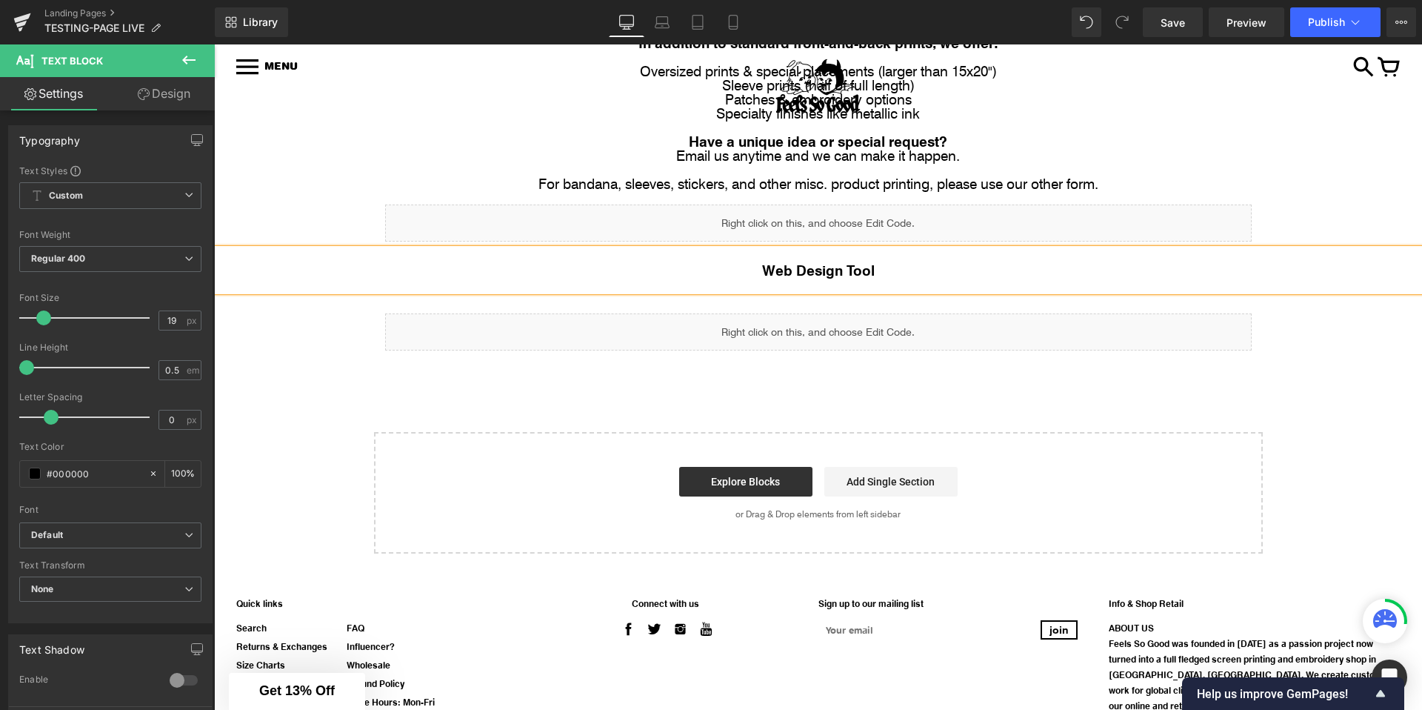
click at [781, 274] on b "Web Design Tool" at bounding box center [818, 269] width 113 height 19
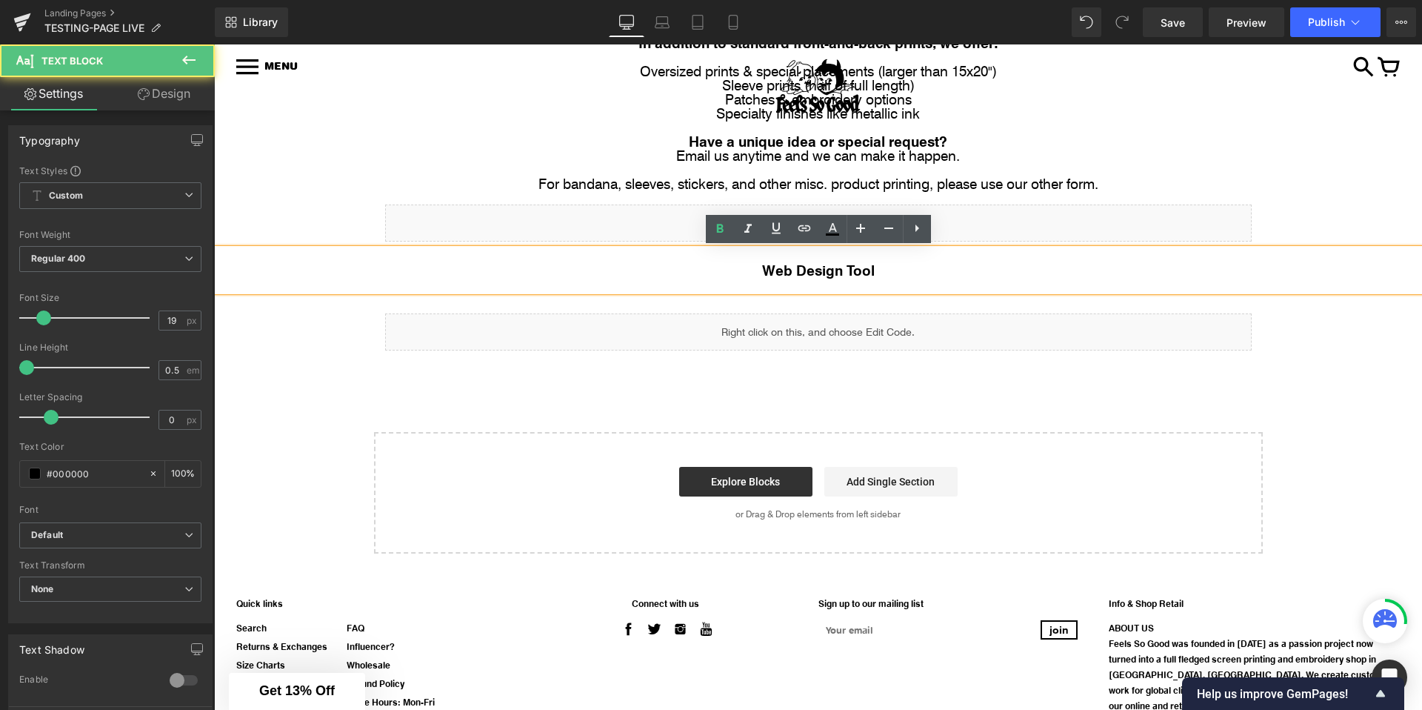
click at [781, 274] on b "Web Design Tool" at bounding box center [818, 269] width 113 height 19
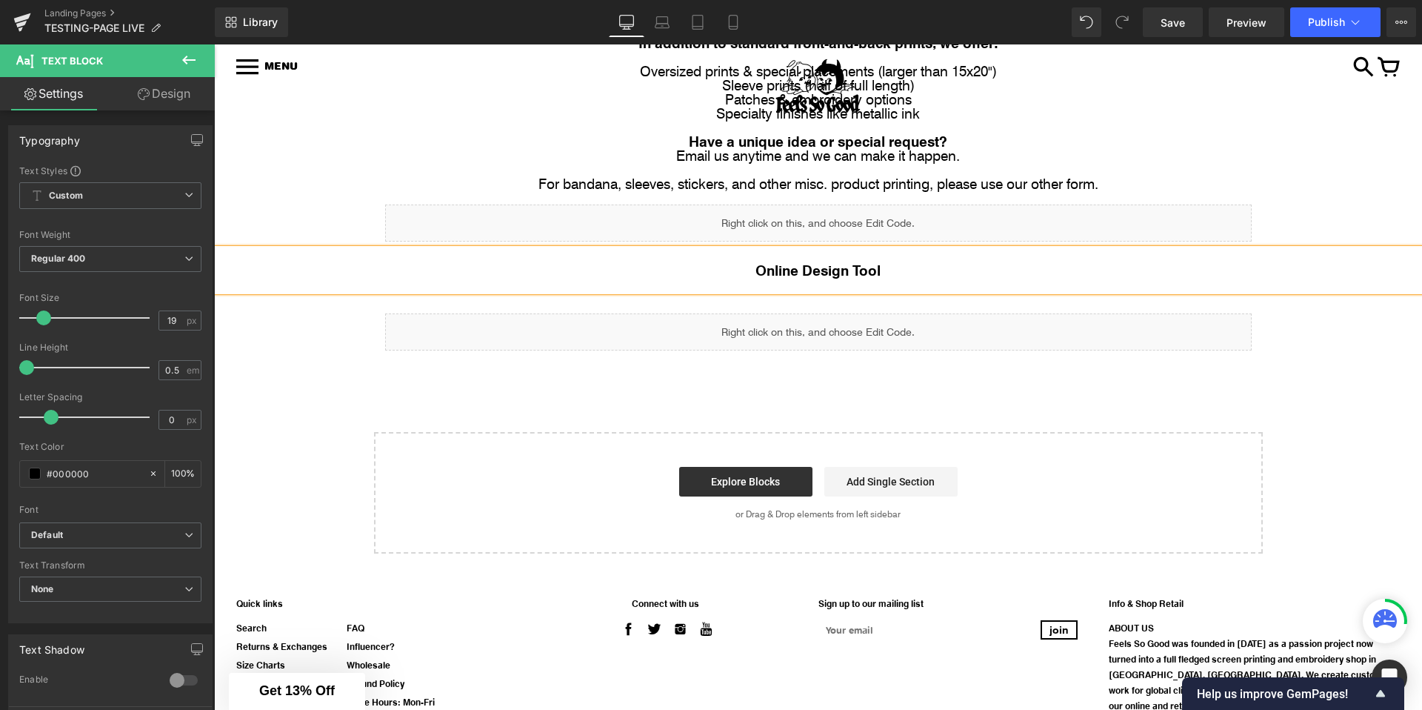
click at [327, 231] on div "Image Row Image Row Looking for more customization? In addition to standard fro…" at bounding box center [818, 269] width 1208 height 568
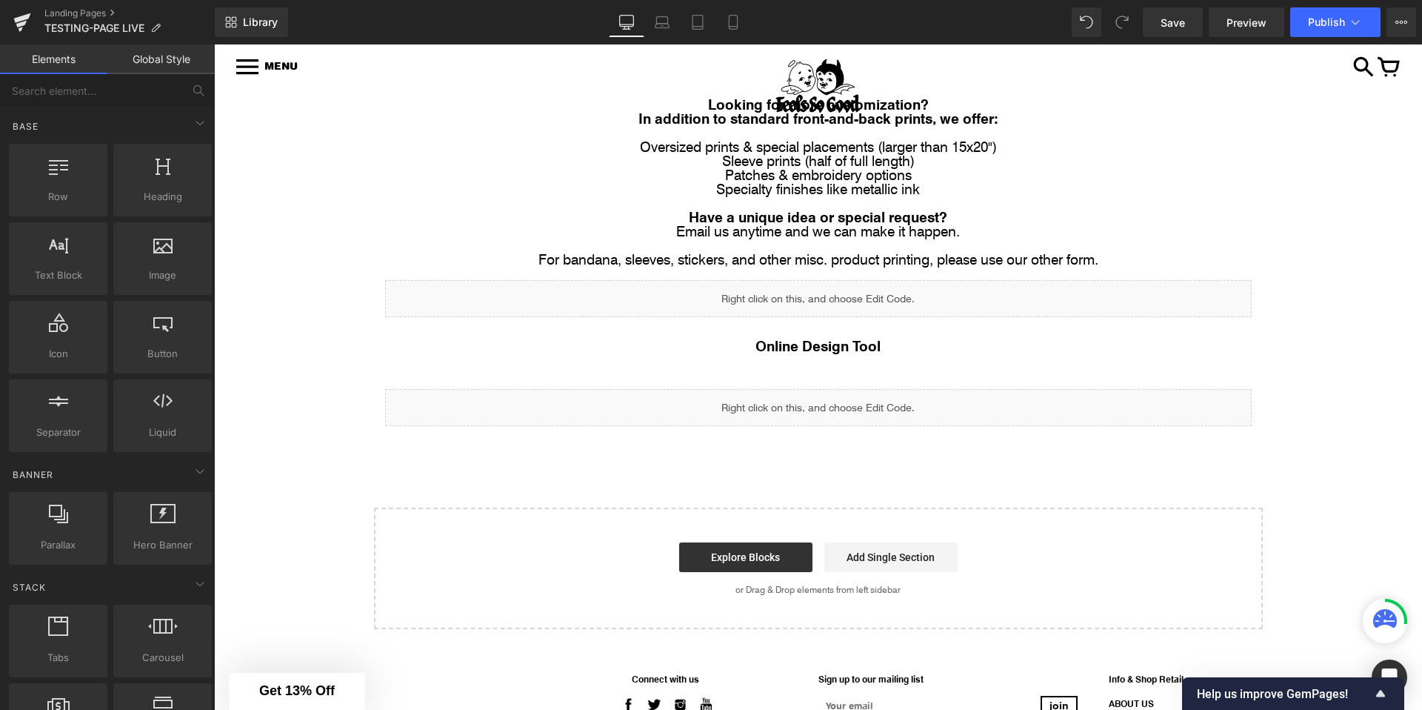
scroll to position [104, 0]
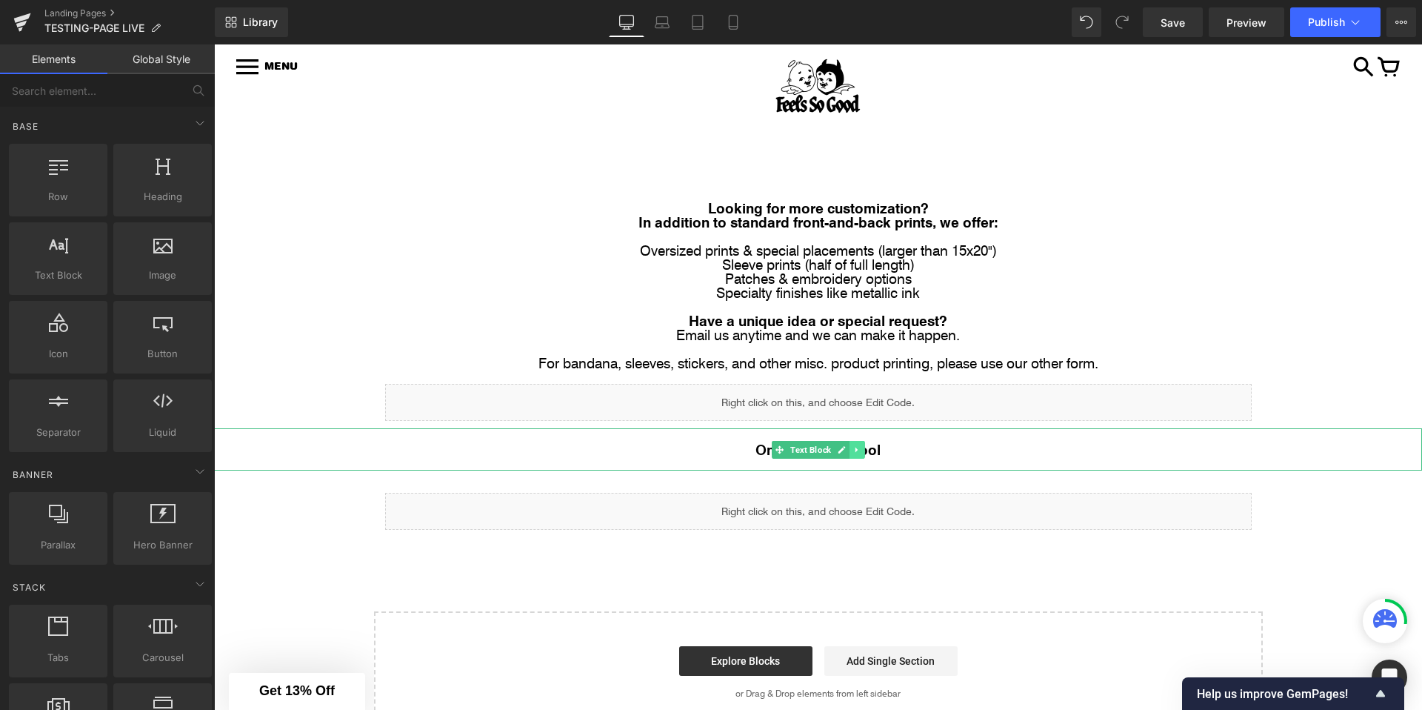
click at [857, 448] on icon at bounding box center [856, 449] width 2 height 5
click at [847, 453] on icon at bounding box center [849, 449] width 8 height 9
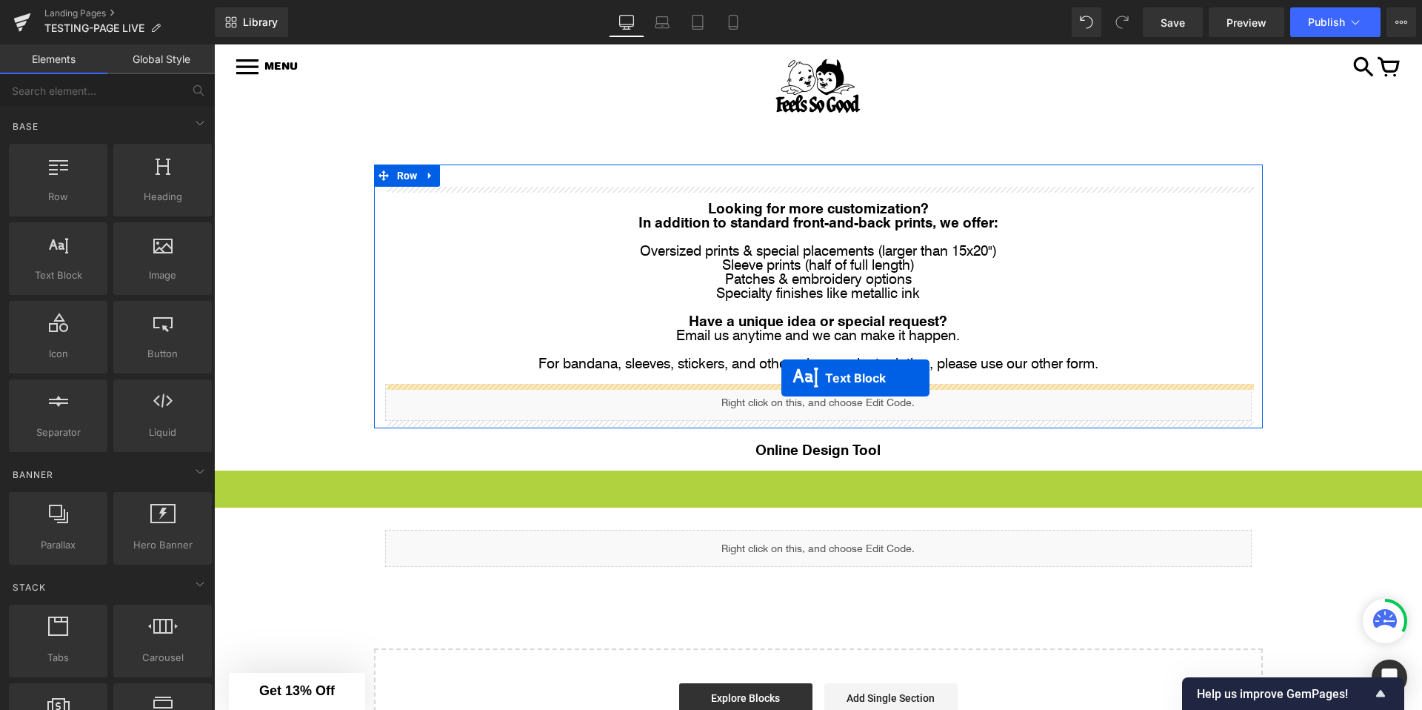
drag, startPoint x: 780, startPoint y: 492, endPoint x: 781, endPoint y: 378, distance: 113.3
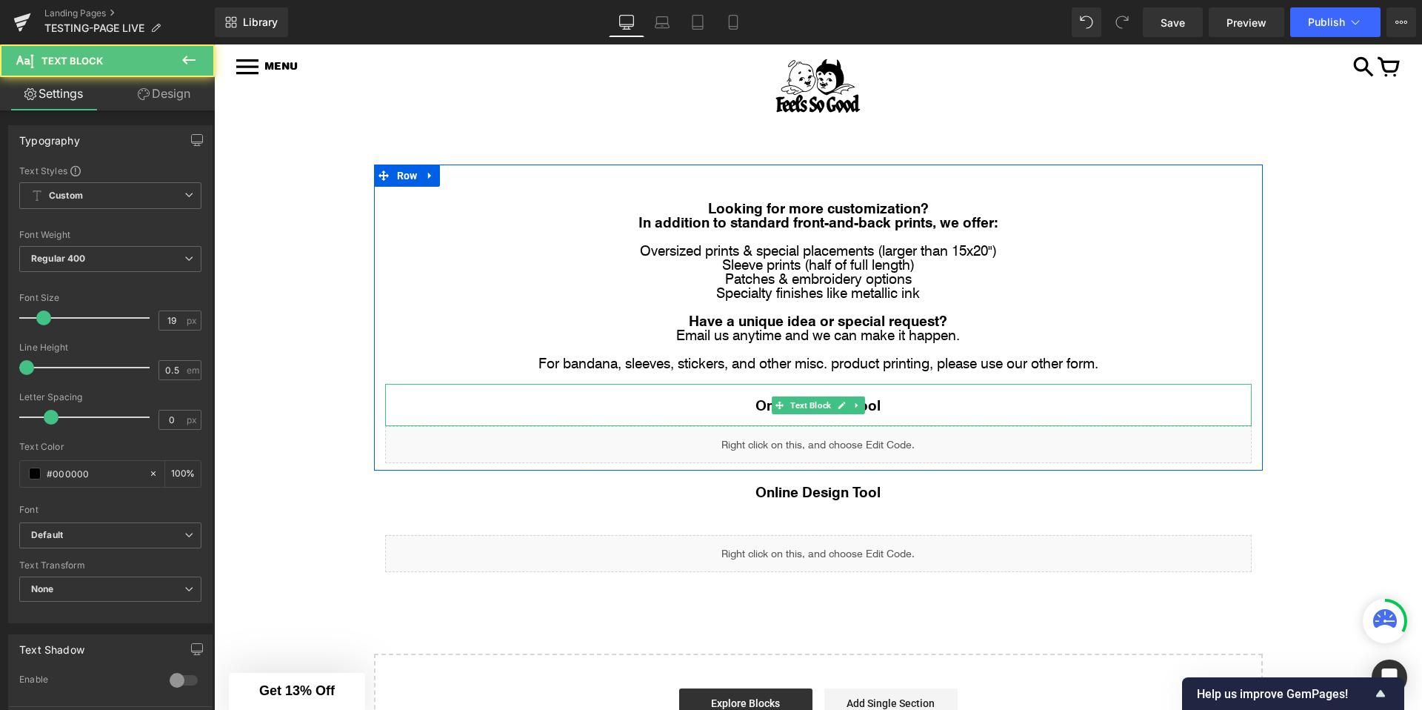
click at [786, 416] on p at bounding box center [818, 419] width 867 height 14
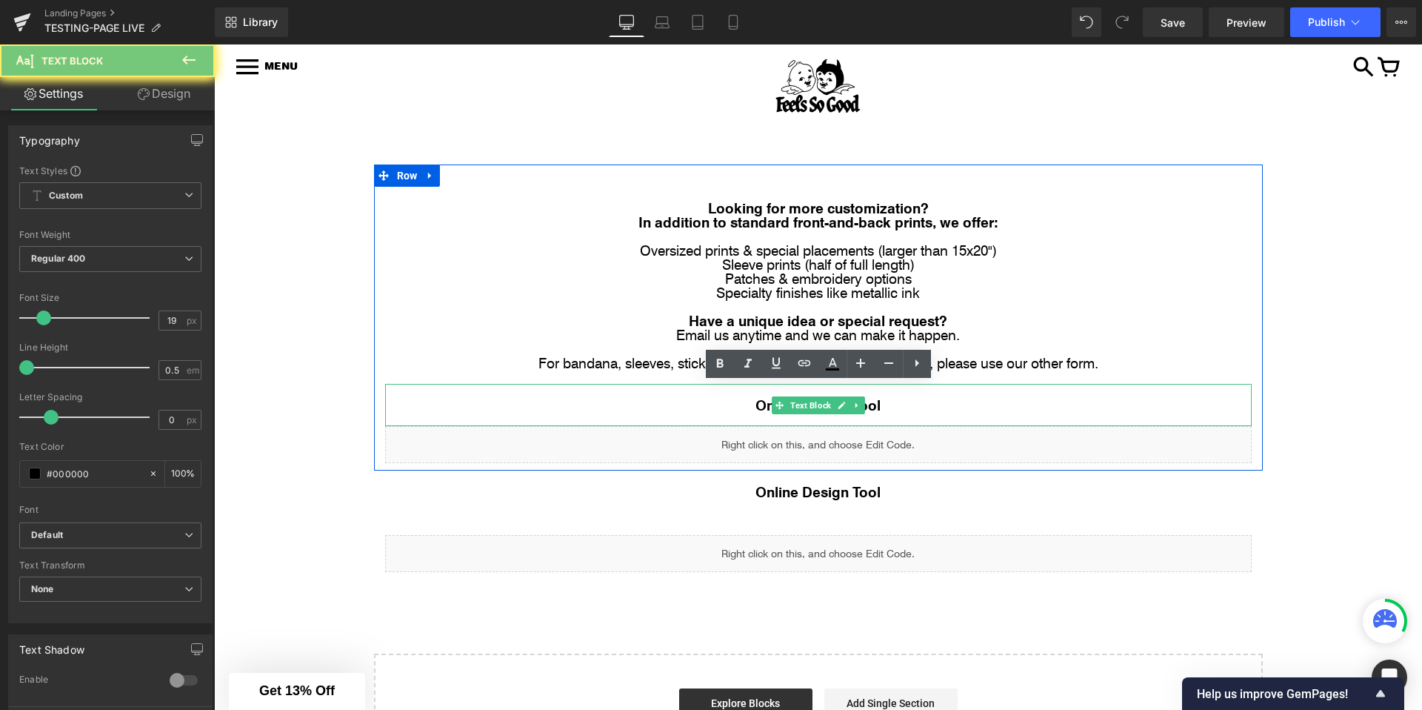
click at [785, 416] on p at bounding box center [818, 419] width 867 height 14
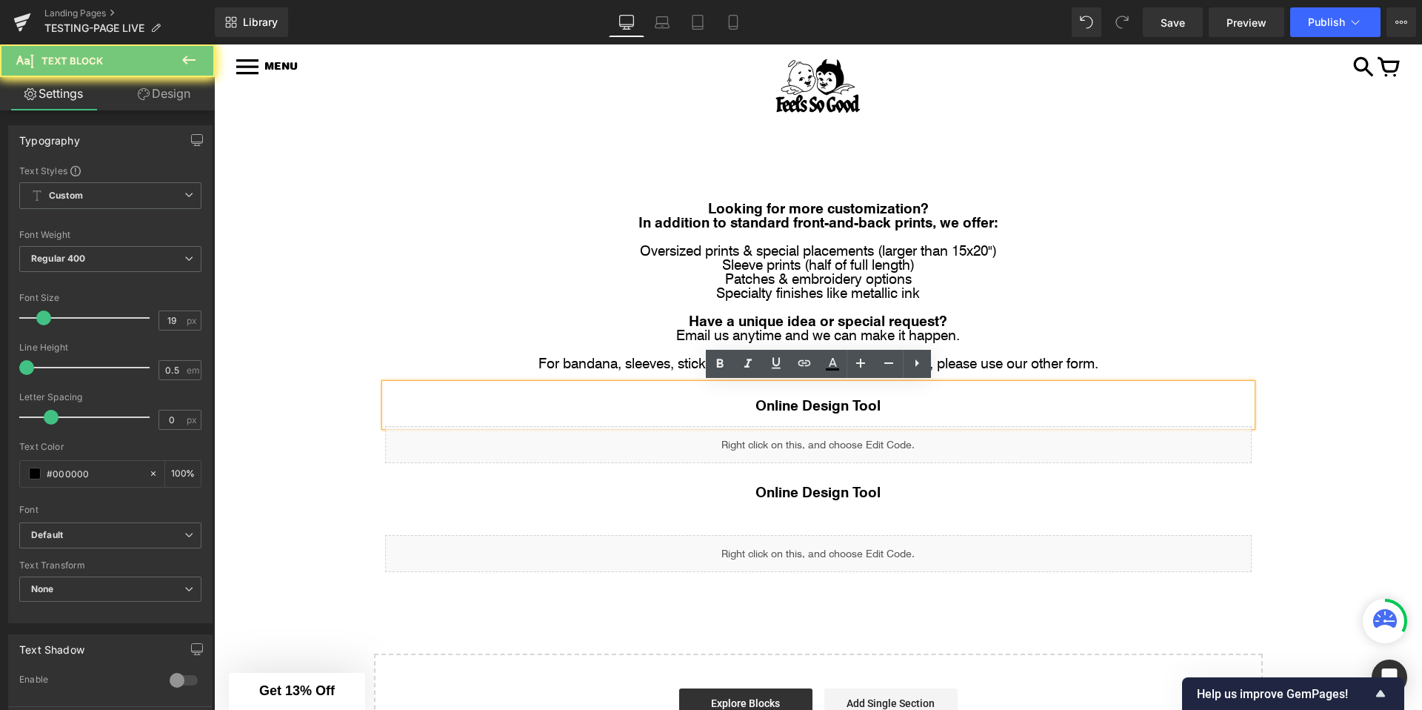
click at [815, 402] on b "Online Design Tool" at bounding box center [817, 404] width 125 height 19
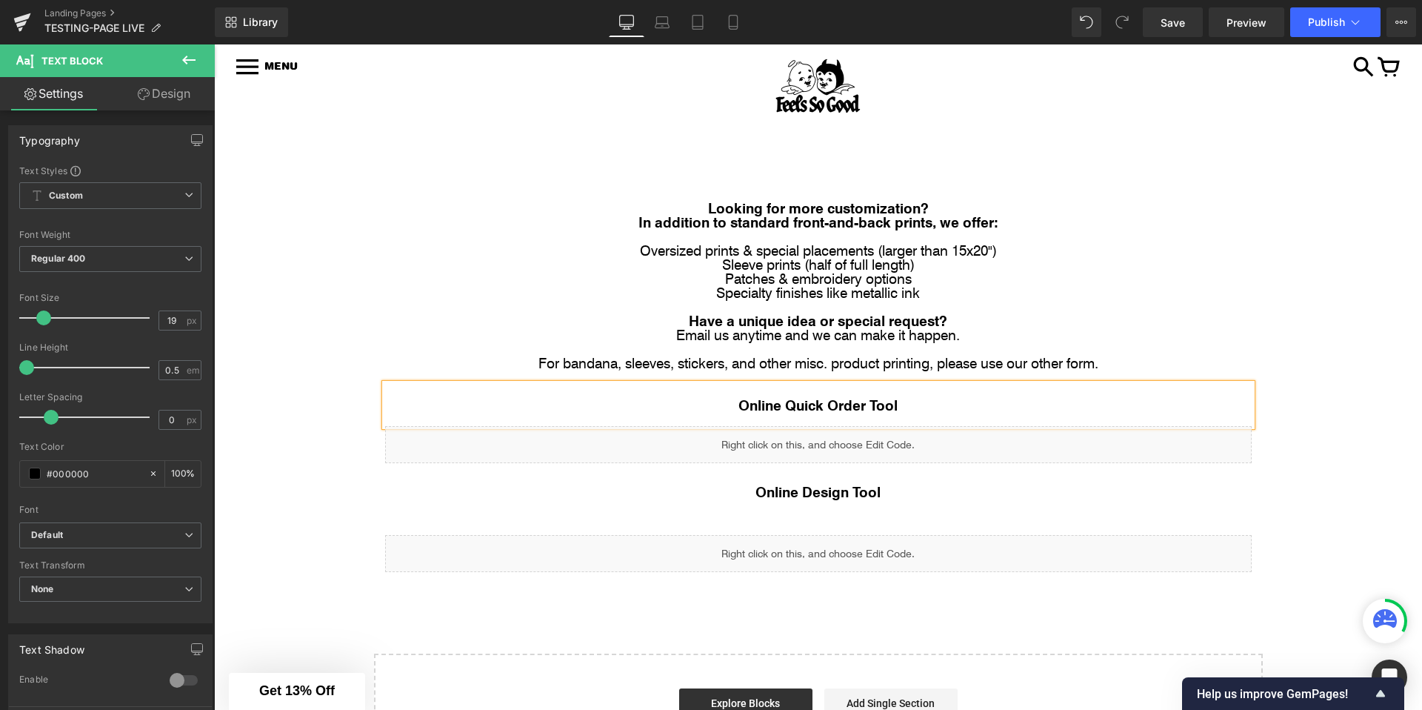
click at [887, 410] on b "Online Quick Order Tool" at bounding box center [817, 404] width 159 height 19
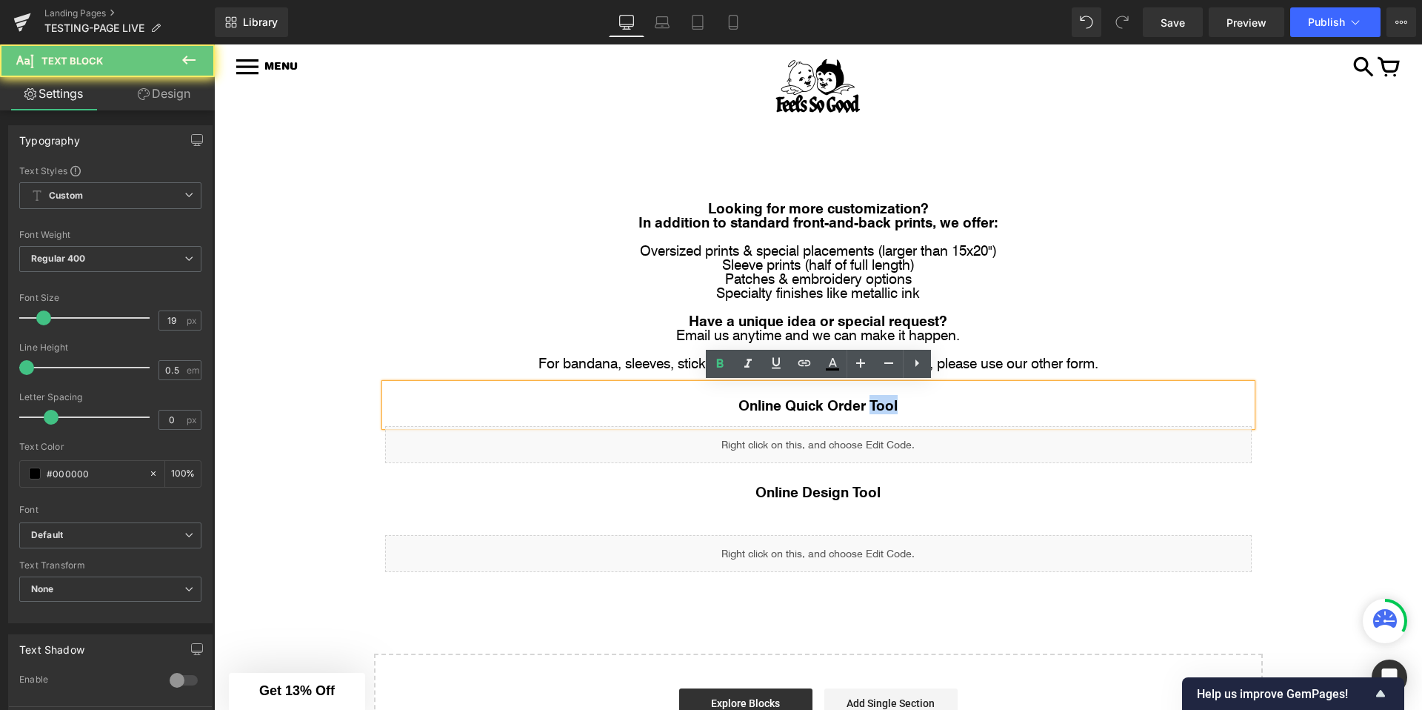
click at [887, 410] on b "Online Quick Order Tool" at bounding box center [817, 404] width 159 height 19
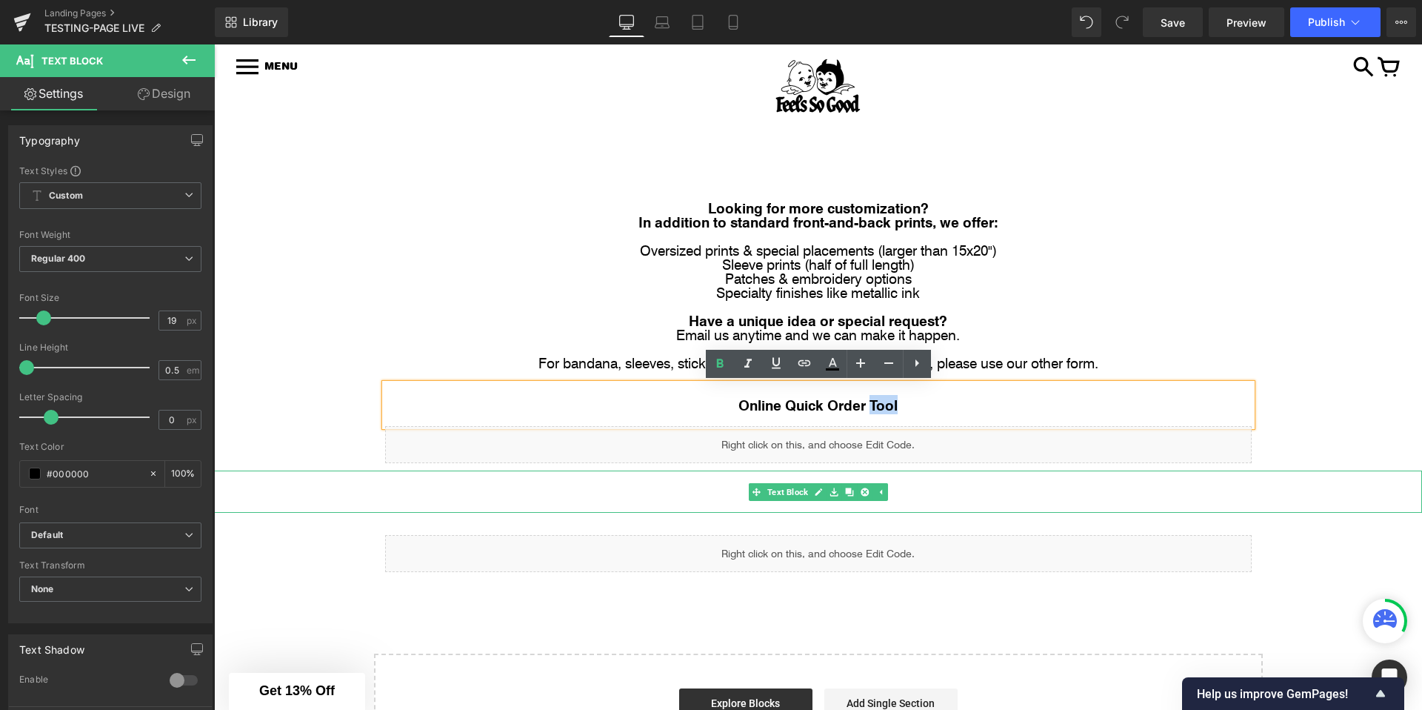
click at [1188, 504] on p at bounding box center [818, 505] width 1208 height 14
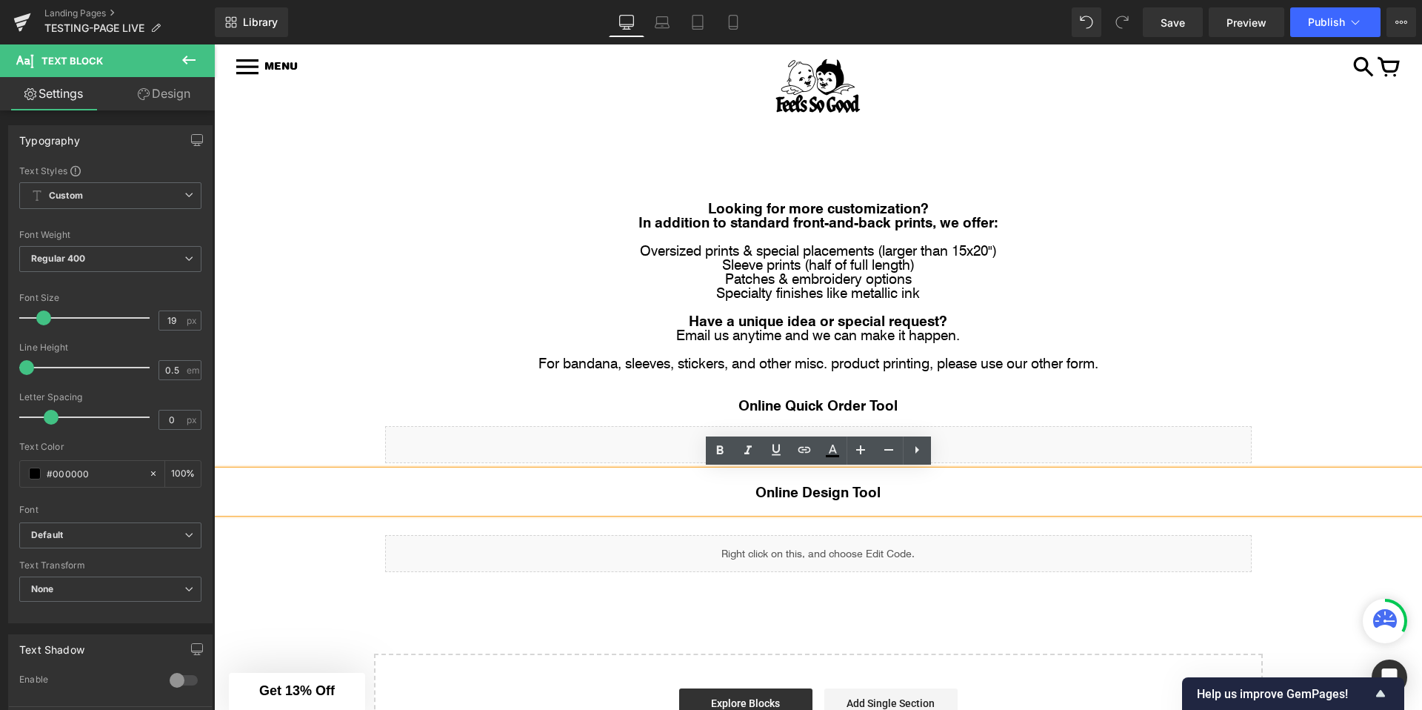
click at [868, 498] on b "Online Design Tool" at bounding box center [817, 490] width 125 height 19
click at [884, 410] on b "Online Quick Order Tool" at bounding box center [817, 404] width 159 height 19
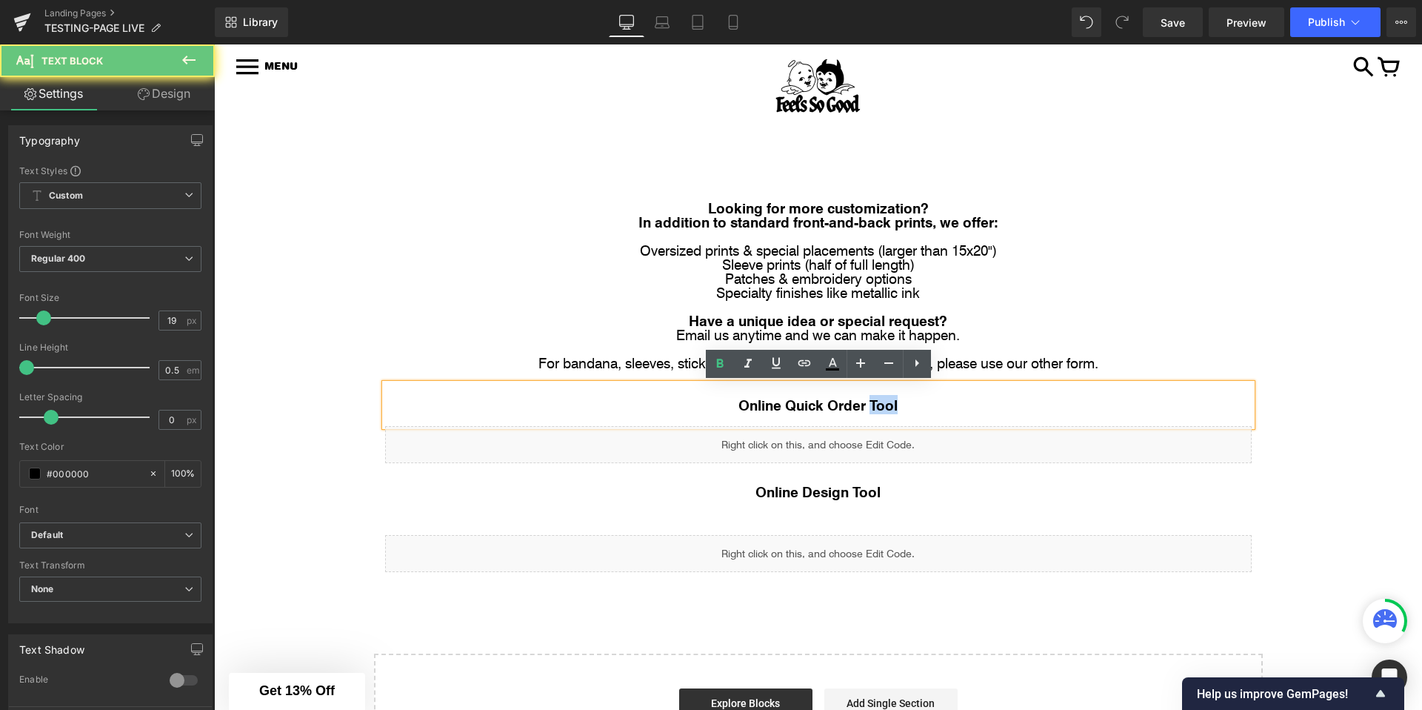
click at [884, 410] on b "Online Quick Order Tool" at bounding box center [817, 404] width 159 height 19
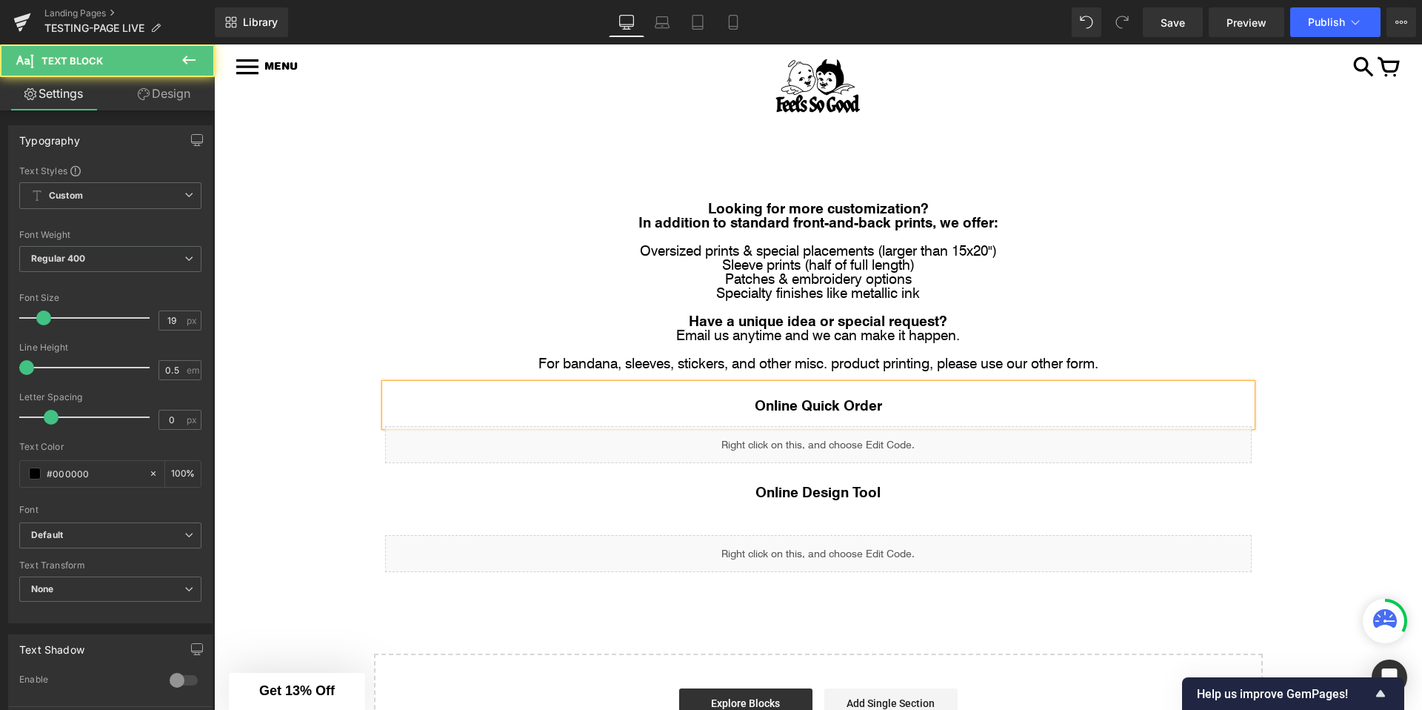
click at [811, 407] on b "Online Quick Order" at bounding box center [818, 404] width 127 height 19
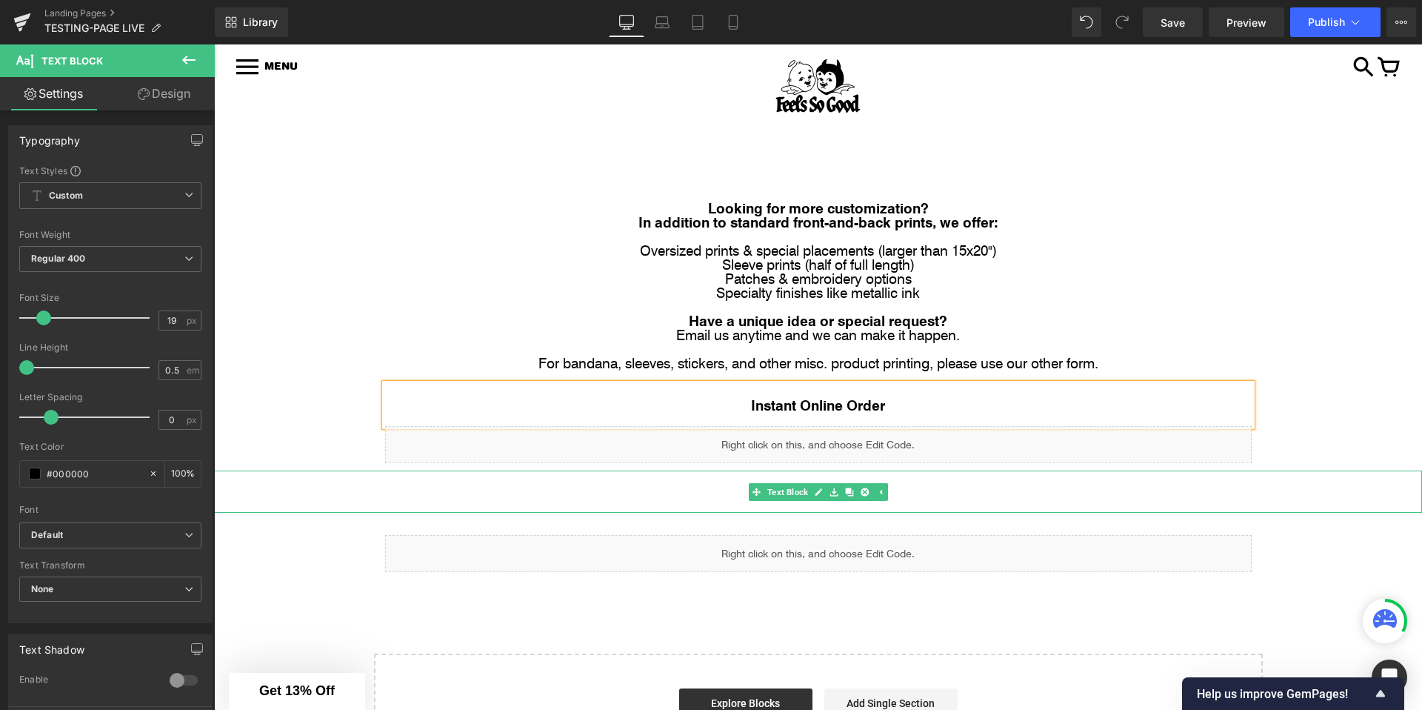
click at [722, 503] on p at bounding box center [818, 505] width 1208 height 14
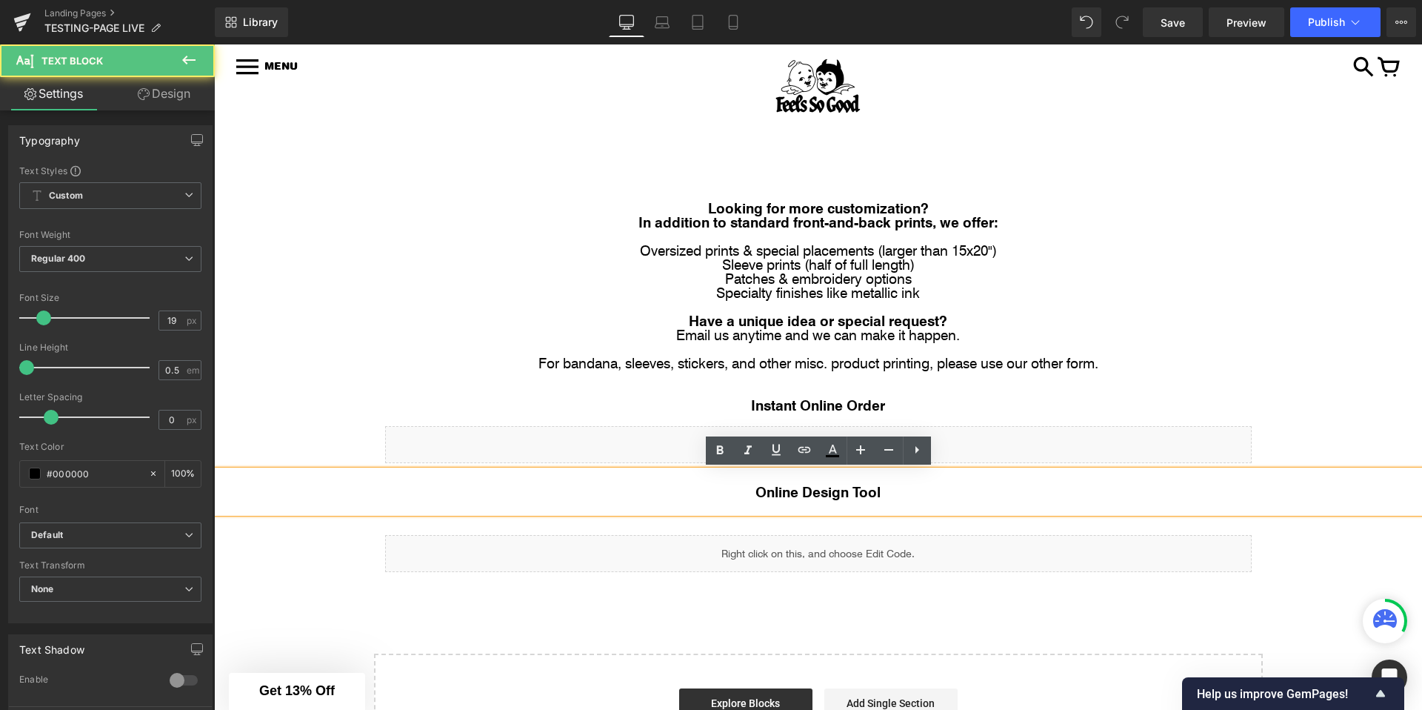
click at [770, 493] on b "Online Design Tool" at bounding box center [817, 490] width 125 height 19
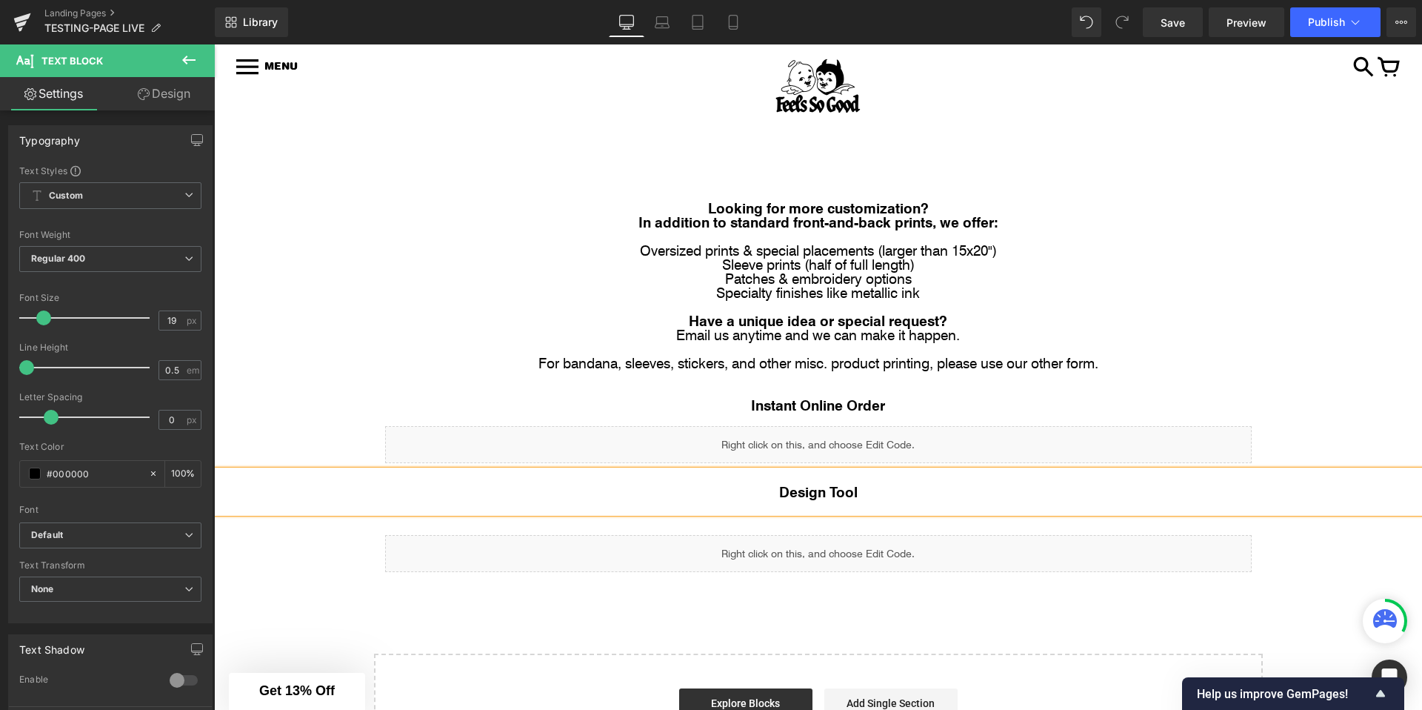
click at [829, 495] on b "Design Tool" at bounding box center [818, 490] width 79 height 19
click at [303, 393] on div "Image Row Image Row Looking for more customization? In addition to standard fro…" at bounding box center [818, 469] width 1208 height 610
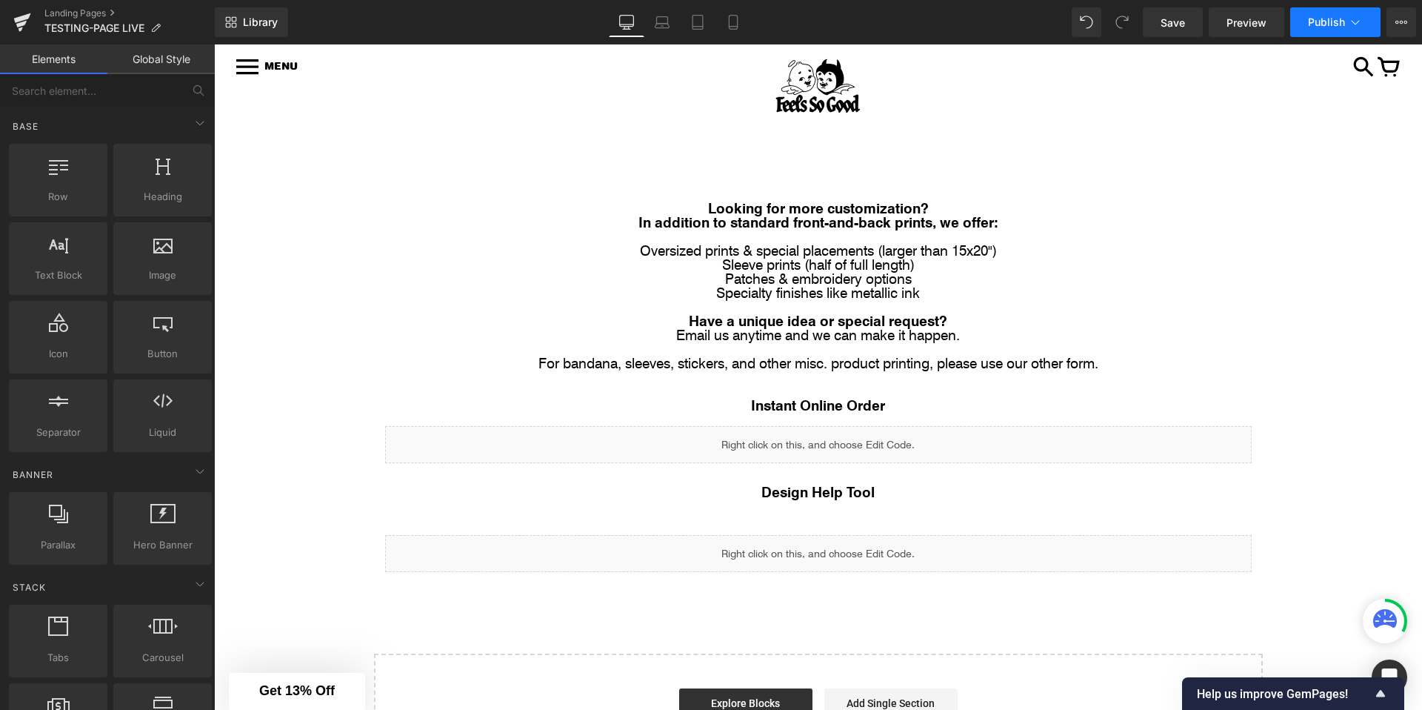
click at [1279, 29] on icon at bounding box center [1355, 22] width 15 height 15
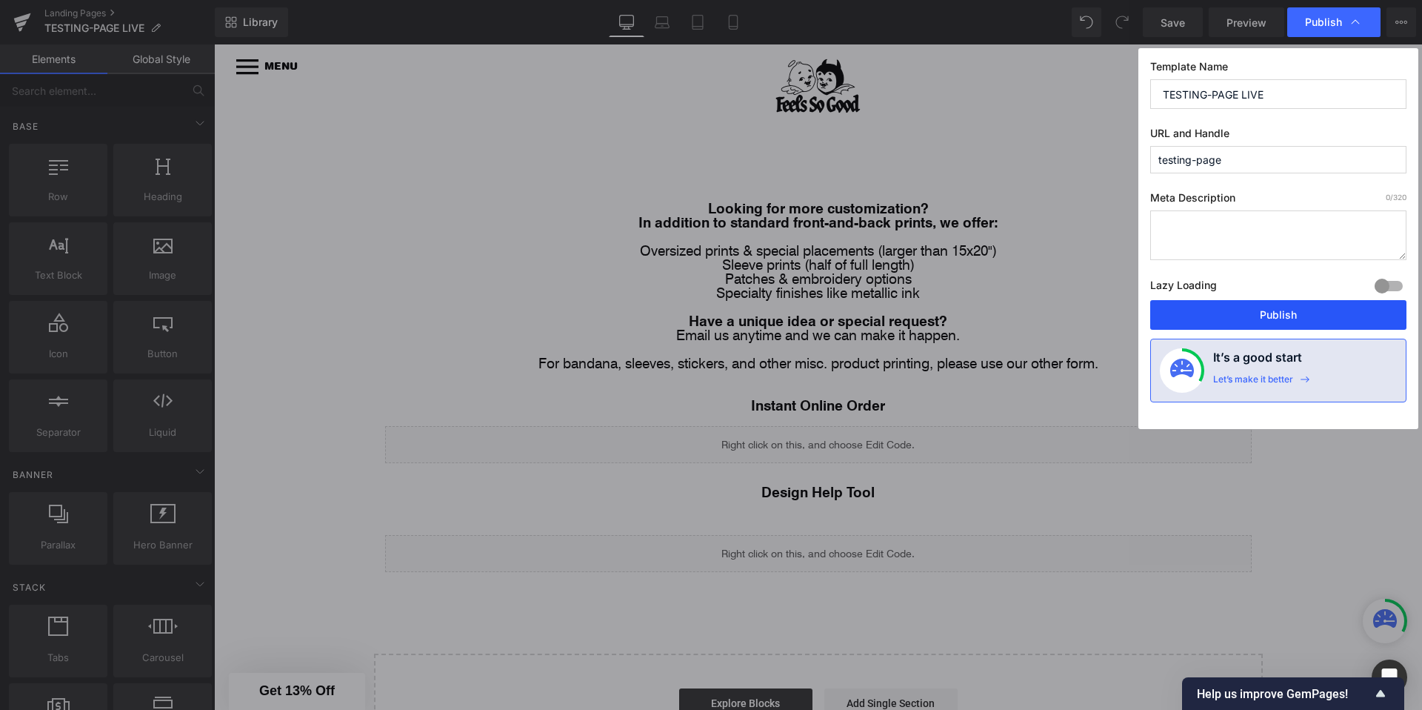
click at [1241, 315] on button "Publish" at bounding box center [1278, 315] width 256 height 30
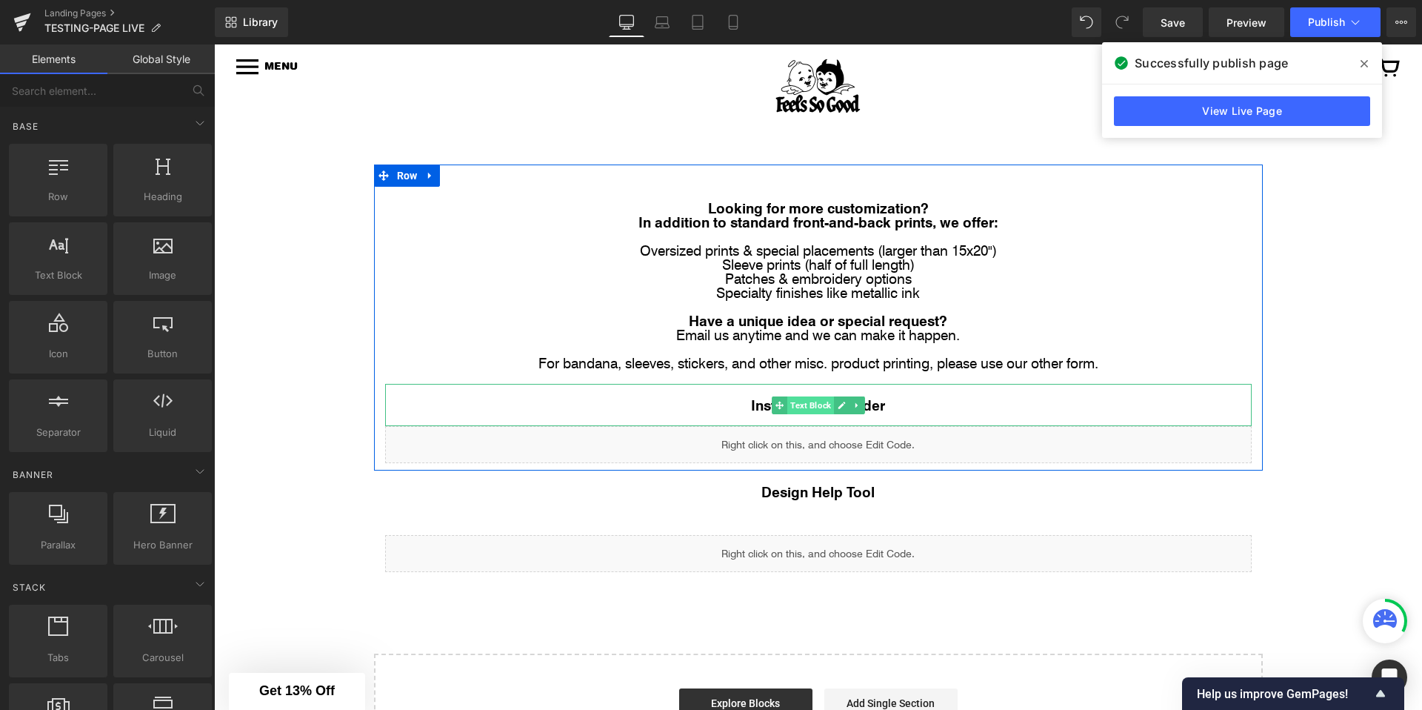
click at [801, 402] on span "Text Block" at bounding box center [810, 405] width 47 height 18
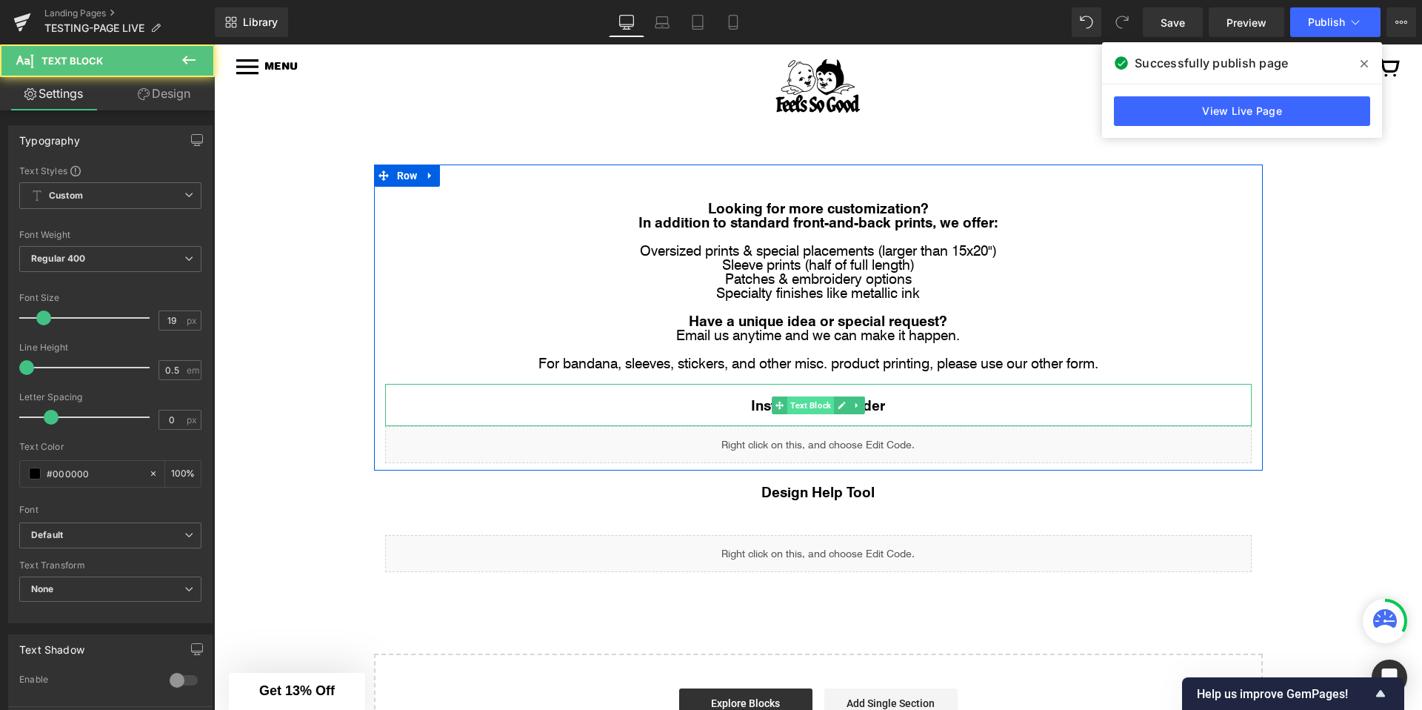
click at [801, 402] on span "Text Block" at bounding box center [810, 405] width 47 height 18
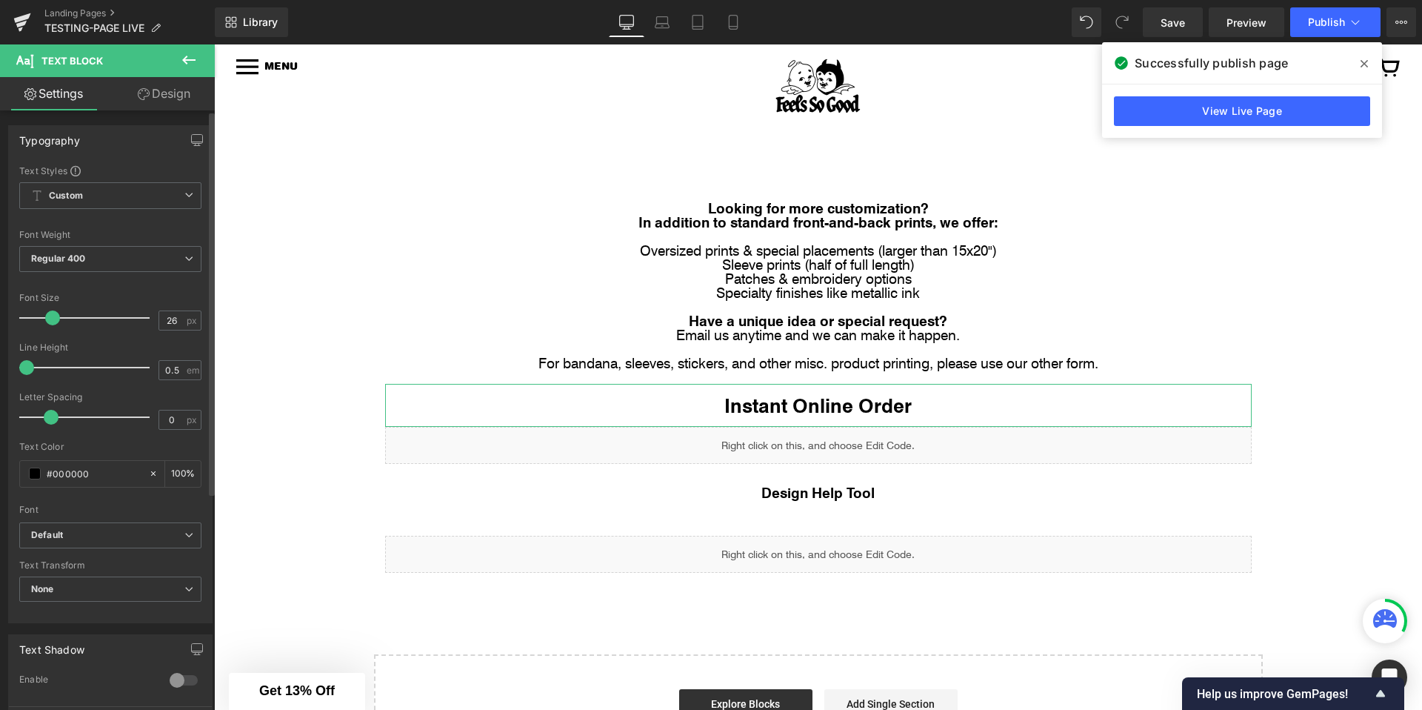
type input "25"
click at [53, 321] on span at bounding box center [51, 317] width 15 height 15
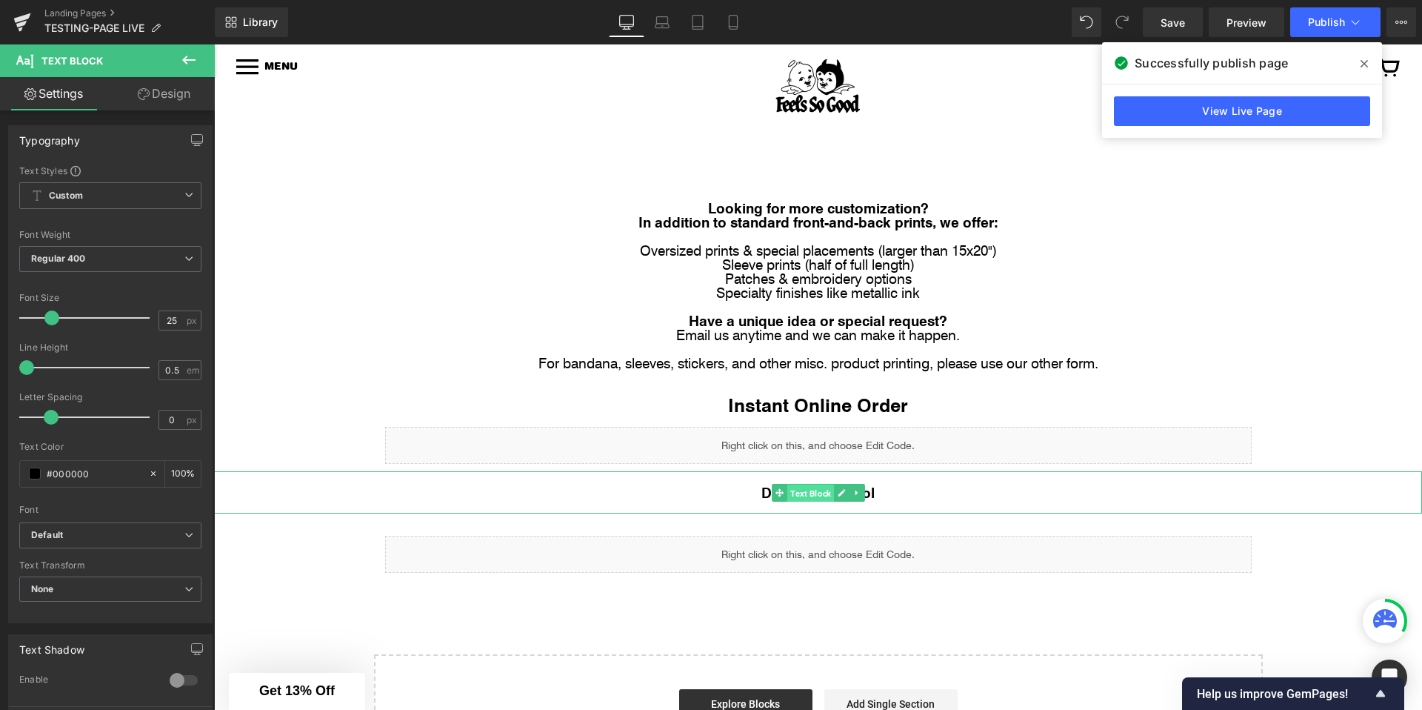
click at [784, 496] on link "Text Block" at bounding box center [803, 493] width 62 height 18
click at [747, 490] on p "Design Help Tool" at bounding box center [818, 492] width 1208 height 14
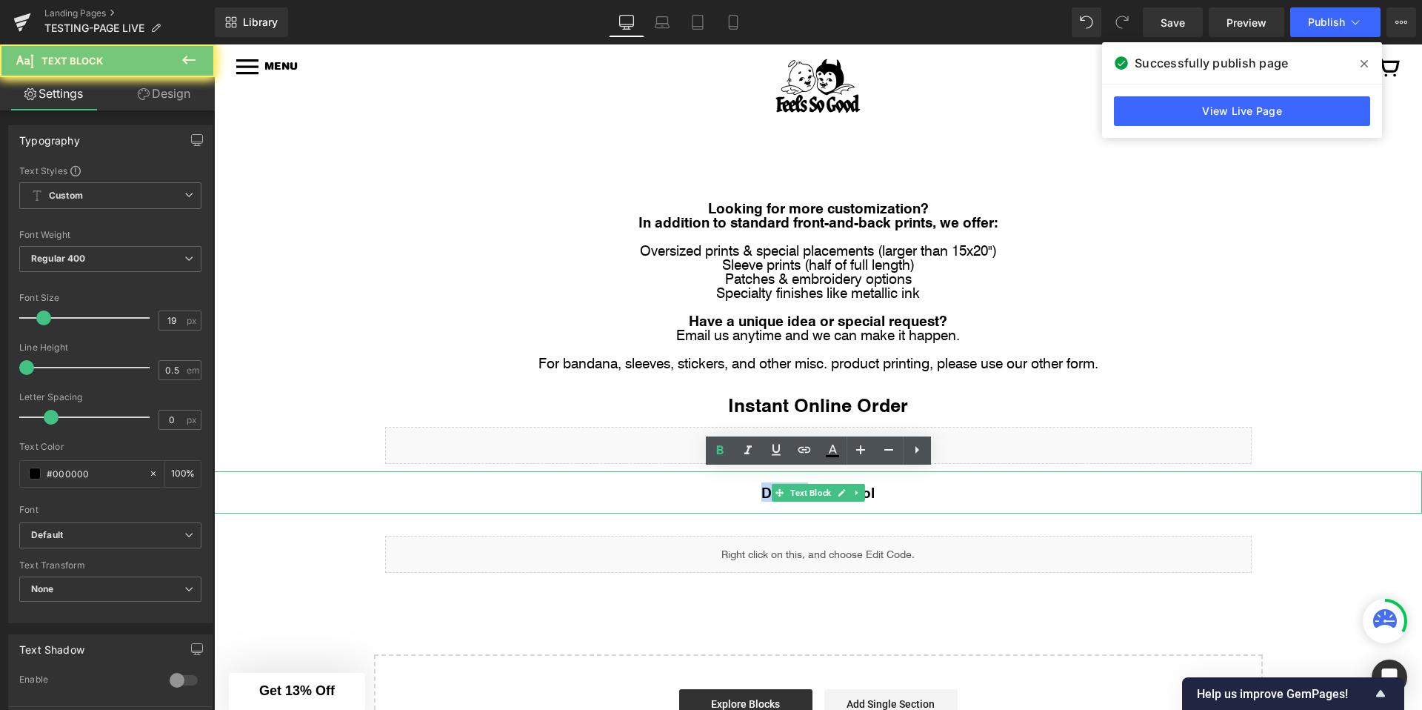
click at [747, 490] on p "Design Help Tool" at bounding box center [818, 492] width 1208 height 14
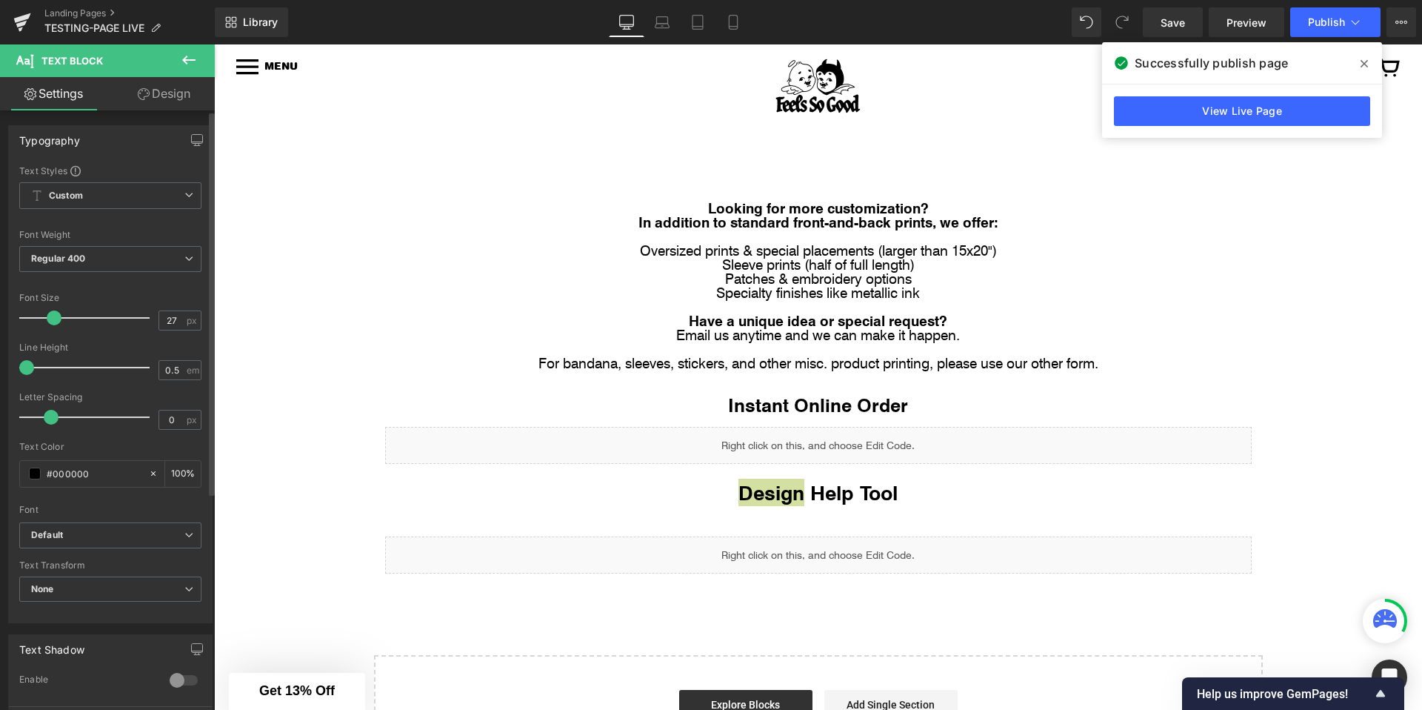
type input "26"
drag, startPoint x: 46, startPoint y: 315, endPoint x: 54, endPoint y: 315, distance: 8.1
click at [54, 315] on span at bounding box center [52, 317] width 15 height 15
click at [1279, 68] on div "Successfully publish page" at bounding box center [1242, 62] width 280 height 41
click at [1279, 63] on icon at bounding box center [1364, 64] width 7 height 12
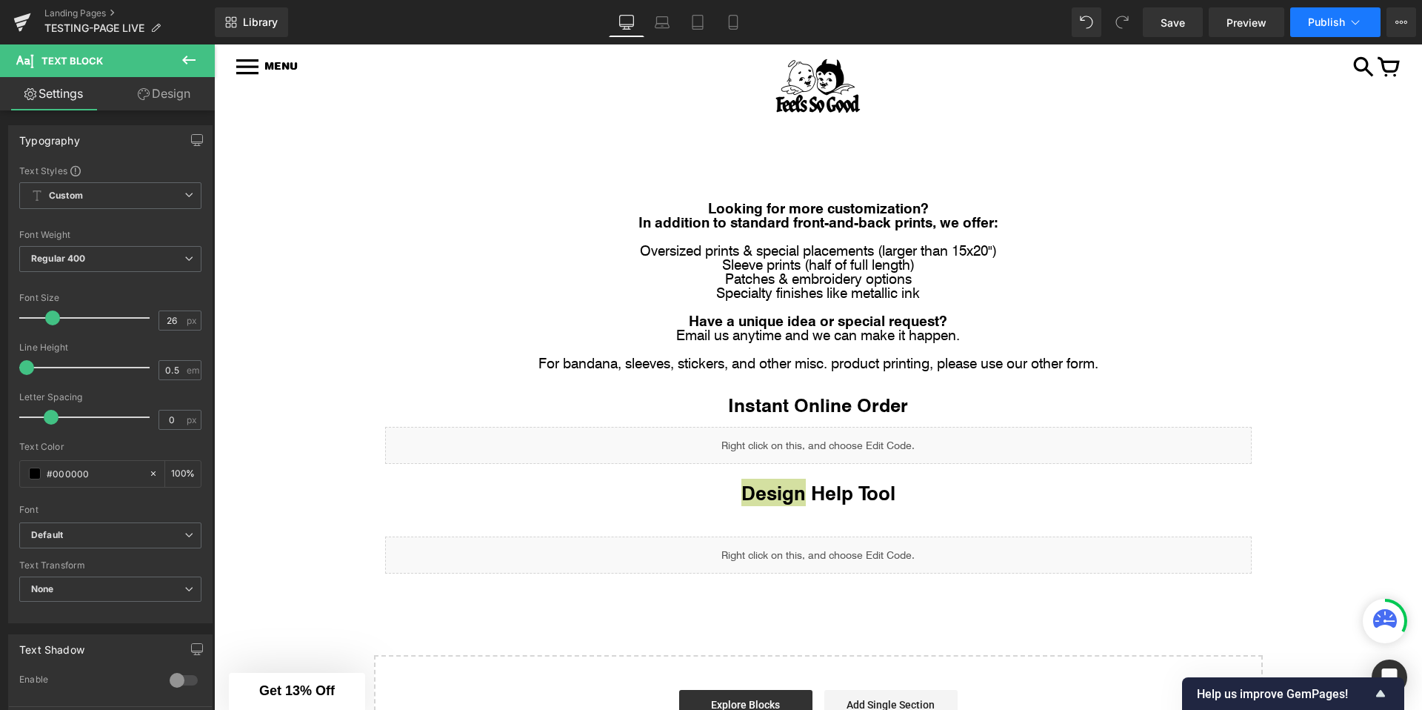
click at [1279, 30] on button "Publish" at bounding box center [1335, 22] width 90 height 30
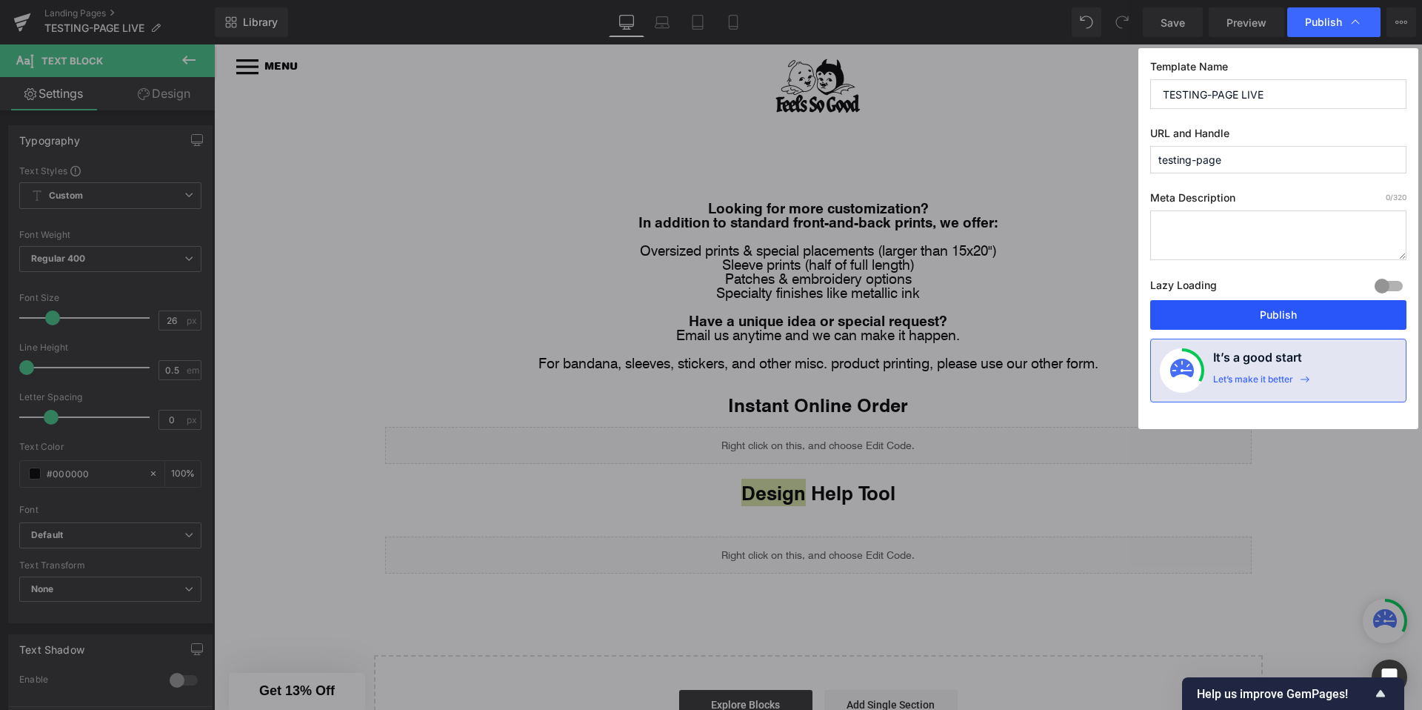
click at [1244, 316] on button "Publish" at bounding box center [1278, 315] width 256 height 30
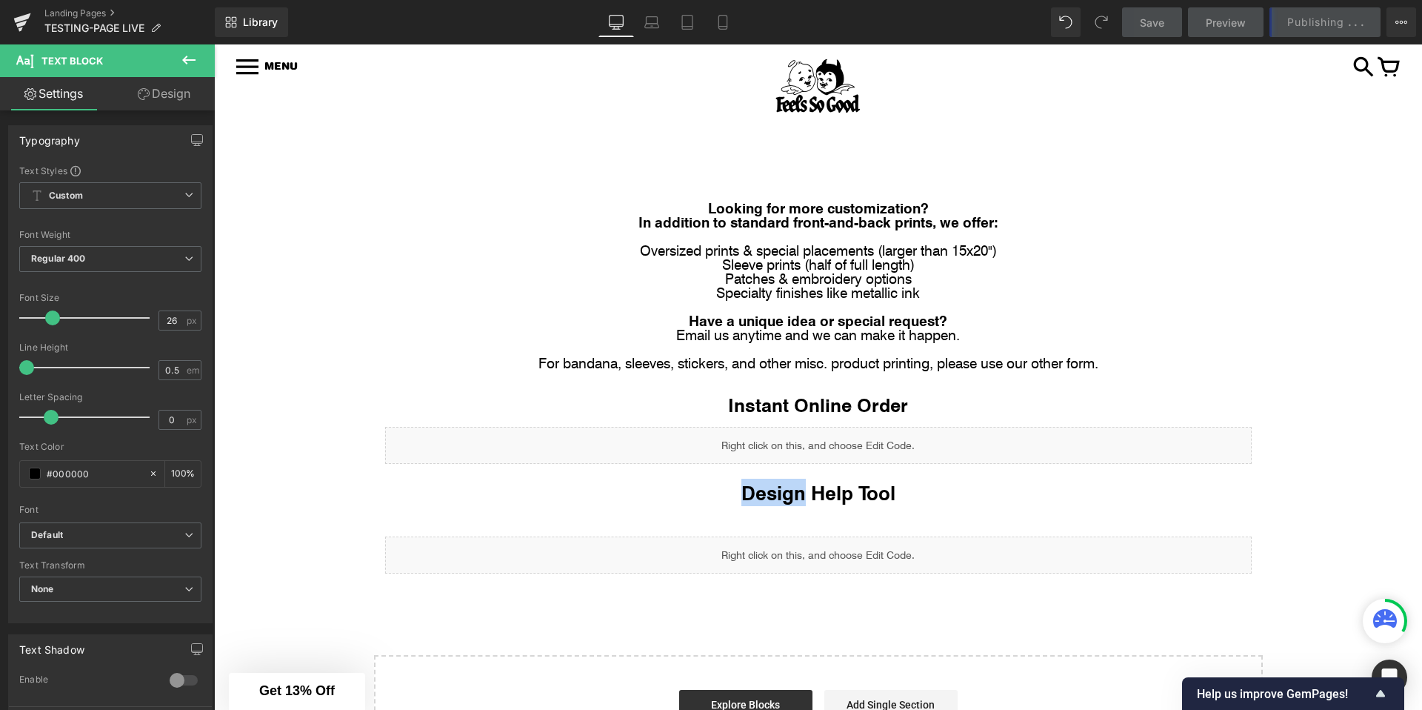
click at [1279, 322] on div "Image Row Image Row Looking for more customization? In addition to standard fro…" at bounding box center [818, 470] width 1208 height 612
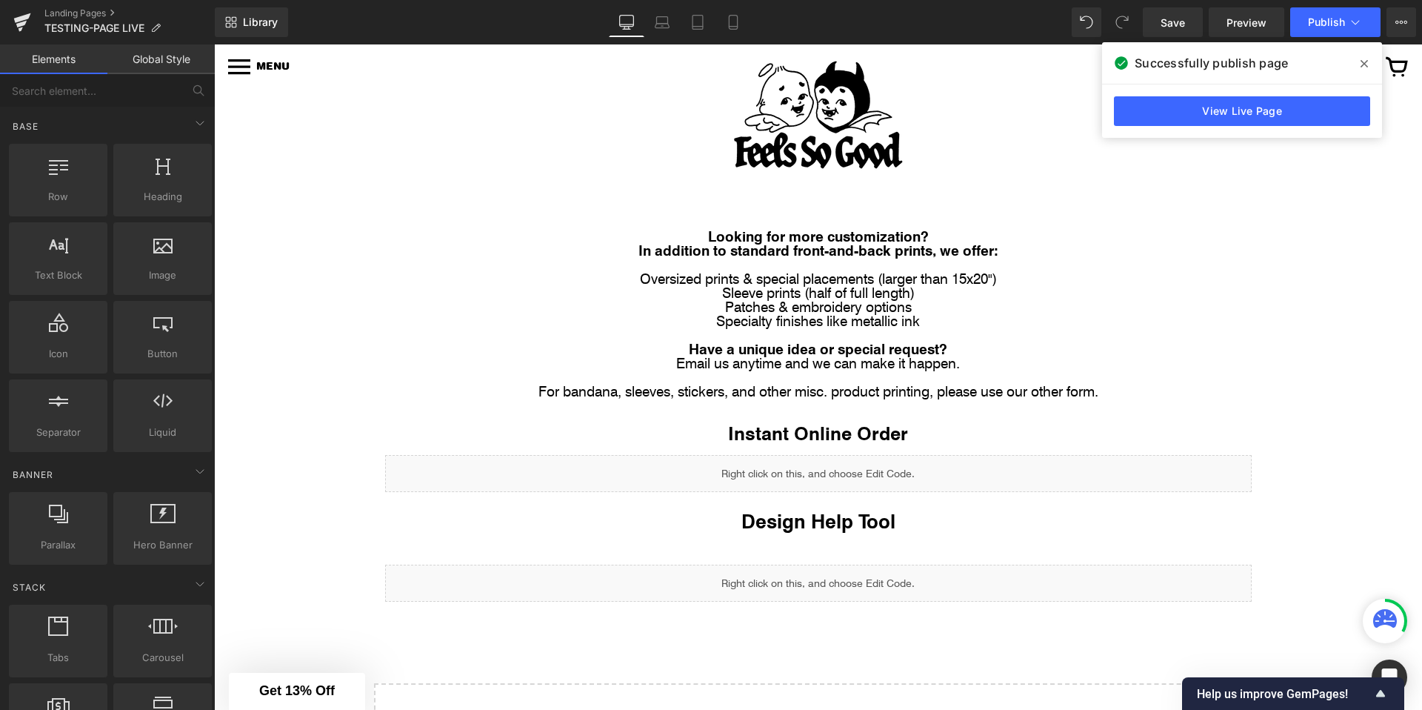
scroll to position [145, 0]
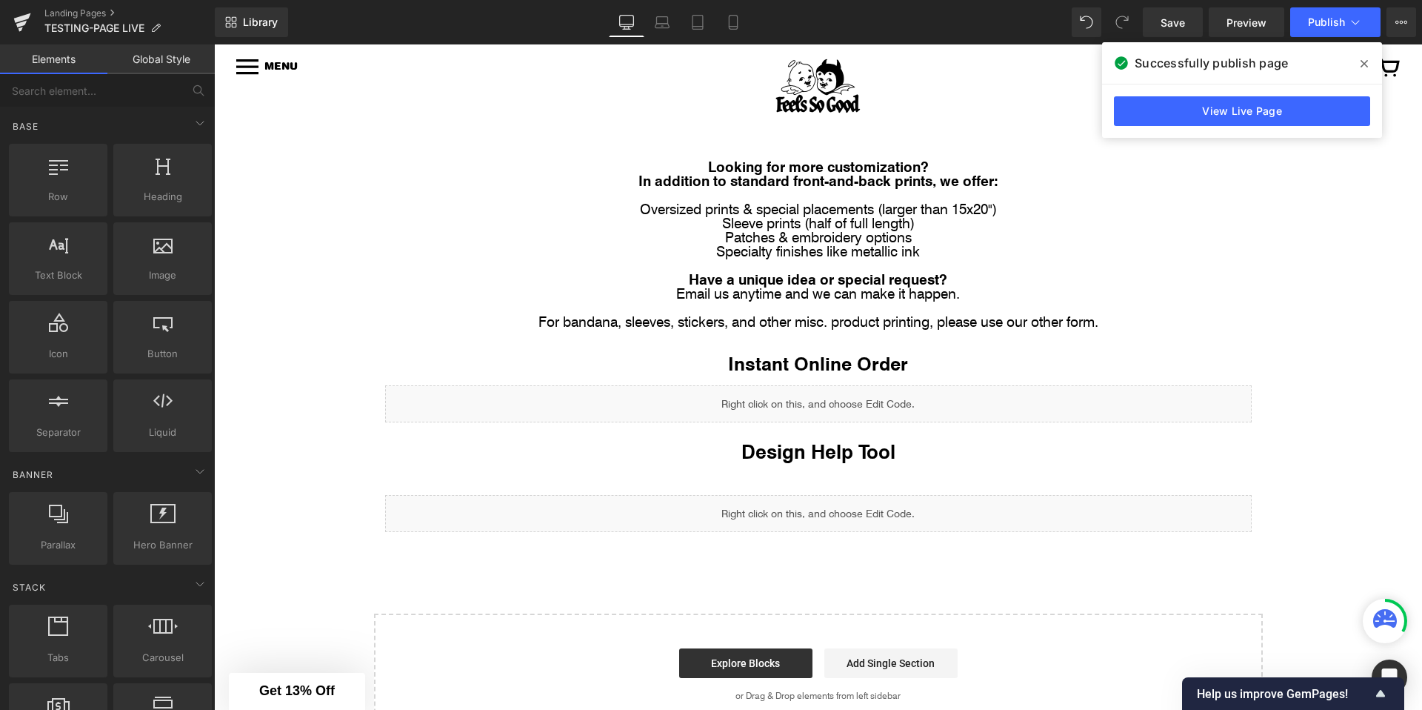
click at [1279, 57] on span at bounding box center [1364, 64] width 24 height 24
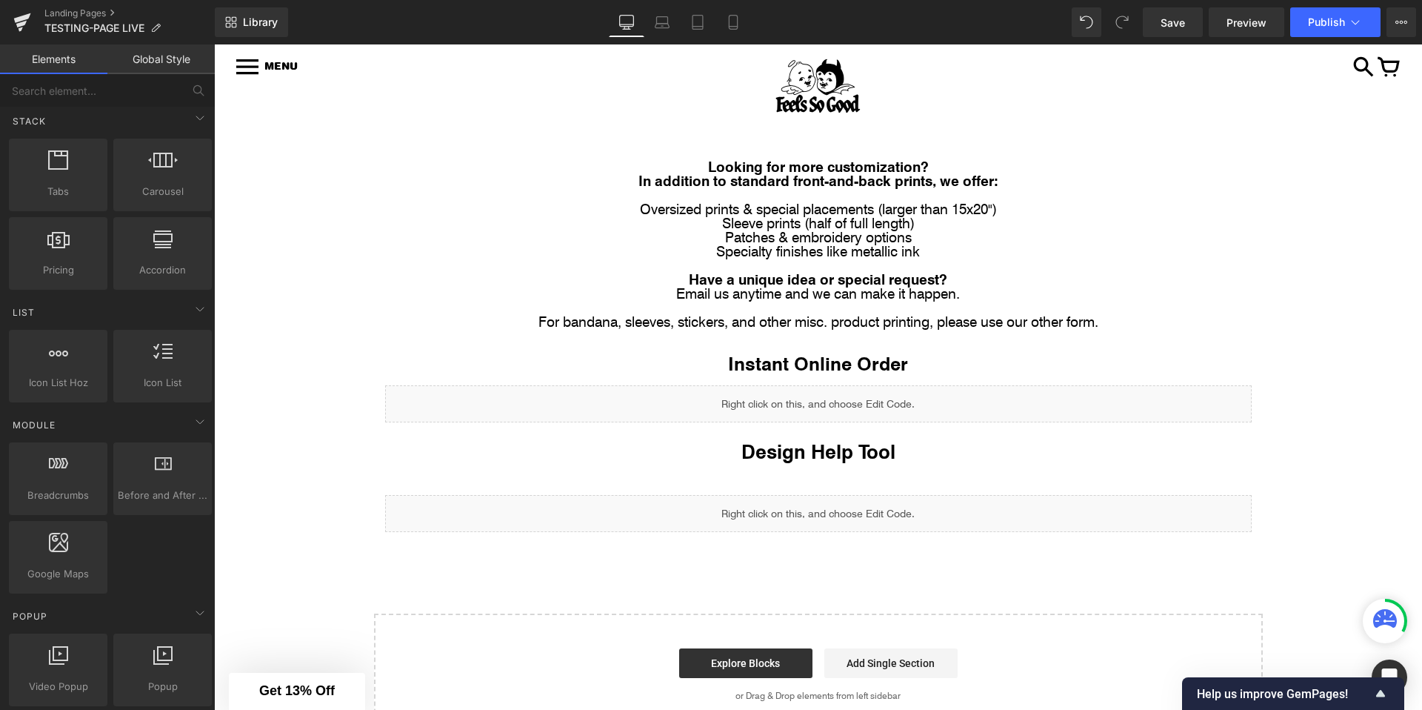
scroll to position [0, 0]
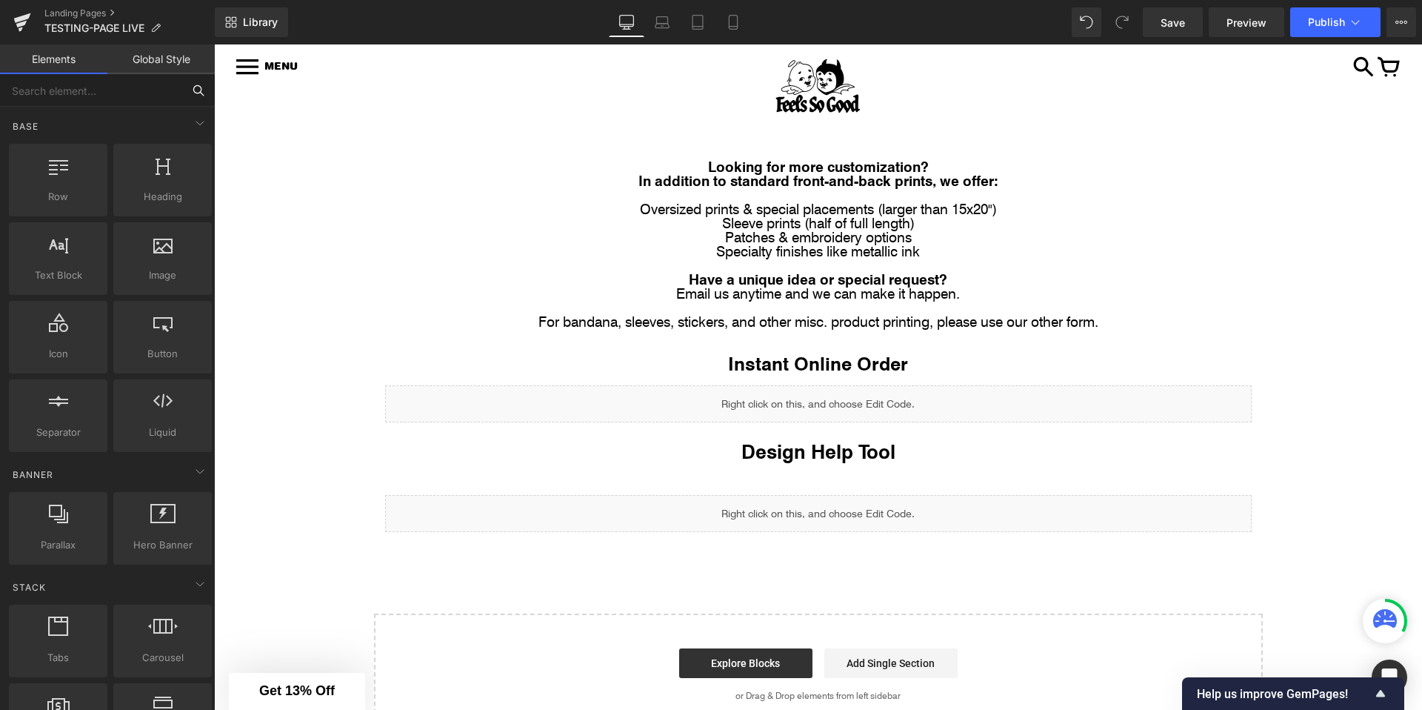
click at [40, 96] on input "text" at bounding box center [91, 90] width 182 height 33
type input "line"
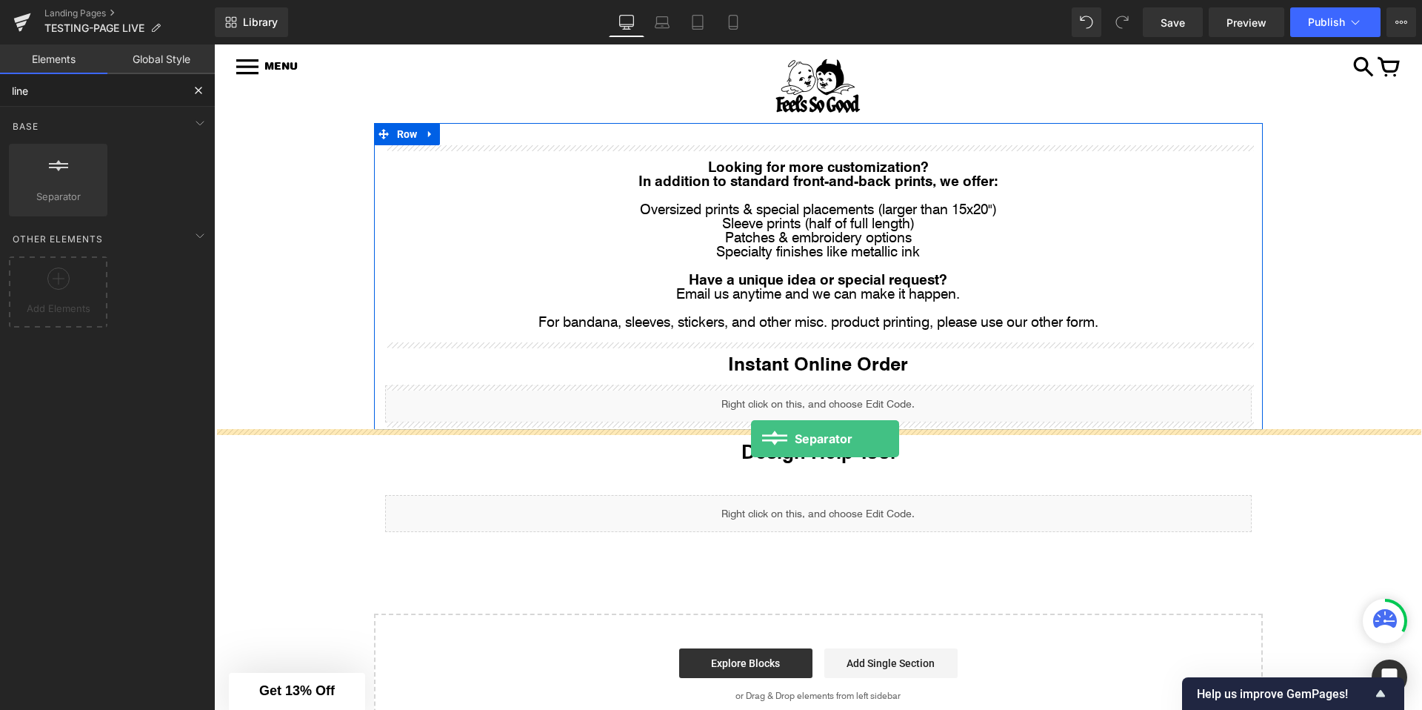
drag, startPoint x: 258, startPoint y: 252, endPoint x: 752, endPoint y: 437, distance: 528.3
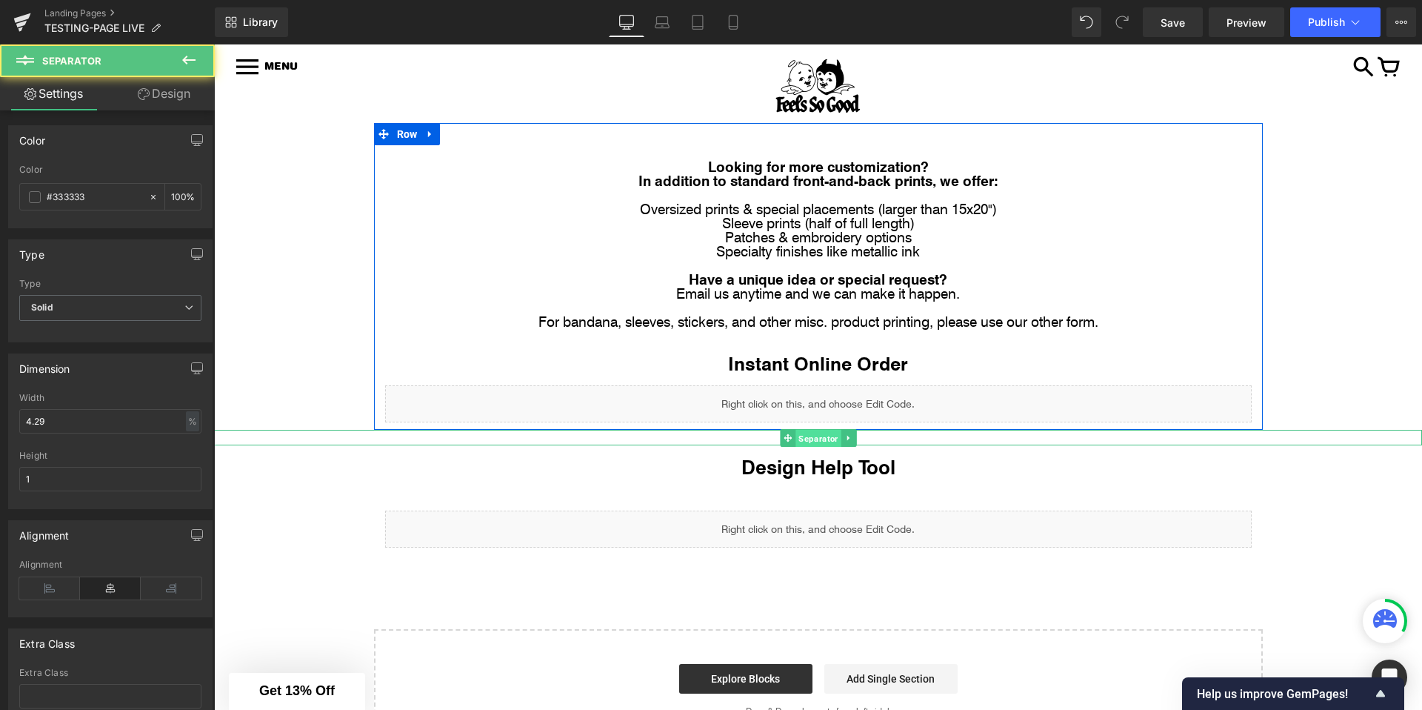
click at [810, 435] on span "Separator" at bounding box center [817, 438] width 45 height 18
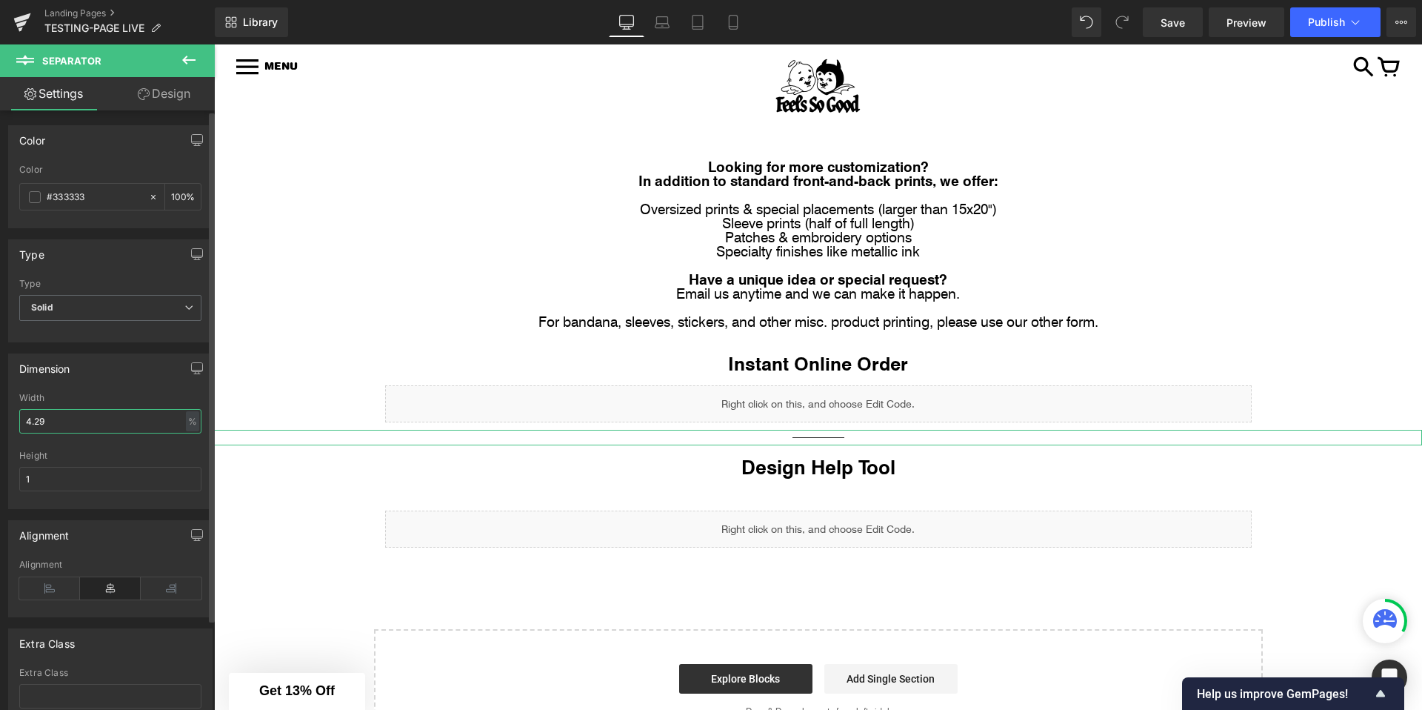
click at [73, 426] on input "4.29" at bounding box center [110, 421] width 182 height 24
type input "500"
click at [68, 447] on div at bounding box center [110, 446] width 182 height 10
click at [62, 481] on input "1" at bounding box center [110, 479] width 182 height 24
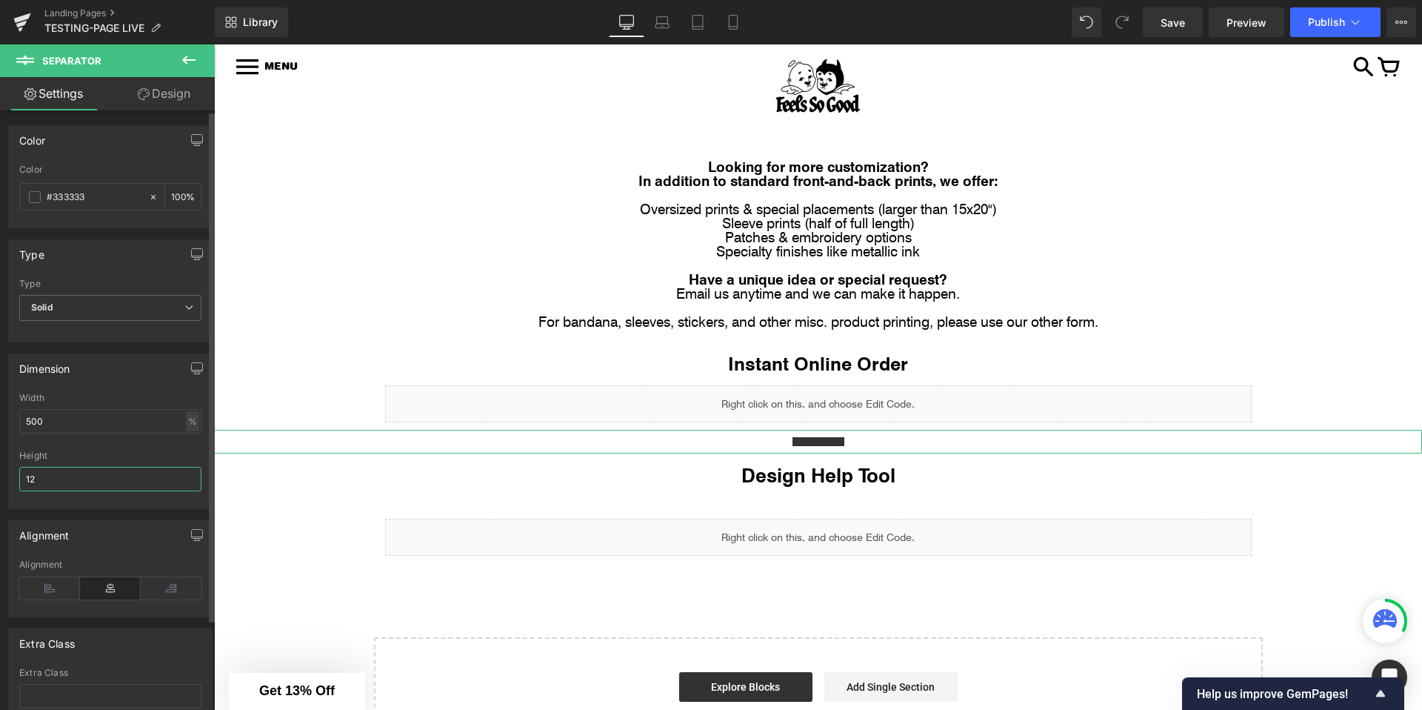
type input "1"
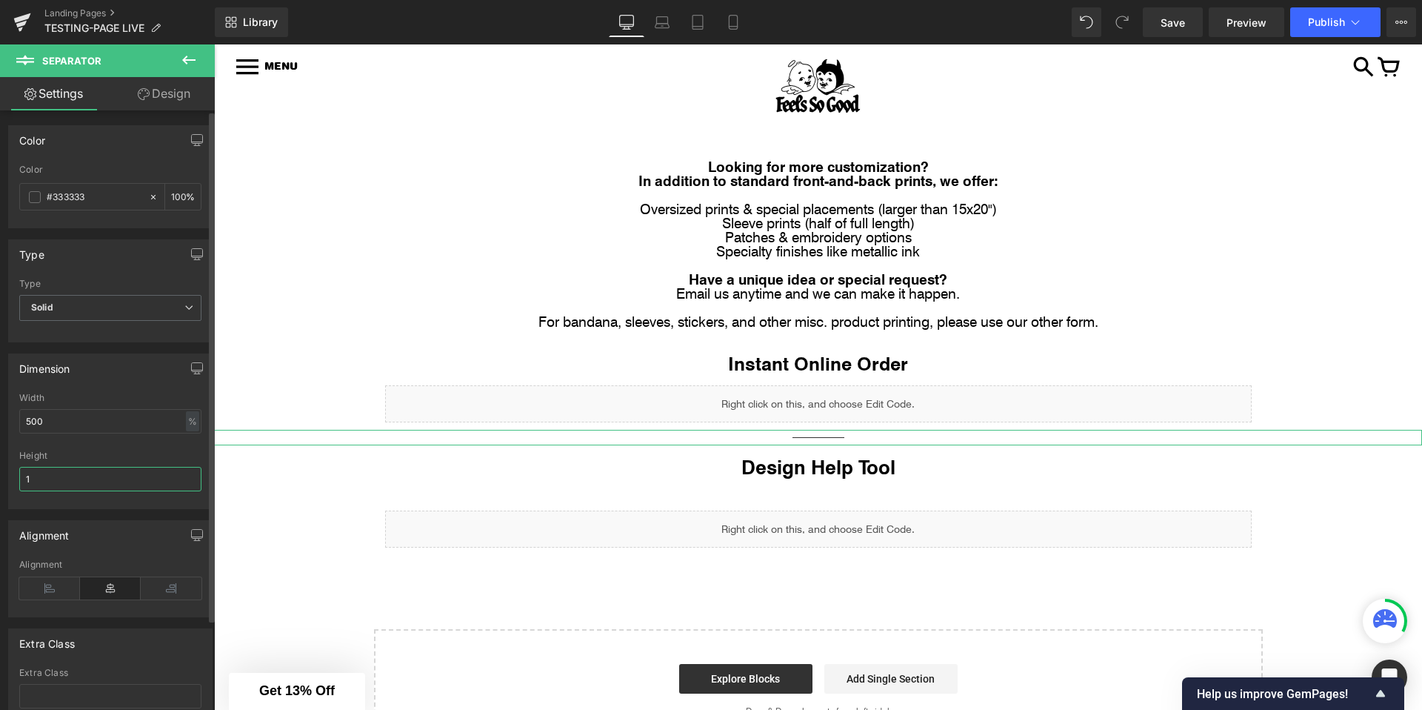
type input "1"
click at [81, 424] on input "500" at bounding box center [110, 421] width 182 height 24
type input "1"
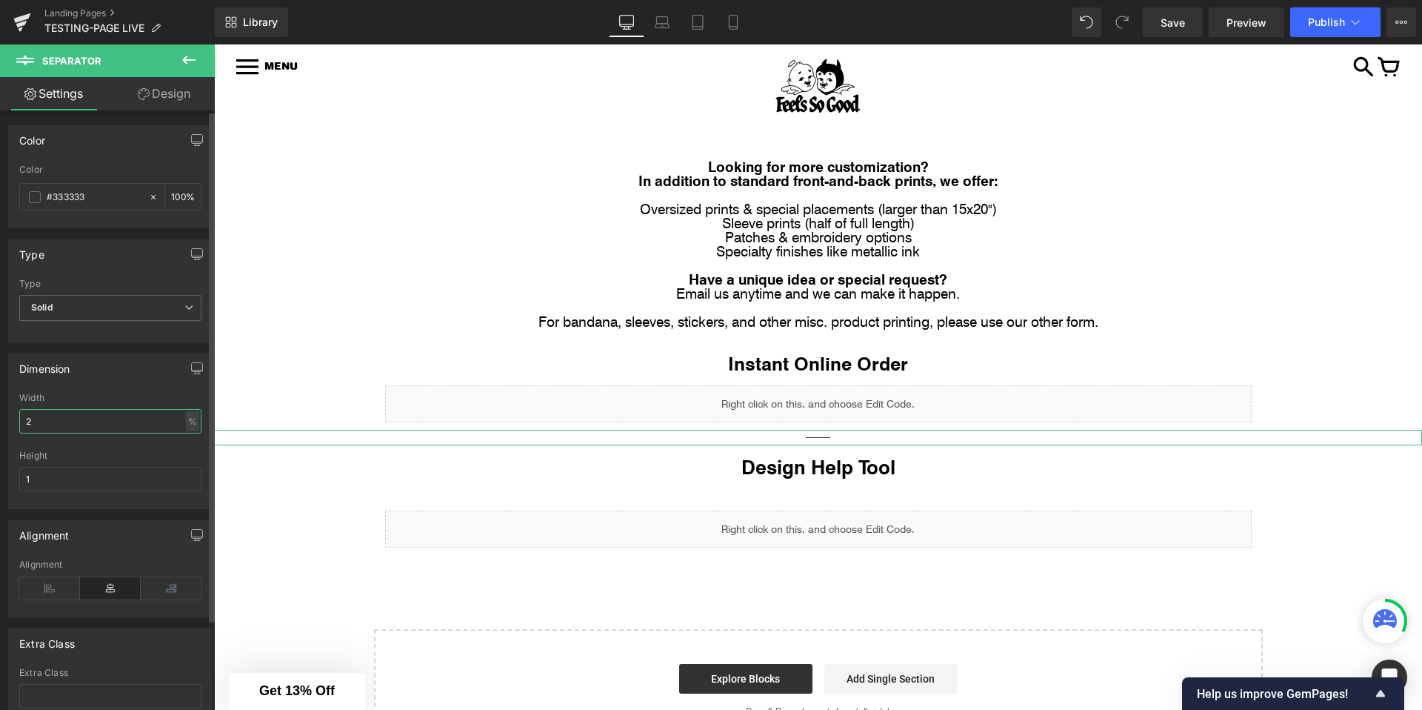
type input "2"
click at [849, 434] on icon at bounding box center [848, 437] width 8 height 9
click at [850, 438] on link at bounding box center [857, 438] width 16 height 18
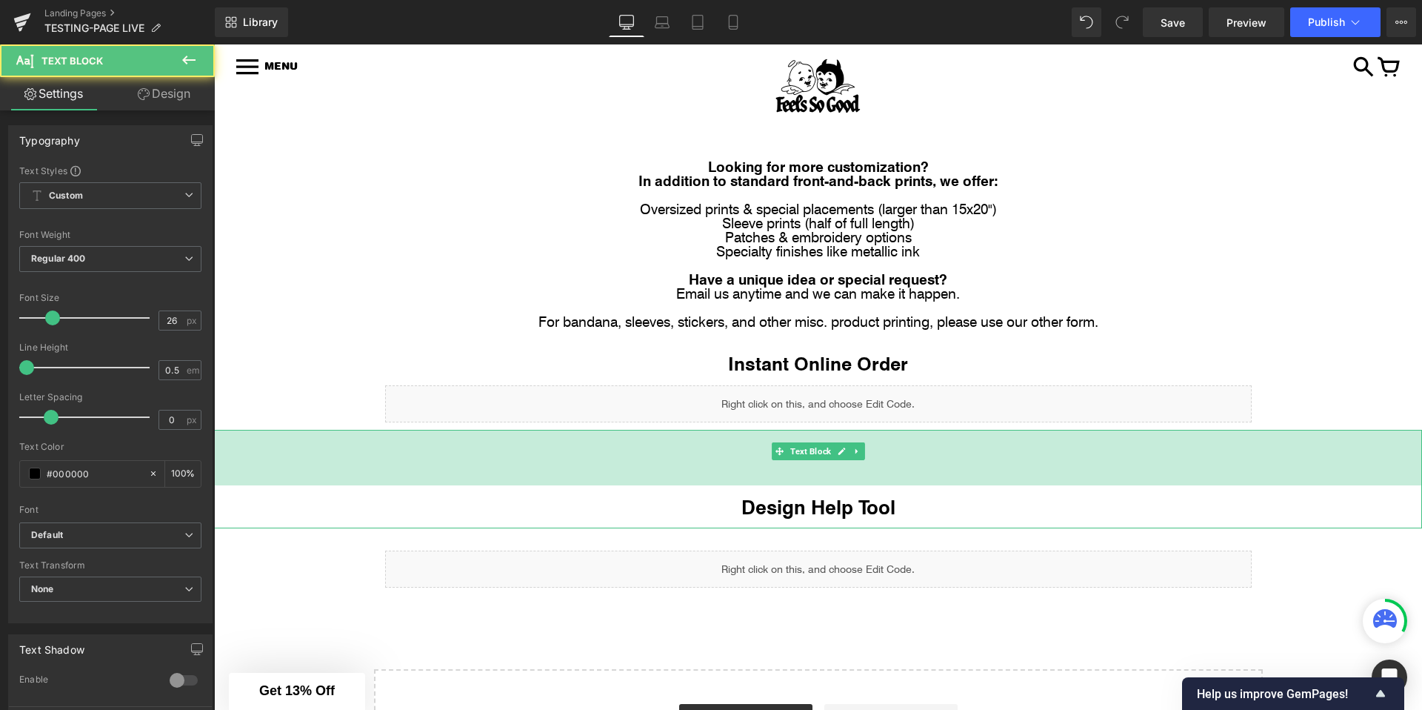
drag, startPoint x: 807, startPoint y: 428, endPoint x: 808, endPoint y: 484, distance: 55.6
click at [808, 484] on div "75px" at bounding box center [818, 458] width 1208 height 56
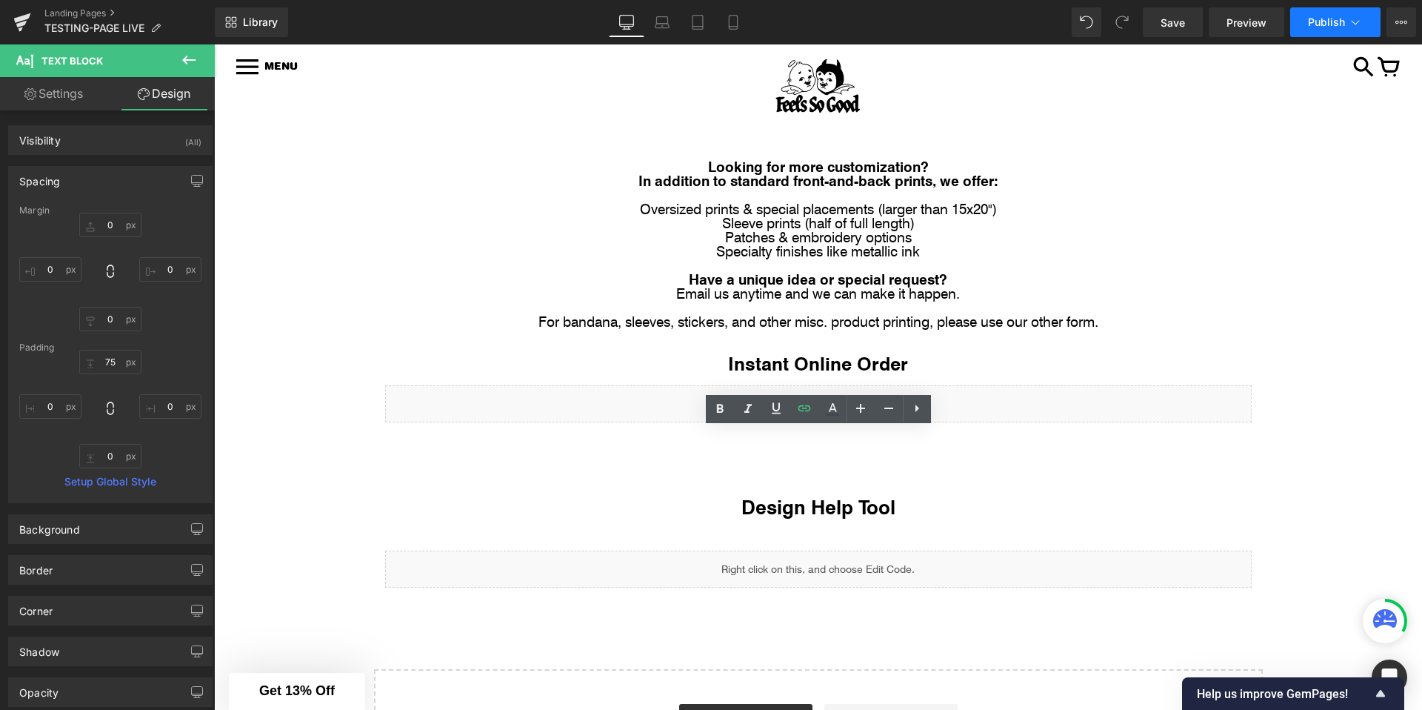
click at [1279, 21] on span "Publish" at bounding box center [1326, 22] width 37 height 12
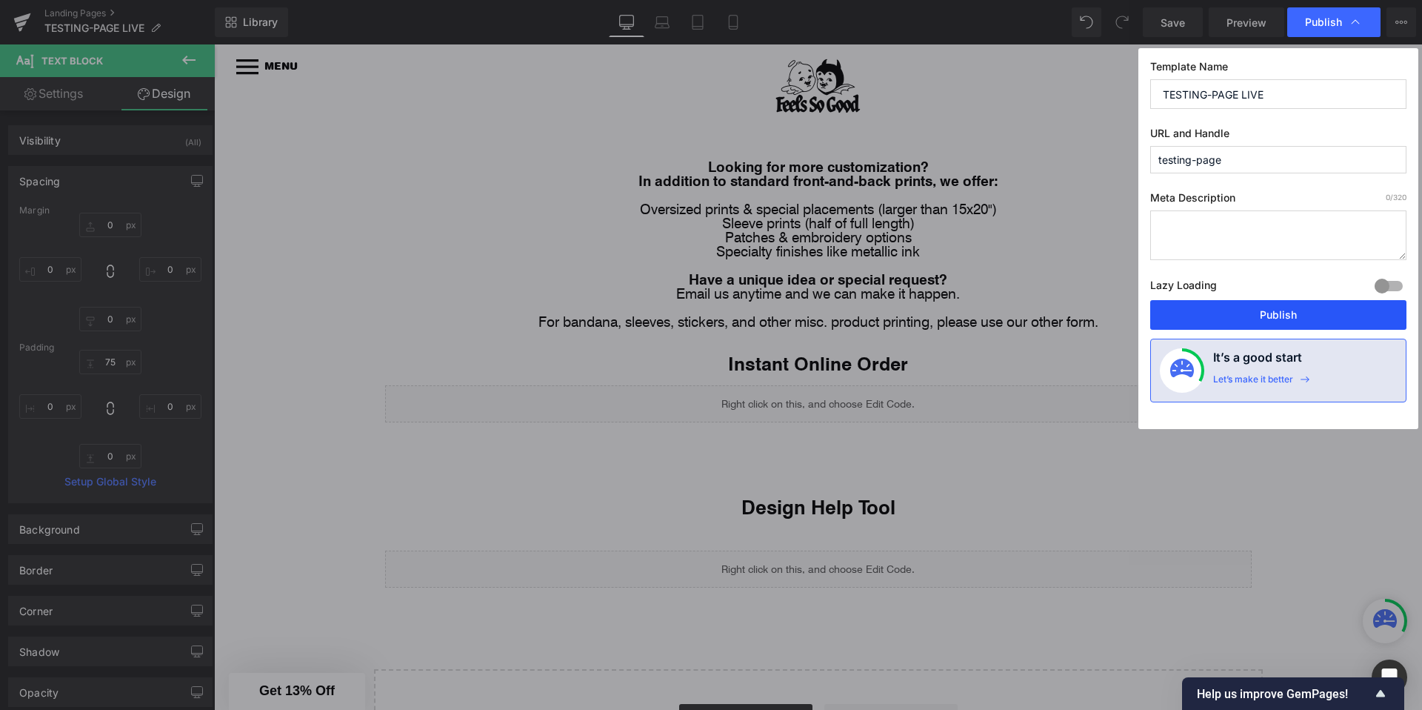
click at [1218, 315] on button "Publish" at bounding box center [1278, 315] width 256 height 30
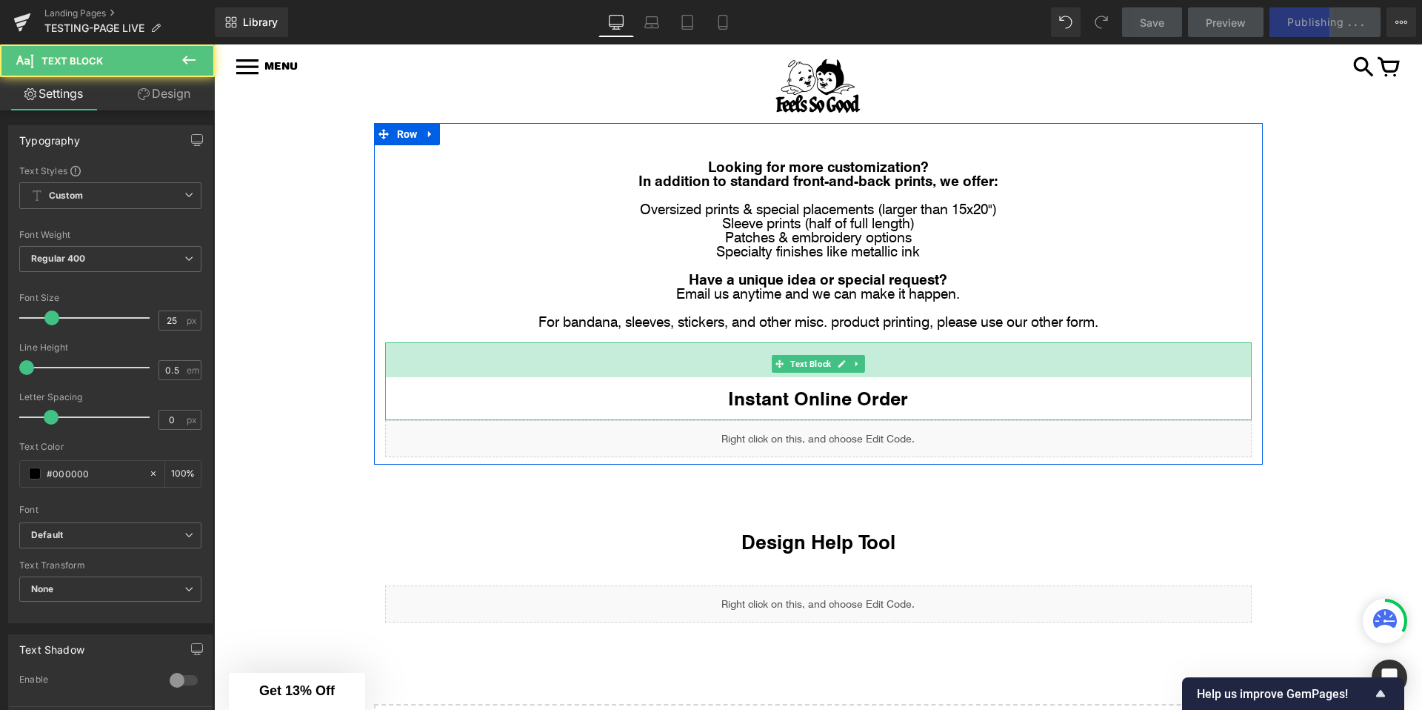
drag, startPoint x: 799, startPoint y: 345, endPoint x: 801, endPoint y: 381, distance: 36.3
click at [801, 381] on div "Instant Online Order Text Block 47px" at bounding box center [818, 381] width 867 height 78
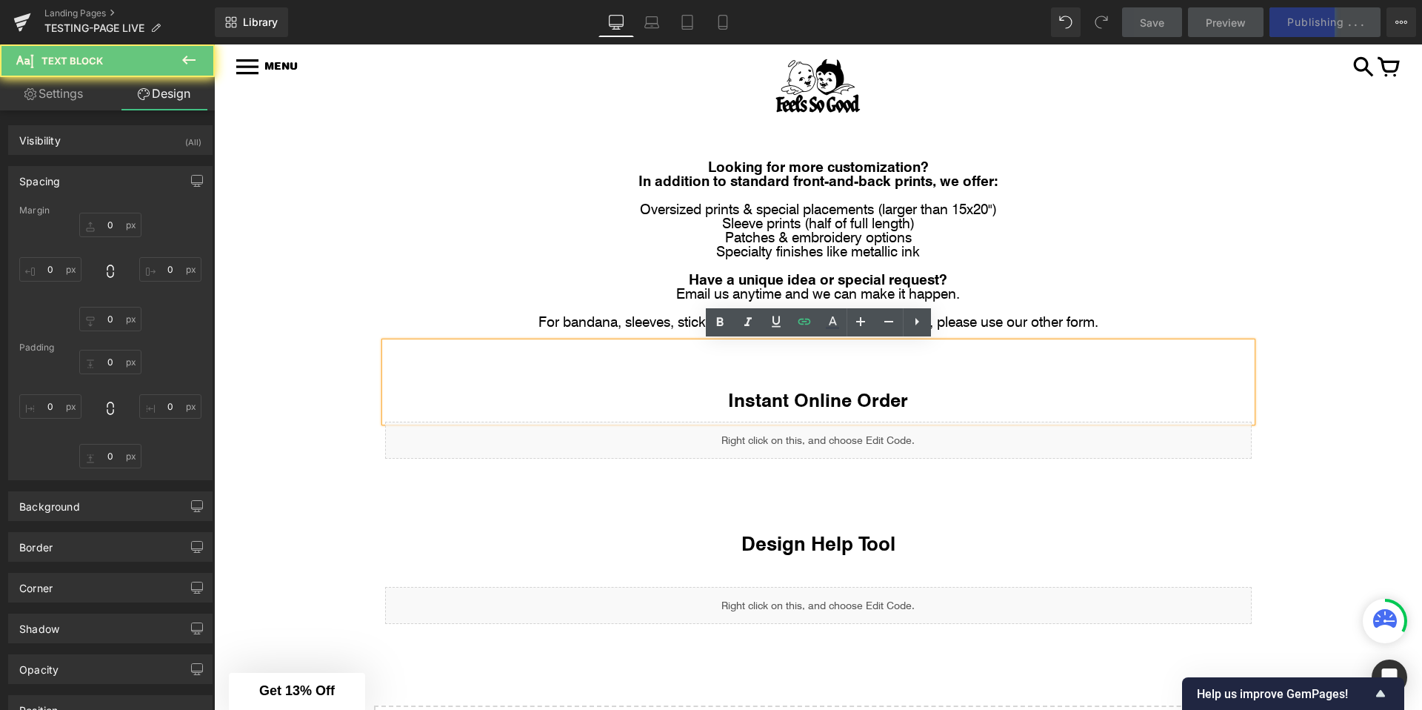
type input "0"
type input "49"
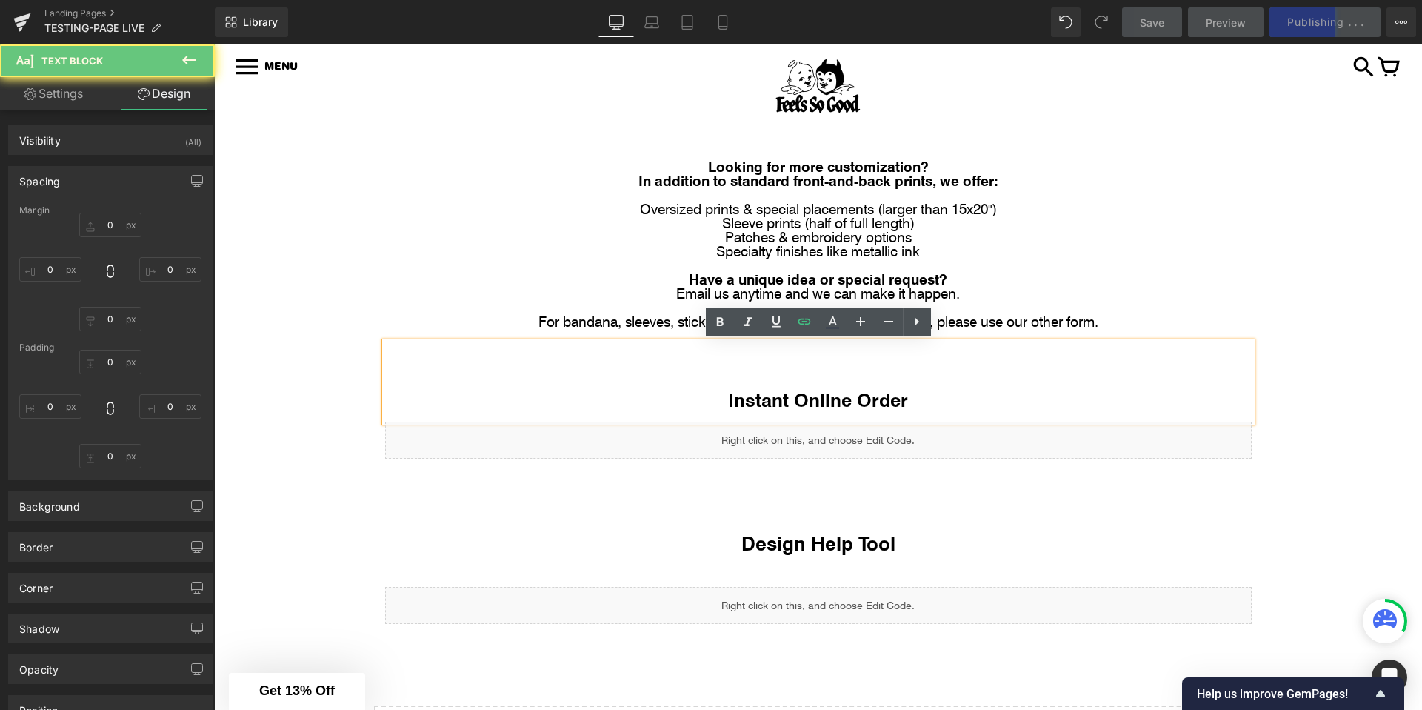
type input "0"
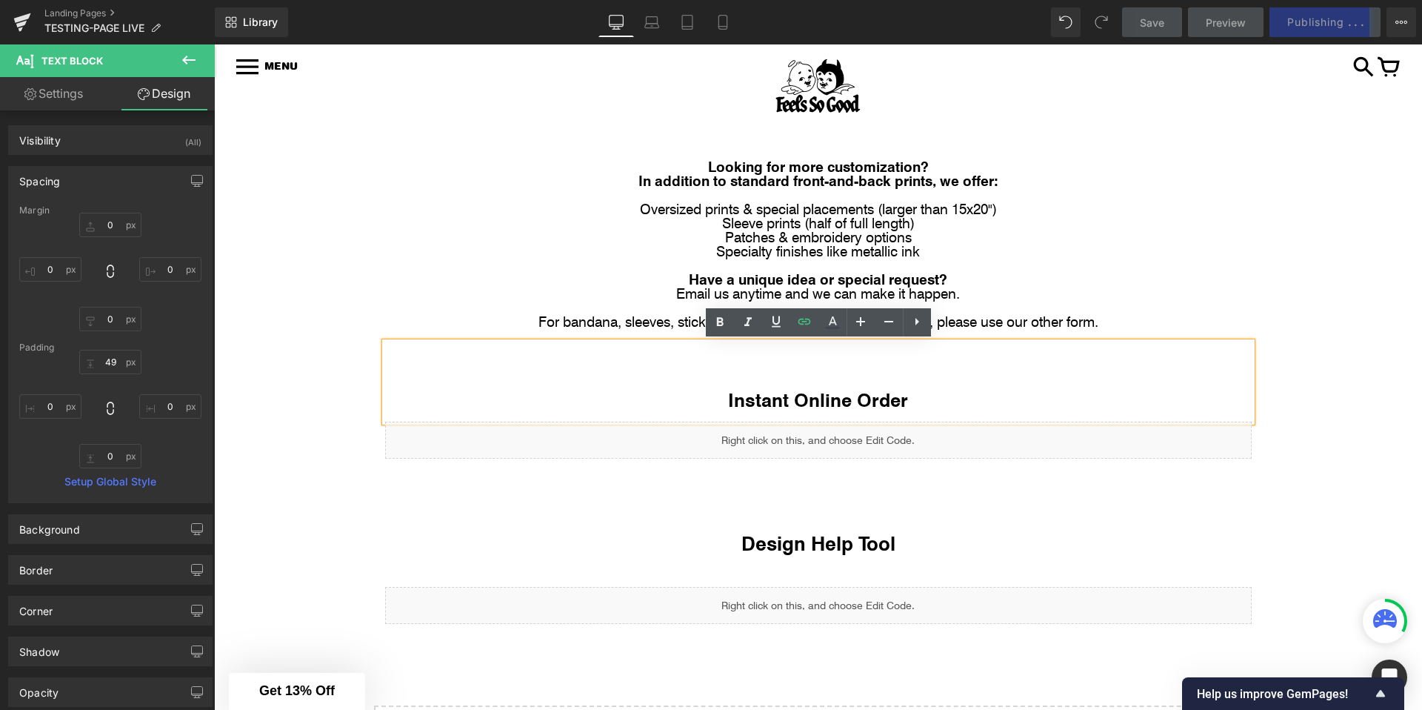
click at [1279, 146] on div "Image Row Image Row Looking for more customization? In addition to standard fro…" at bounding box center [818, 475] width 1208 height 704
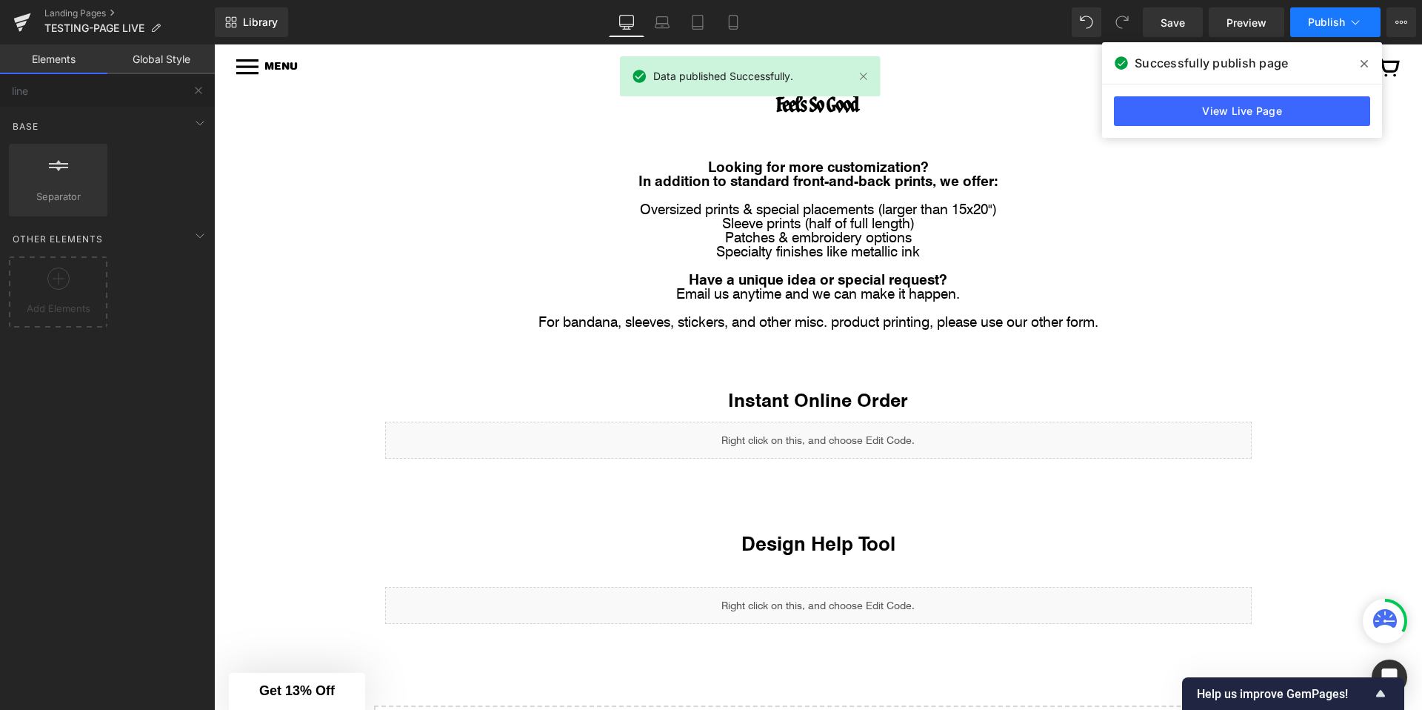
click at [1279, 16] on button "Publish" at bounding box center [1335, 22] width 90 height 30
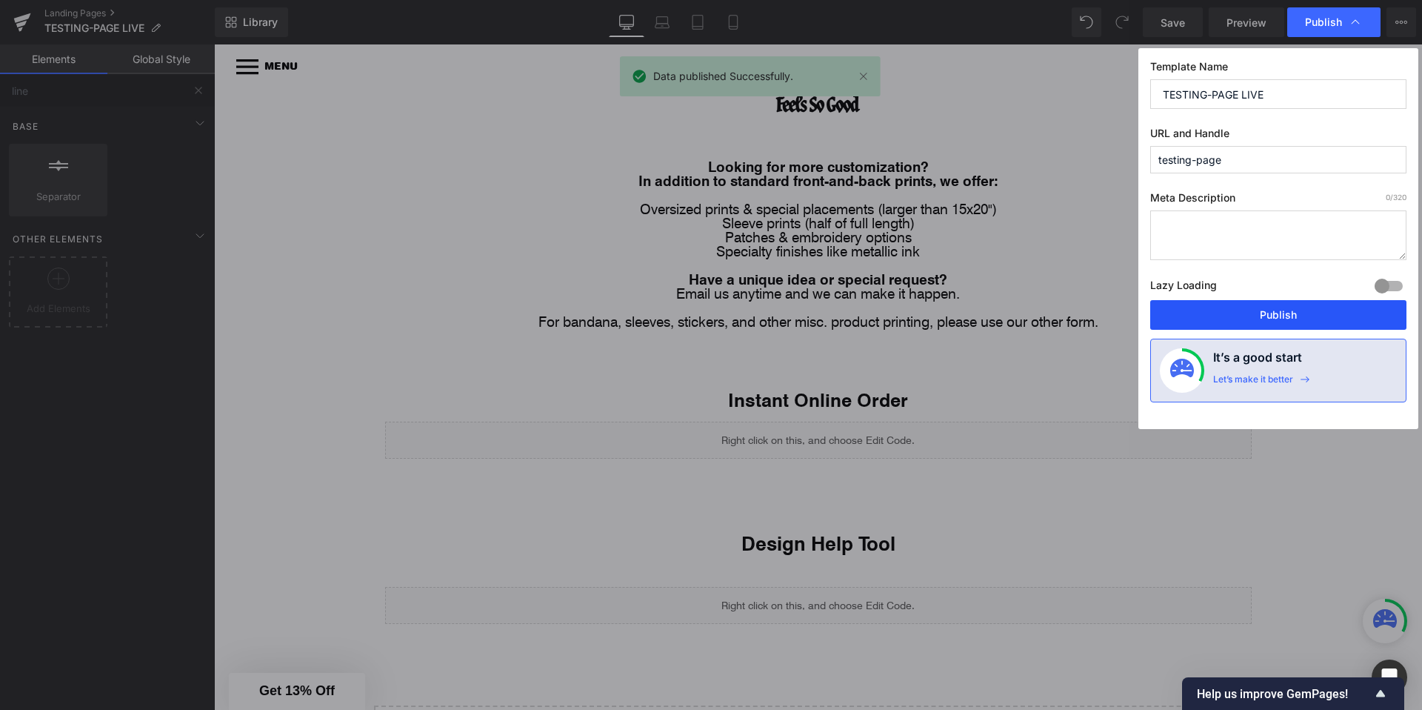
click at [1246, 304] on button "Publish" at bounding box center [1278, 315] width 256 height 30
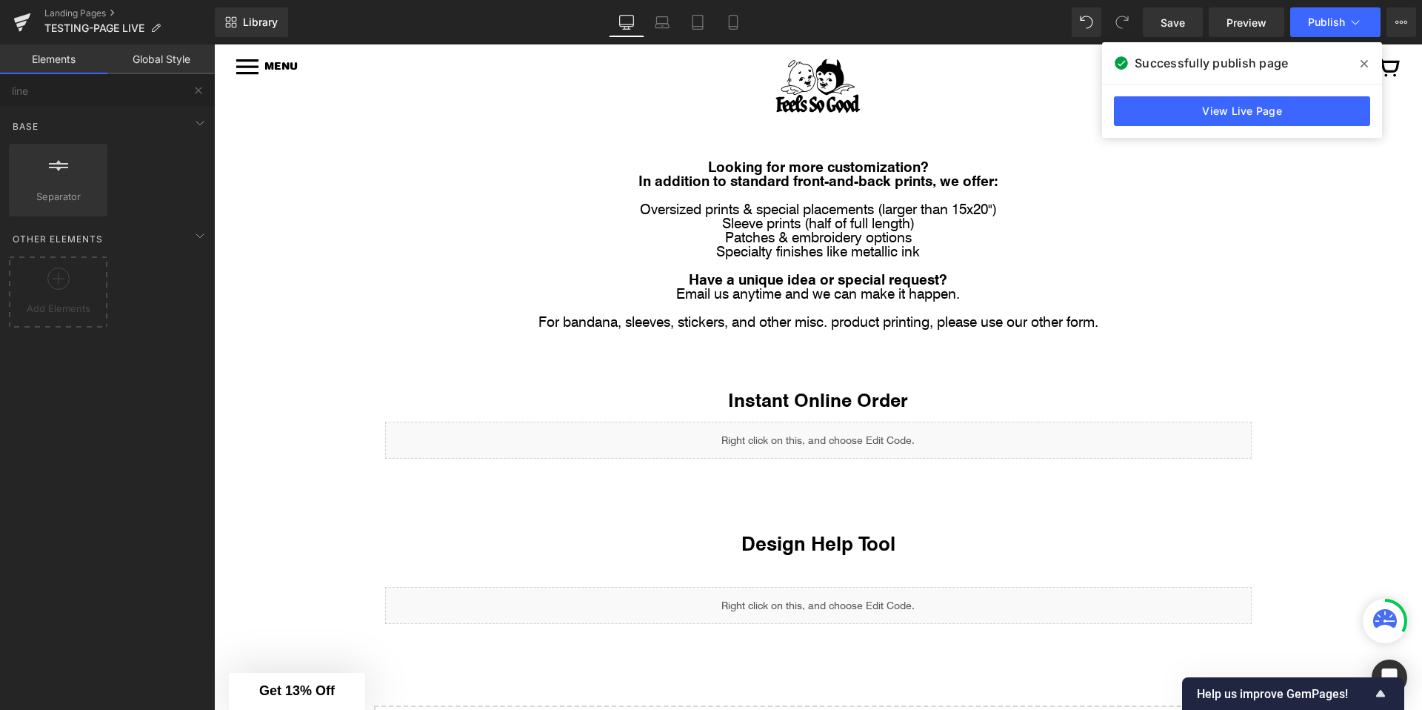
click at [1279, 64] on span at bounding box center [1364, 64] width 24 height 24
